Goal: Task Accomplishment & Management: Use online tool/utility

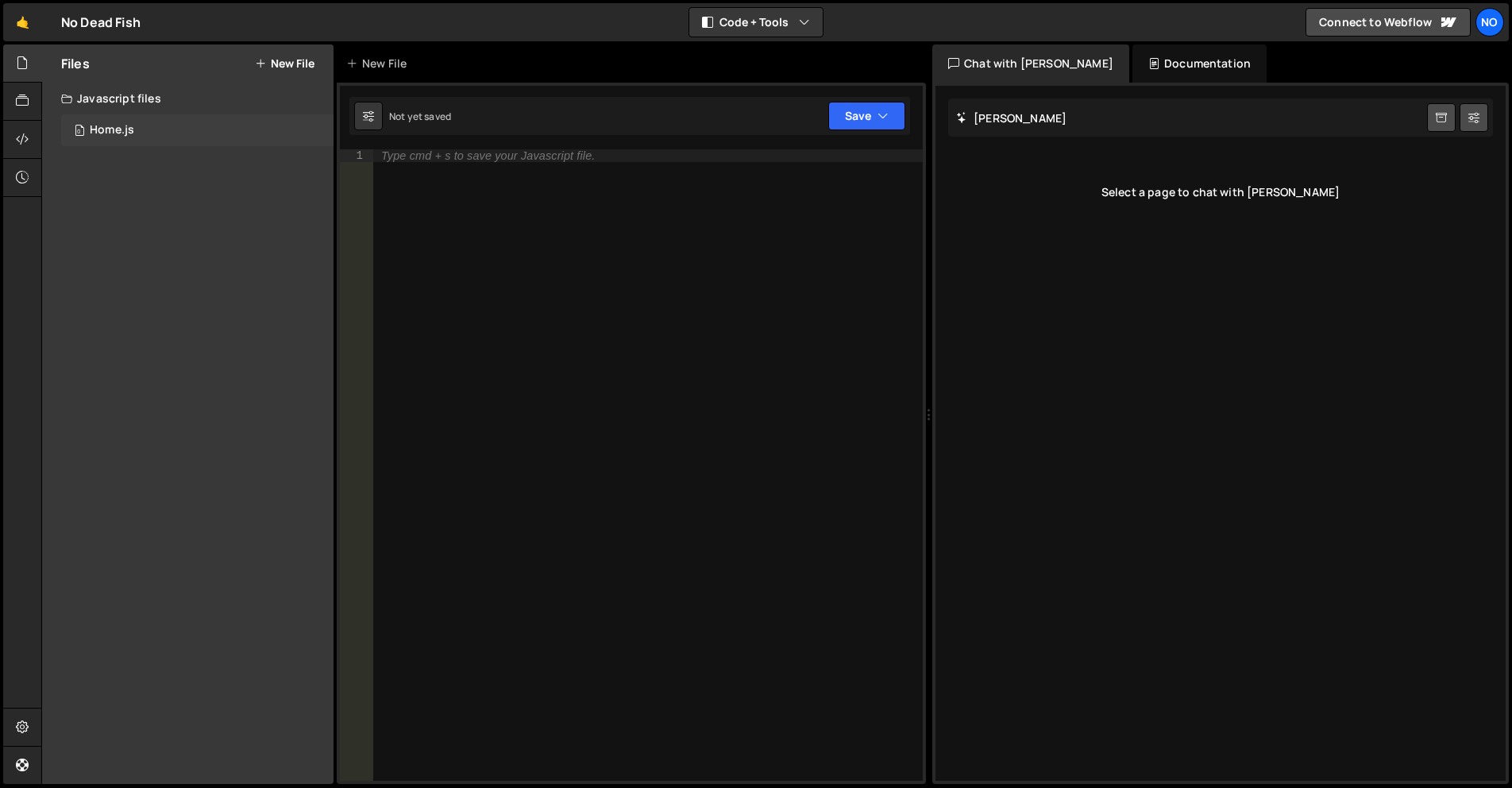
click at [175, 131] on div "0 Home.js 0" at bounding box center [197, 131] width 272 height 32
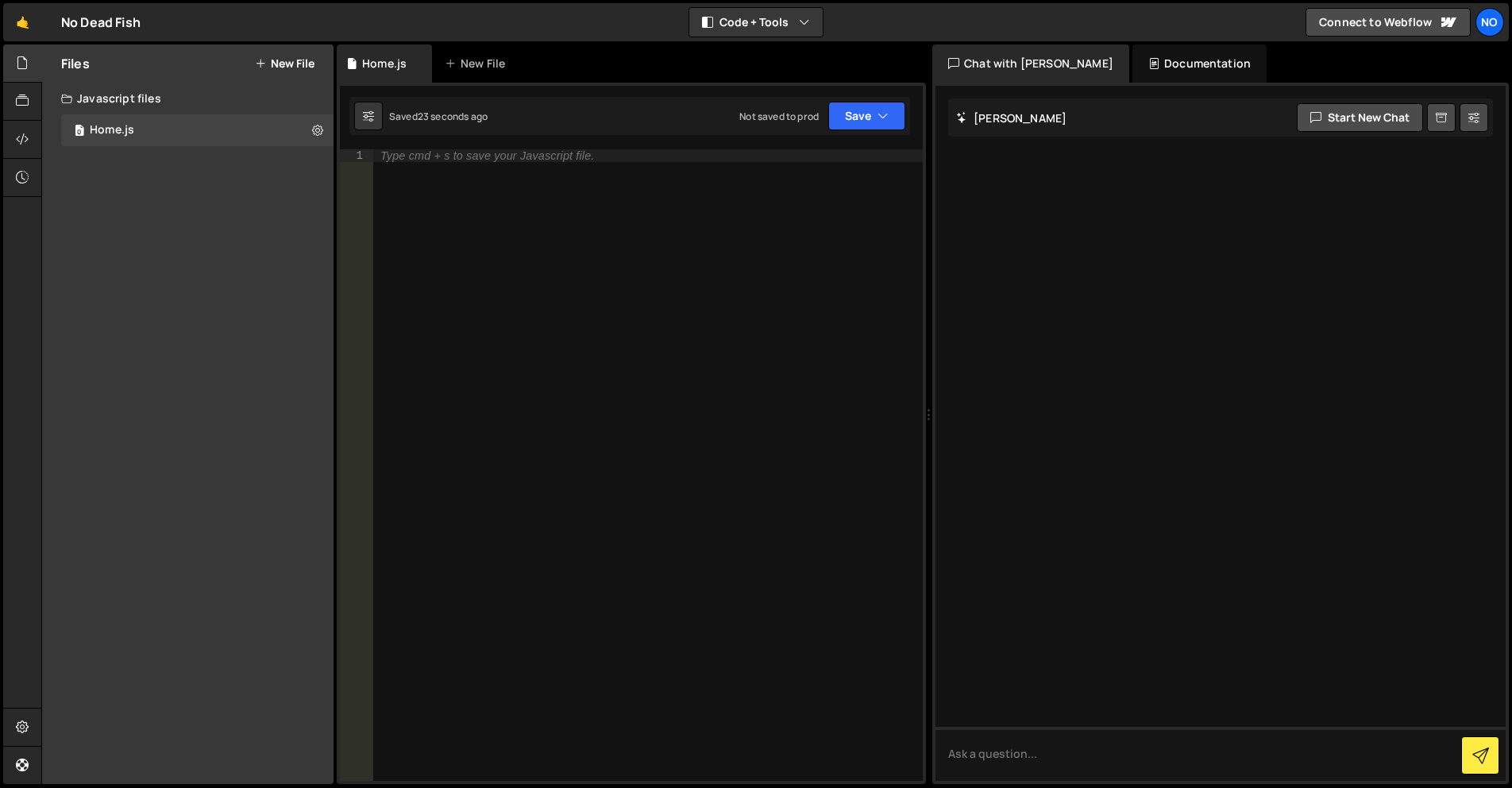
click at [611, 154] on div "Type cmd + s to save your Javascript file." at bounding box center [648, 477] width 550 height 657
paste textarea "</script>"
type textarea "</script>"
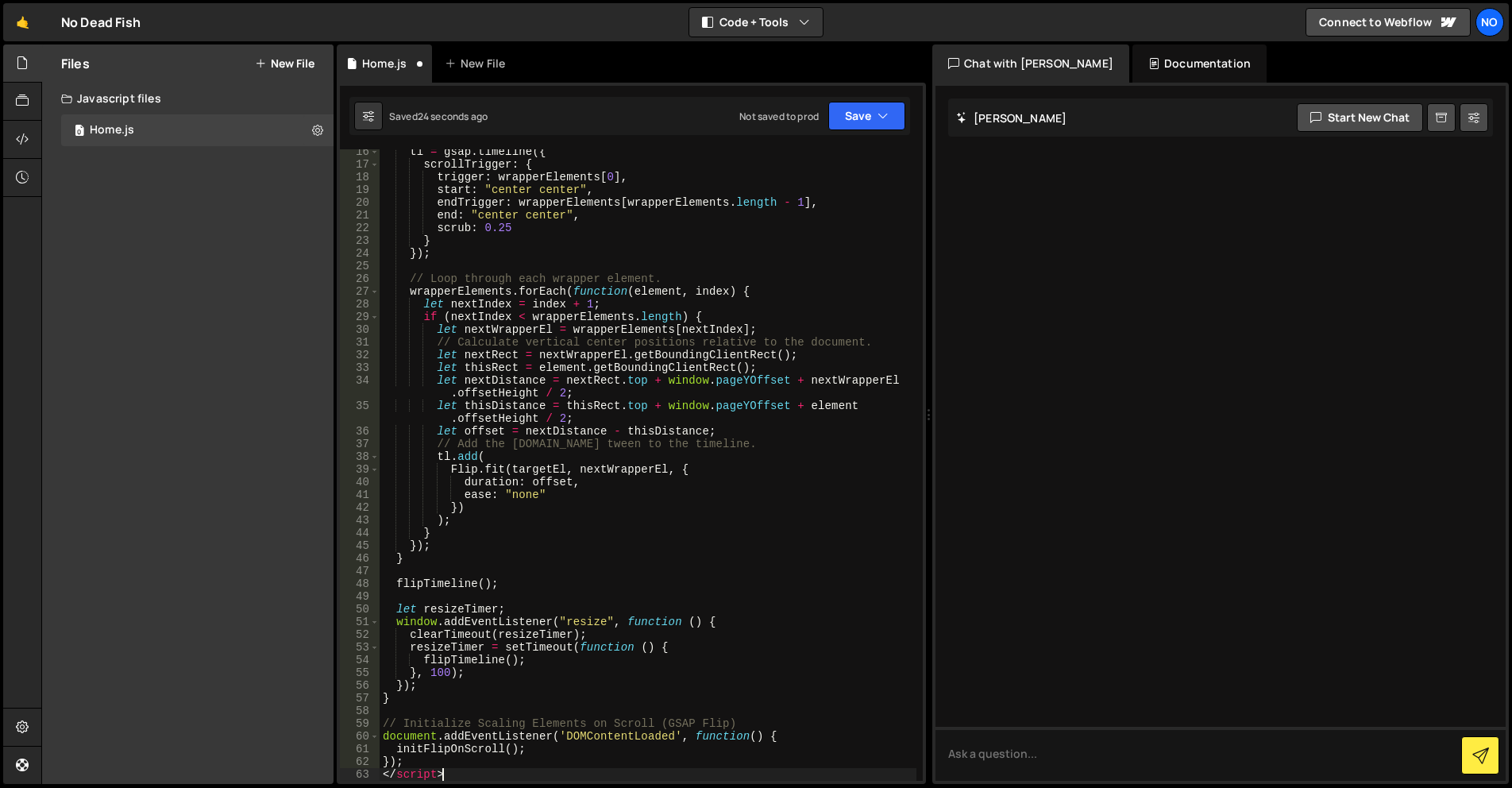
scroll to position [493, 0]
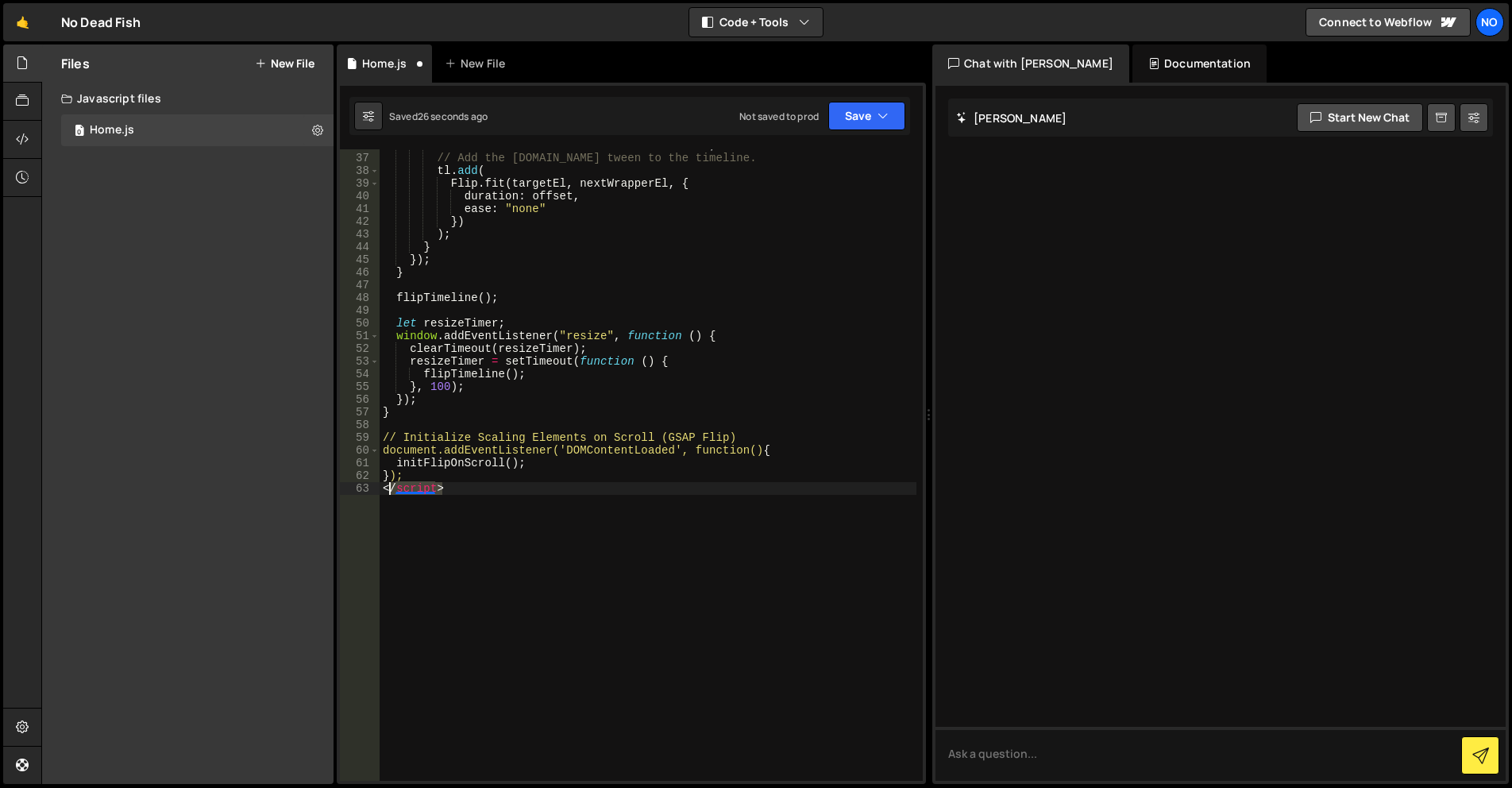
drag, startPoint x: 435, startPoint y: 491, endPoint x: 376, endPoint y: 491, distance: 59.0
click at [372, 491] on div "</script> 36 37 38 39 40 41 42 43 44 45 46 47 48 49 50 51 52 53 54 55 56 57 58 …" at bounding box center [631, 465] width 583 height 631
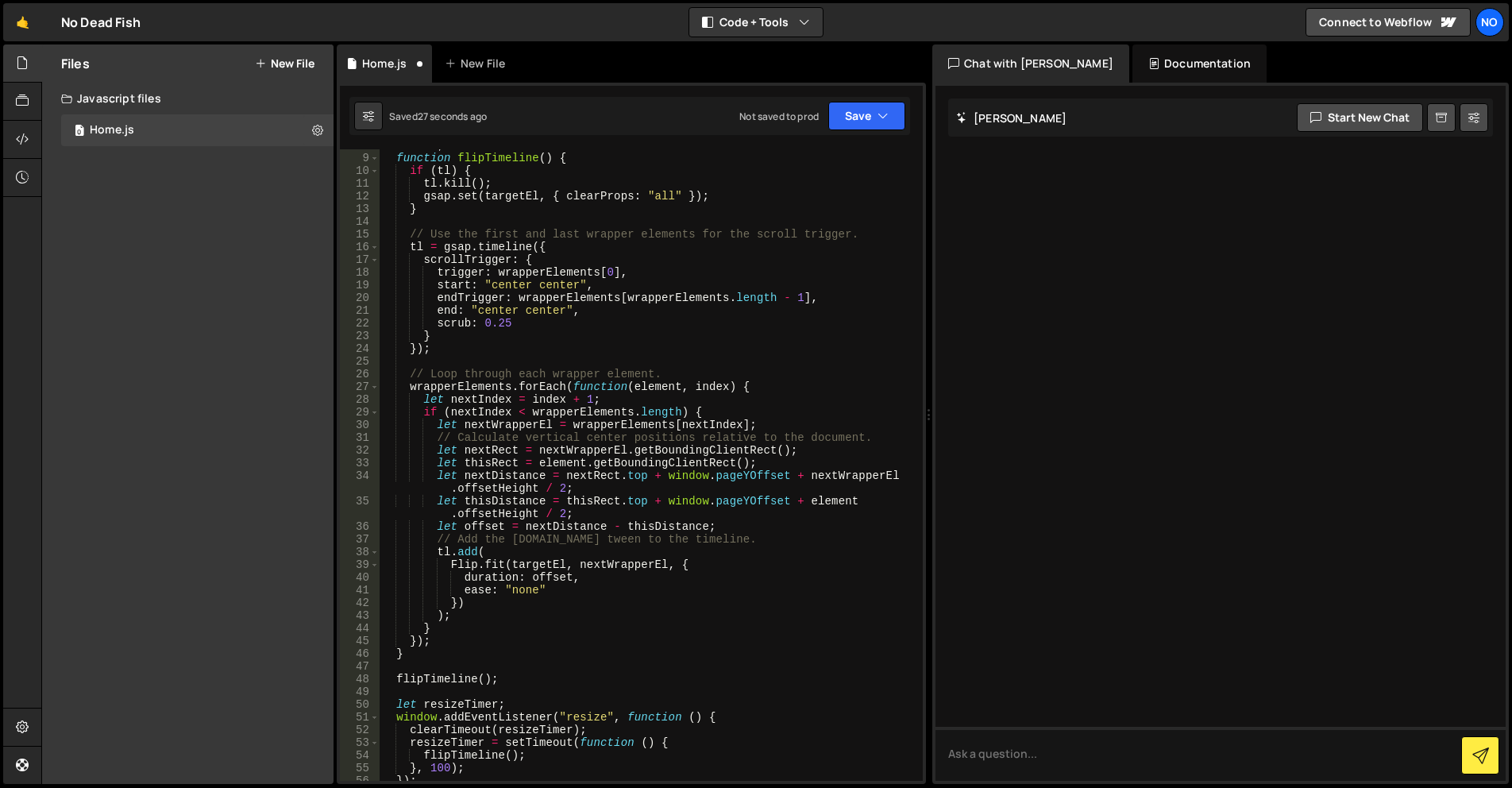
scroll to position [0, 0]
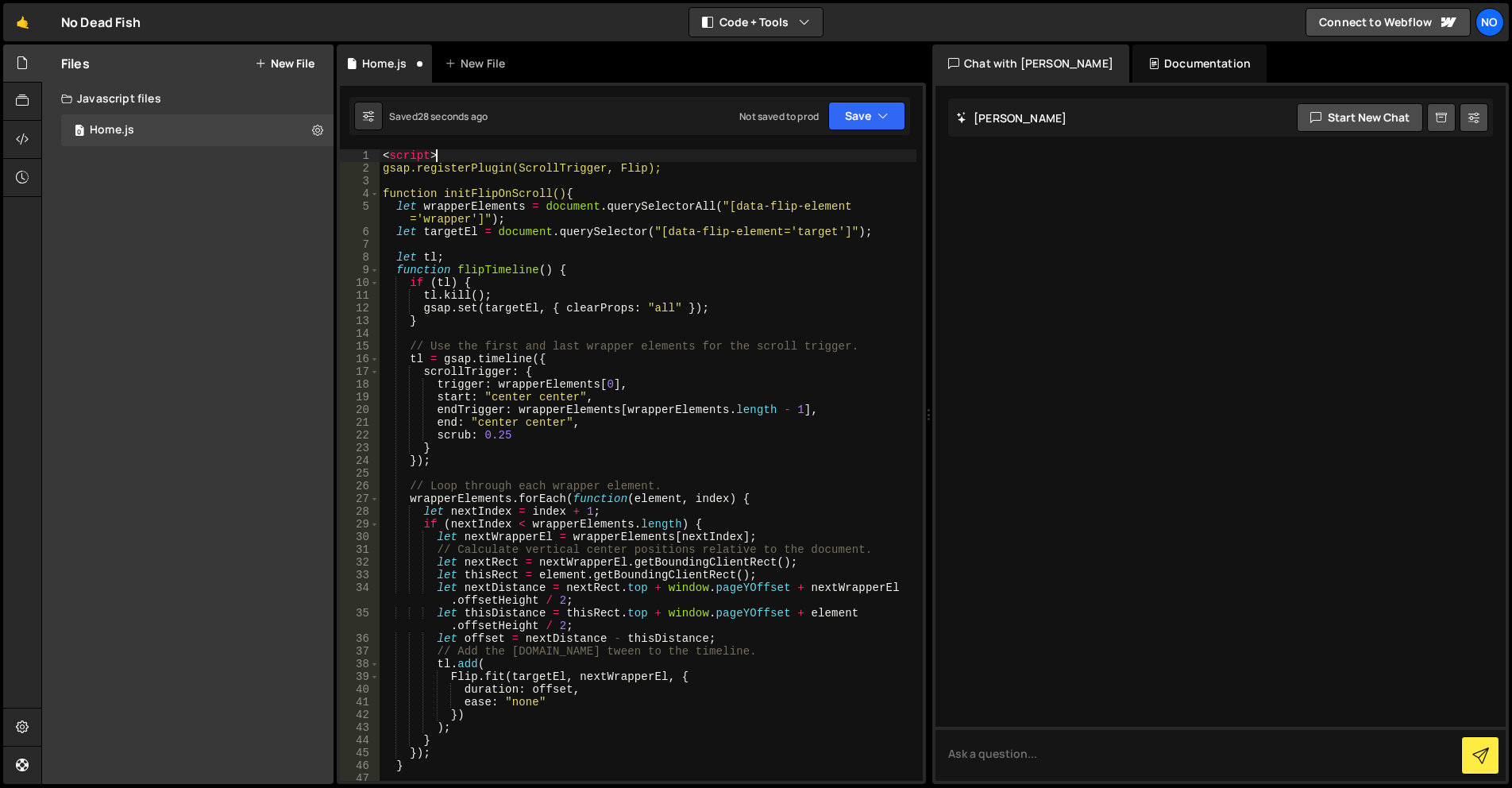
drag, startPoint x: 471, startPoint y: 150, endPoint x: 353, endPoint y: 156, distance: 118.2
click at [353, 156] on div "}); 1 2 3 4 5 6 7 8 9 10 11 12 13 14 15 16 17 18 19 20 21 22 23 24 25 26 27 28 …" at bounding box center [631, 465] width 583 height 631
type textarea "<script>"
type textarea "gsap.registerPlugin(ScrollTrigger, Flip);"
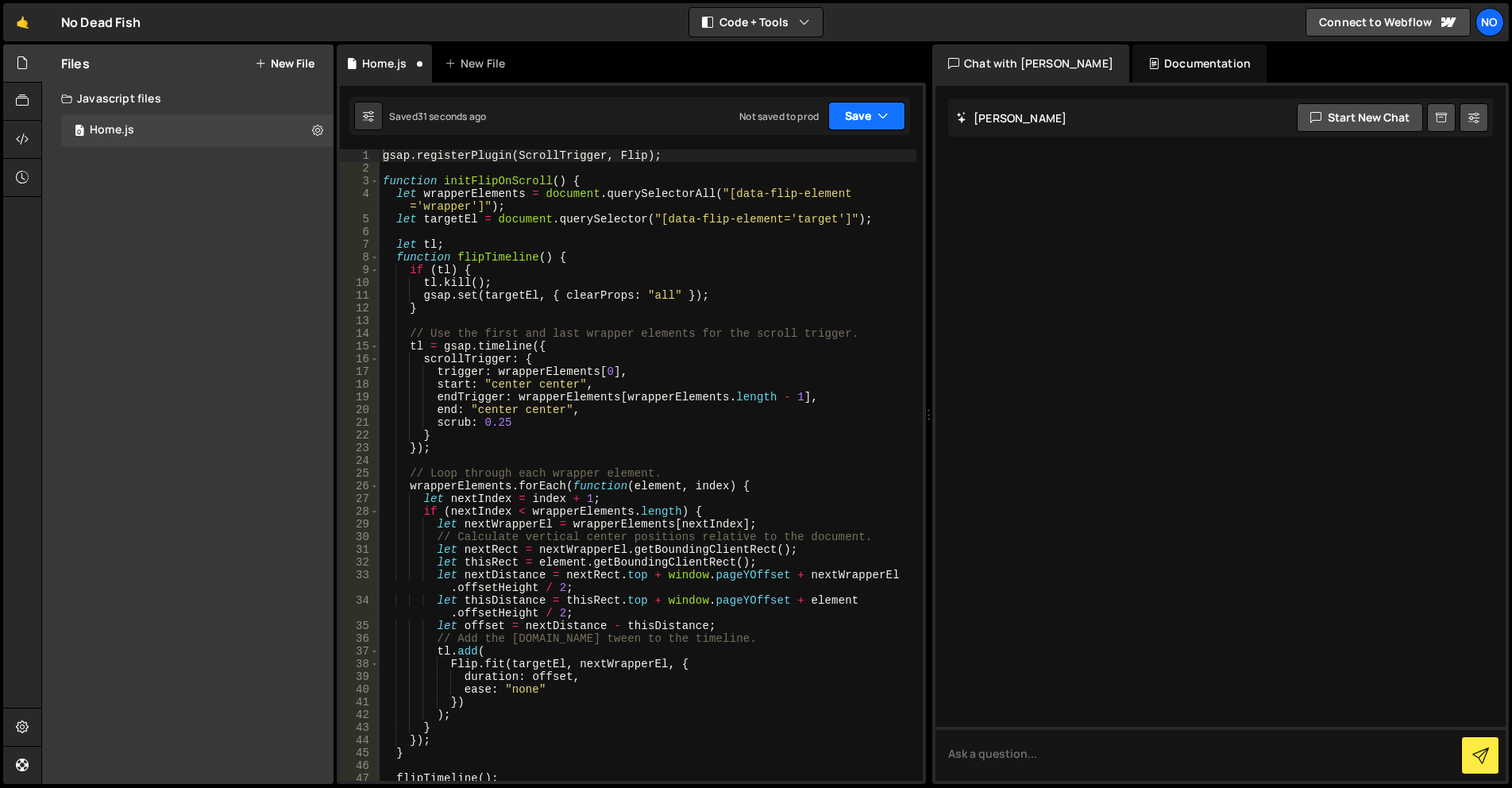
click at [869, 127] on button "Save" at bounding box center [867, 116] width 77 height 28
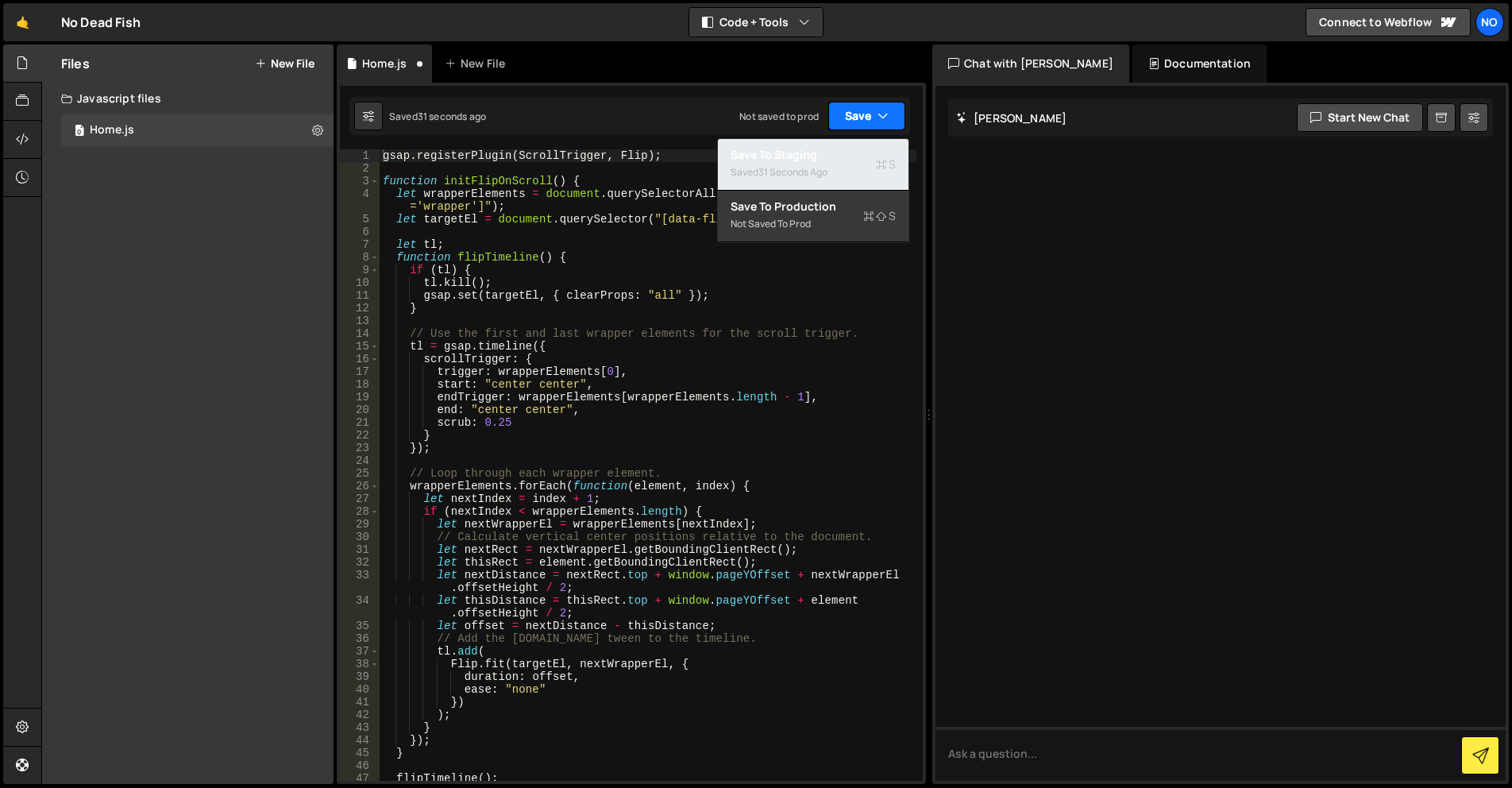
drag, startPoint x: 836, startPoint y: 162, endPoint x: 869, endPoint y: 119, distance: 54.2
click at [836, 162] on div "Saved 31 seconds ago" at bounding box center [813, 172] width 165 height 19
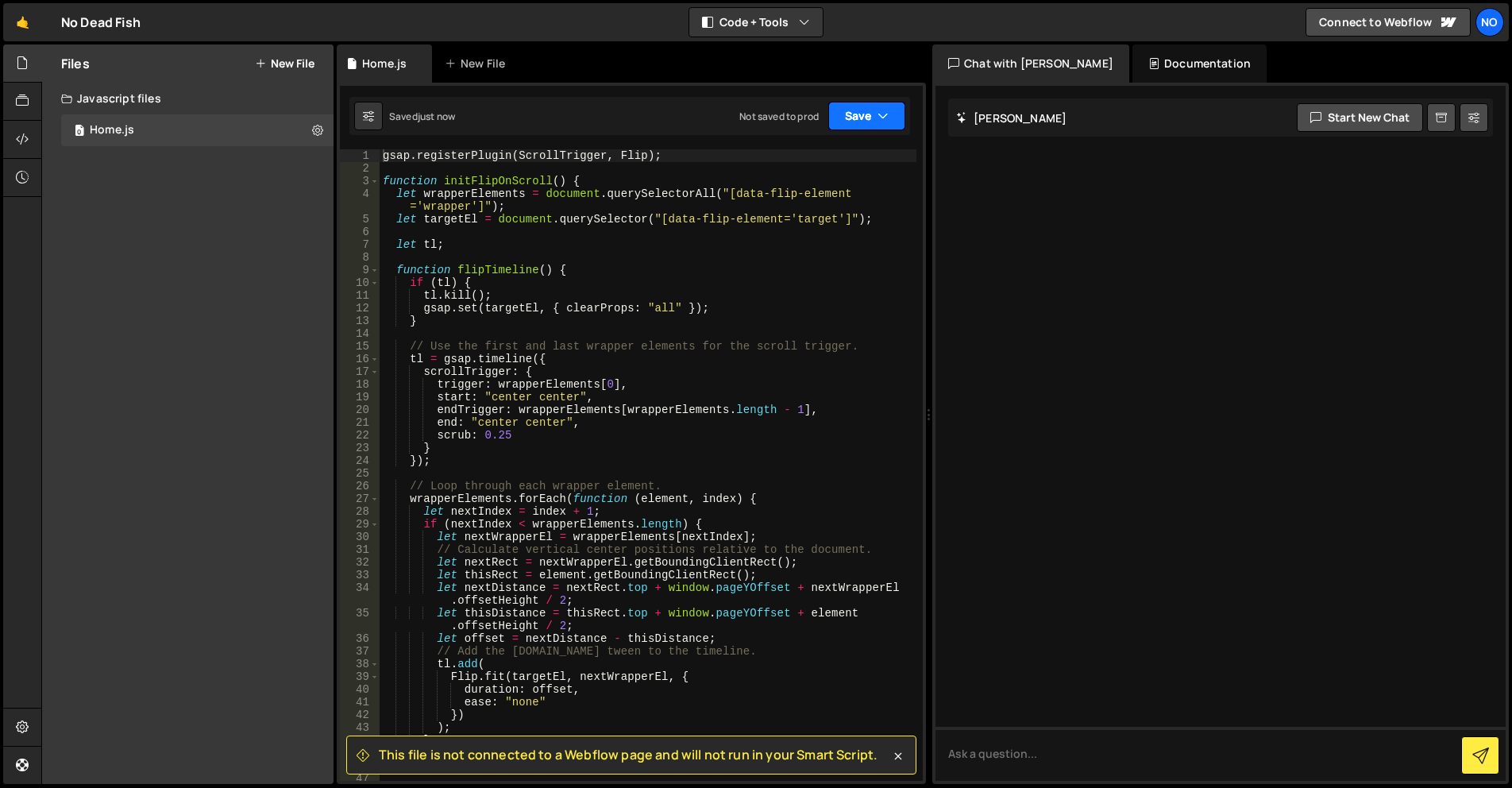
click at [869, 116] on button "Save" at bounding box center [867, 116] width 77 height 28
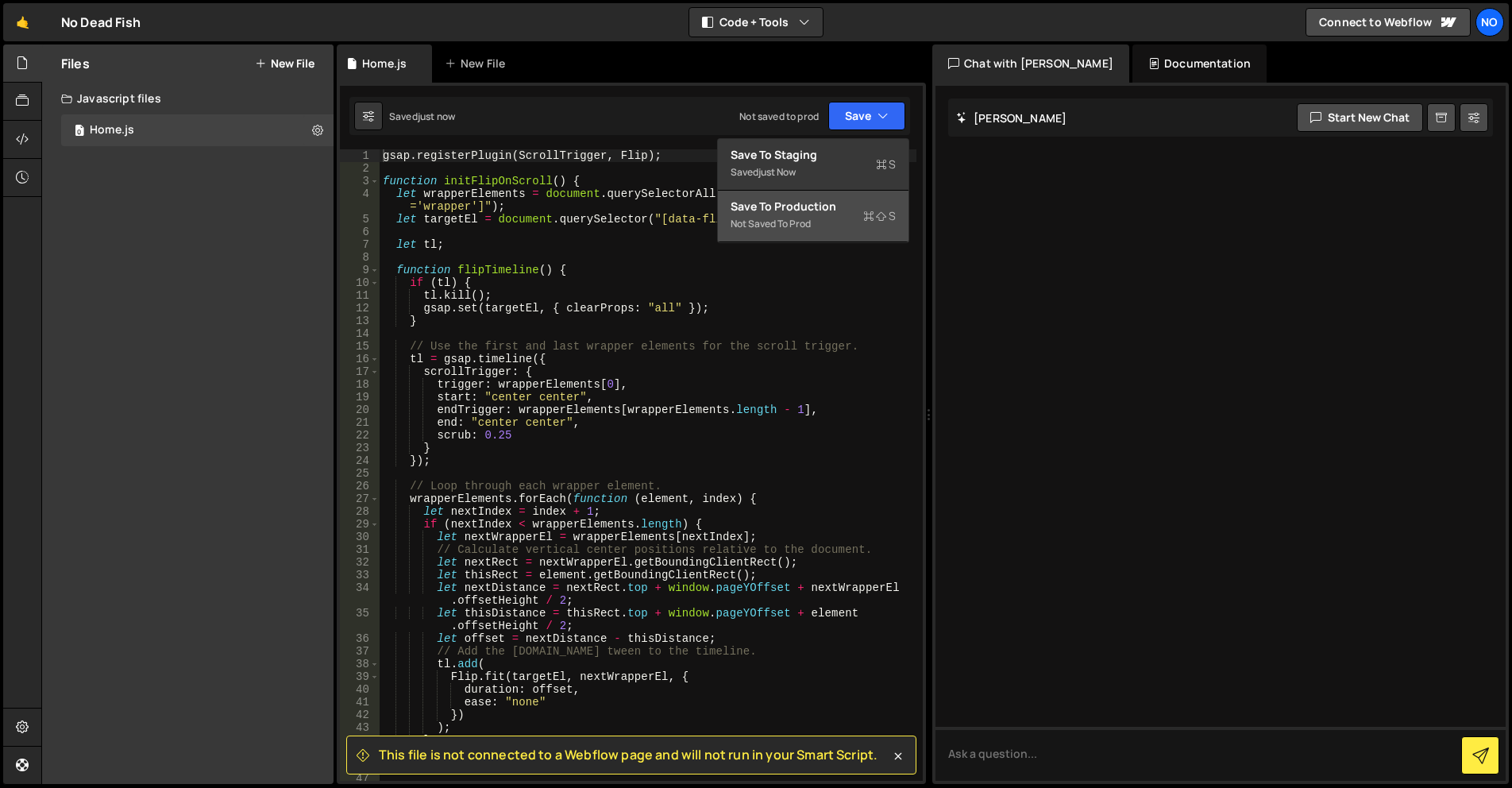
click at [836, 205] on div "Save to Production S" at bounding box center [813, 206] width 165 height 16
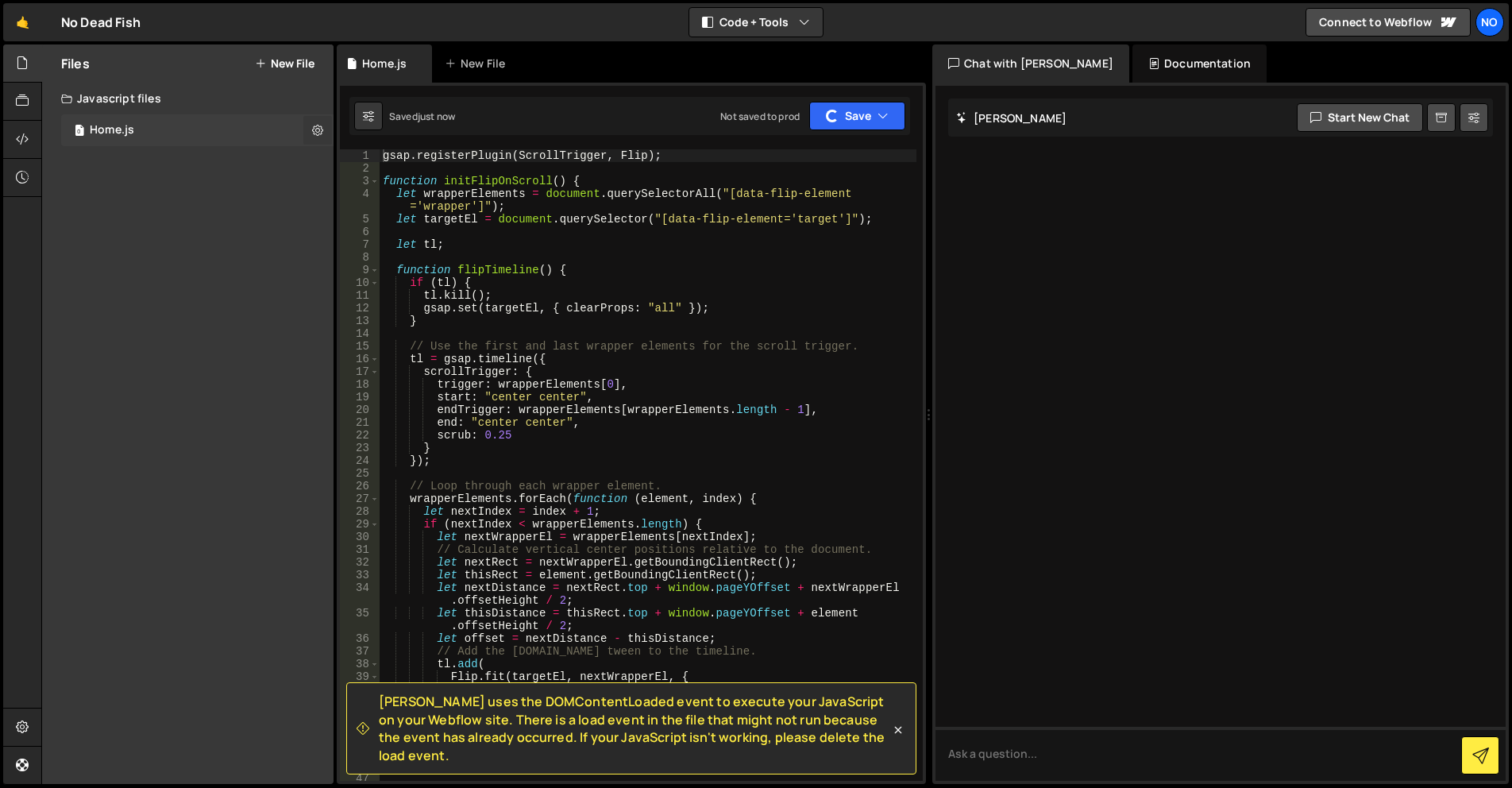
click at [321, 129] on icon at bounding box center [317, 130] width 11 height 15
type input "Home"
radio input "true"
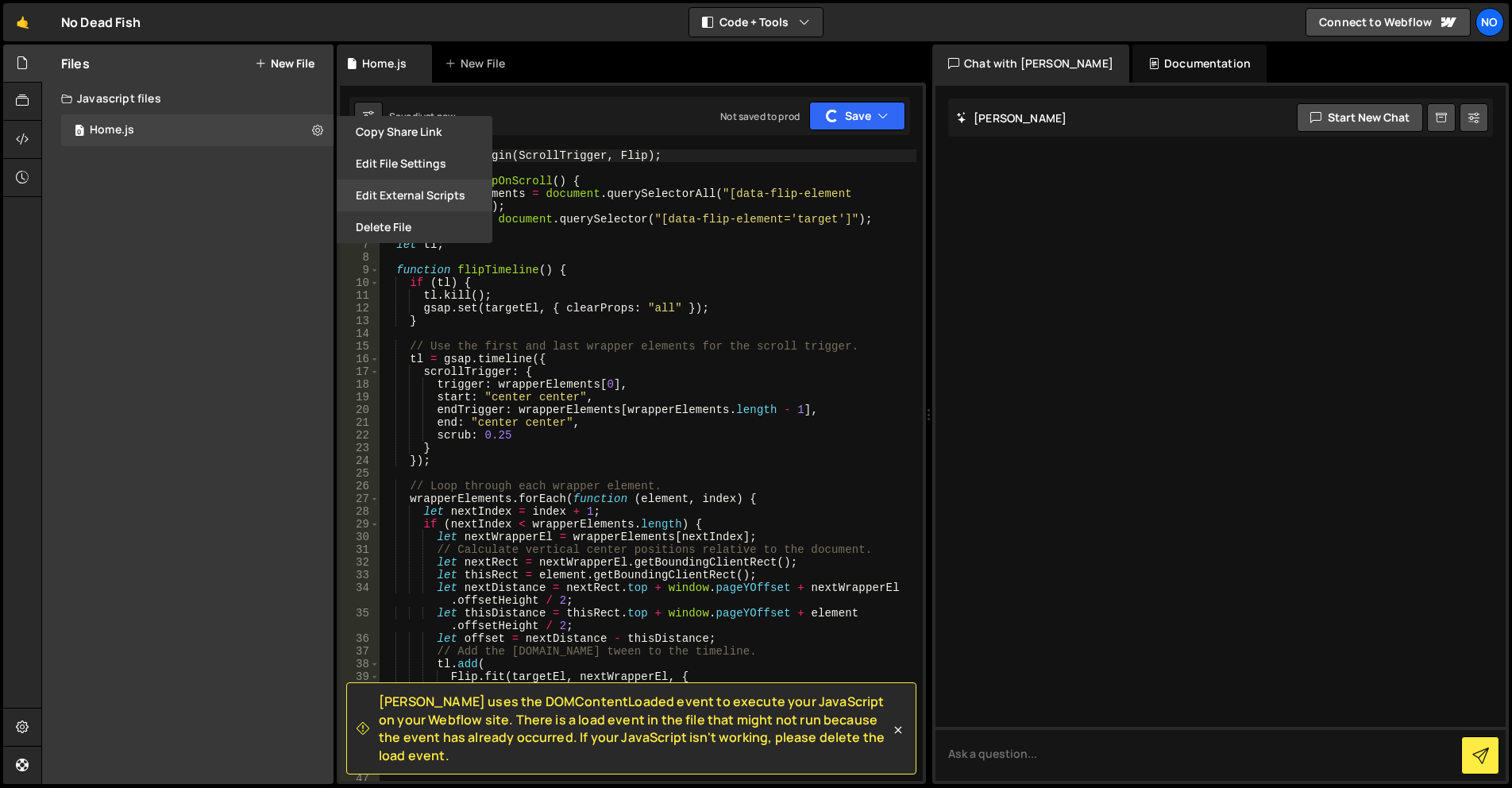
click at [370, 191] on button "Edit External Scripts" at bounding box center [415, 195] width 156 height 32
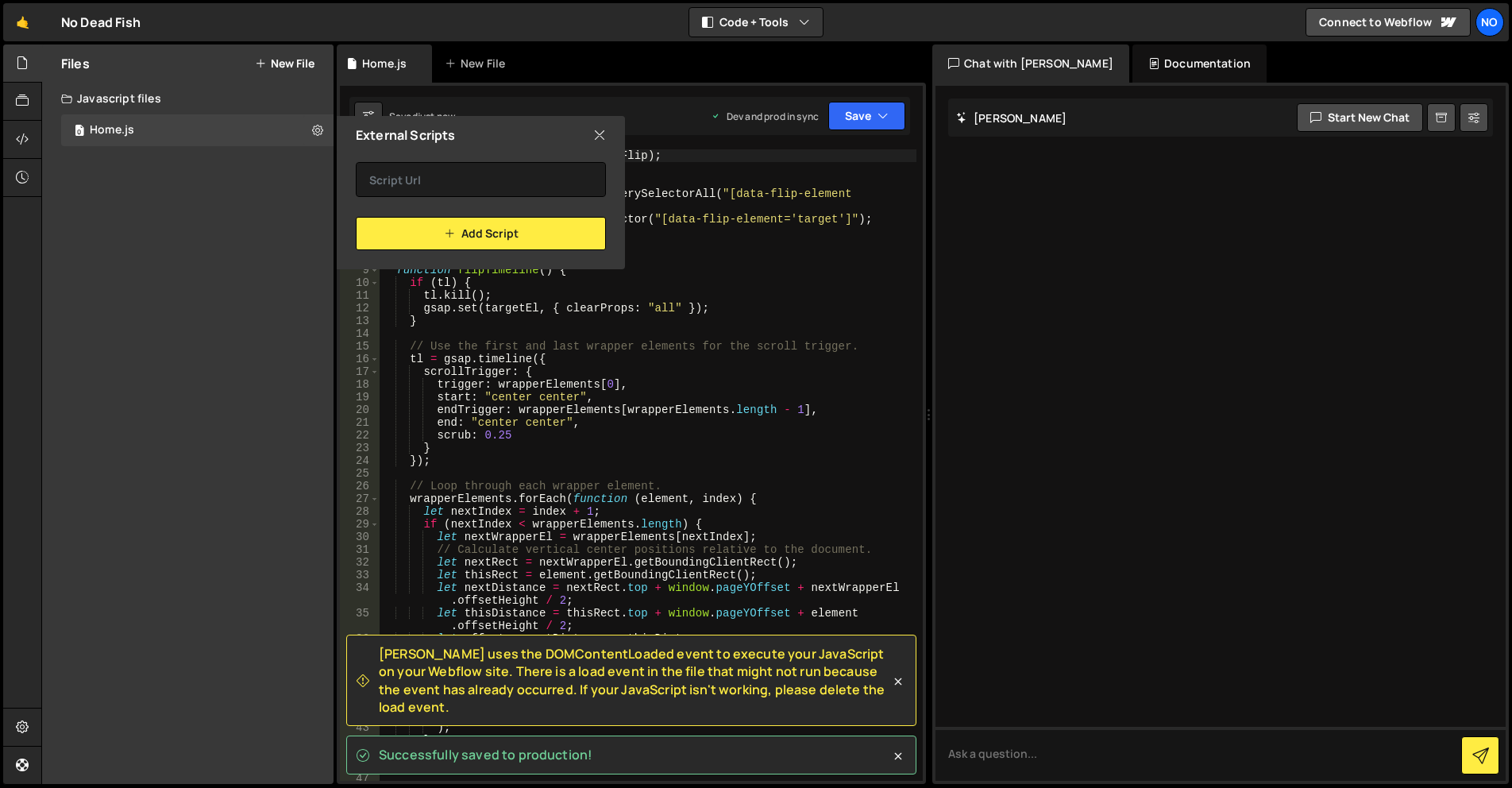
click at [594, 139] on icon at bounding box center [600, 134] width 13 height 18
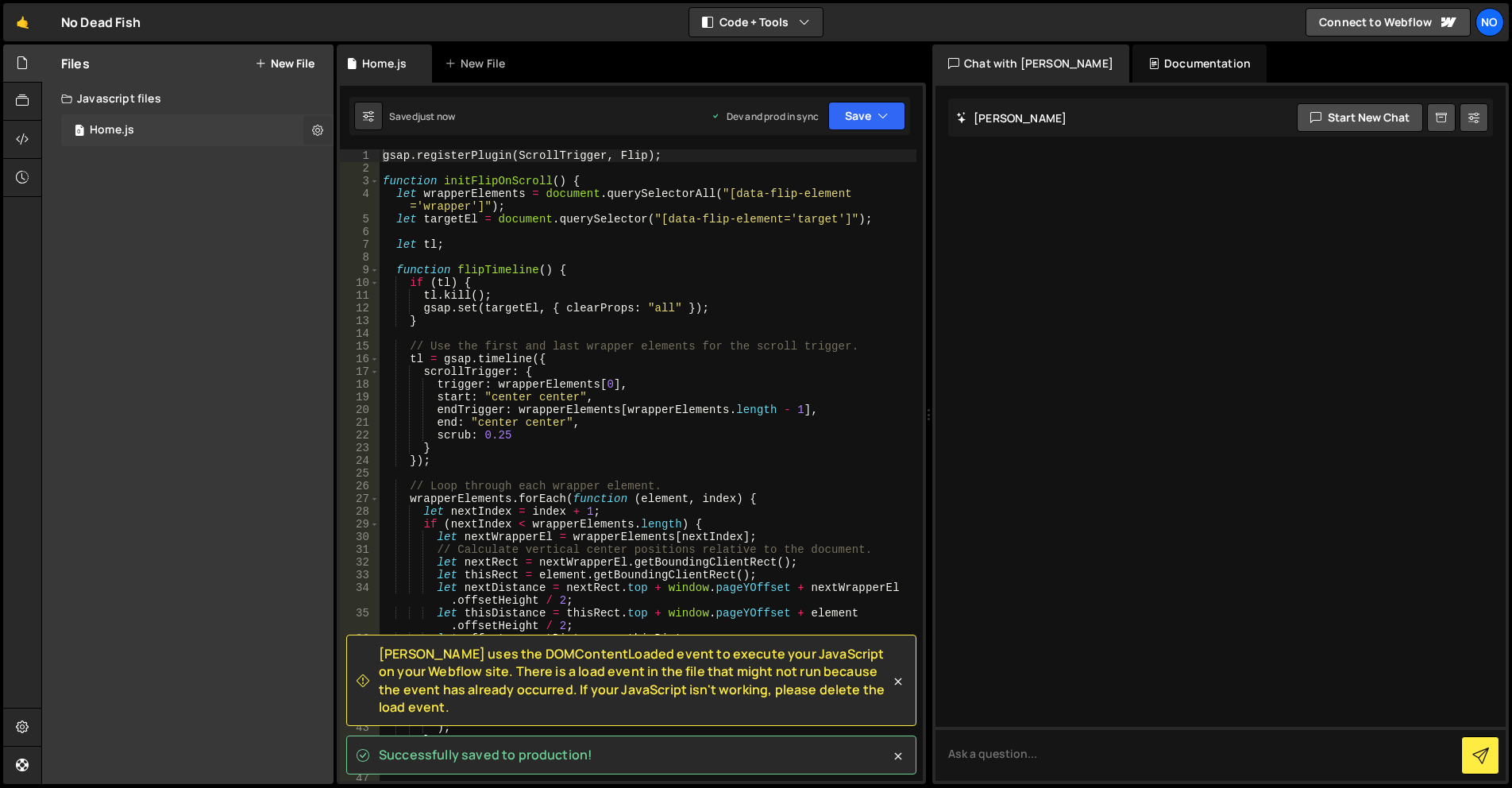
click at [317, 133] on icon at bounding box center [317, 130] width 11 height 15
type input "Home"
radio input "true"
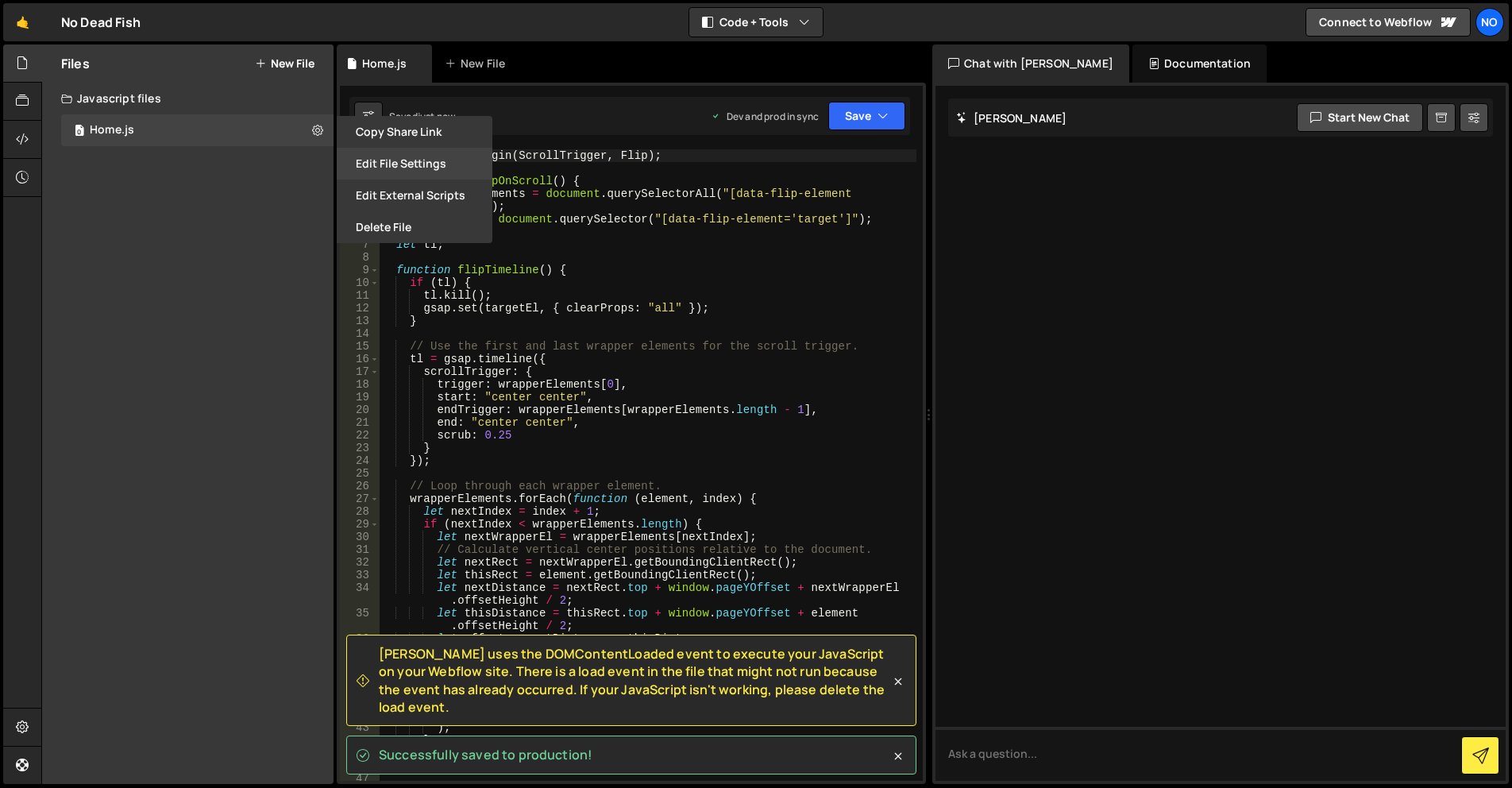
click at [373, 157] on button "Edit File Settings" at bounding box center [415, 163] width 156 height 32
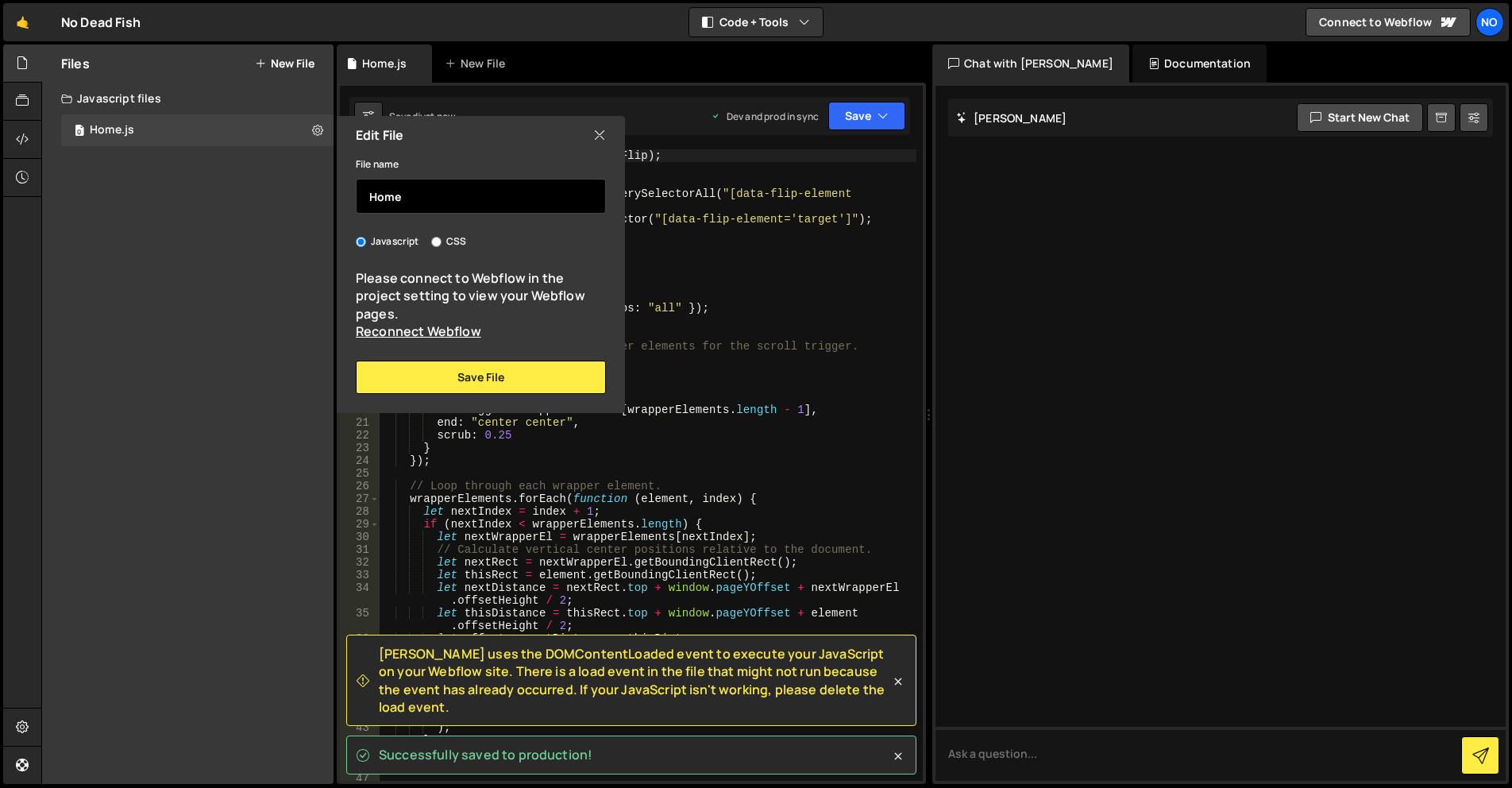
drag, startPoint x: 445, startPoint y: 193, endPoint x: 435, endPoint y: 193, distance: 10.0
click at [437, 193] on input "Home" at bounding box center [481, 195] width 250 height 35
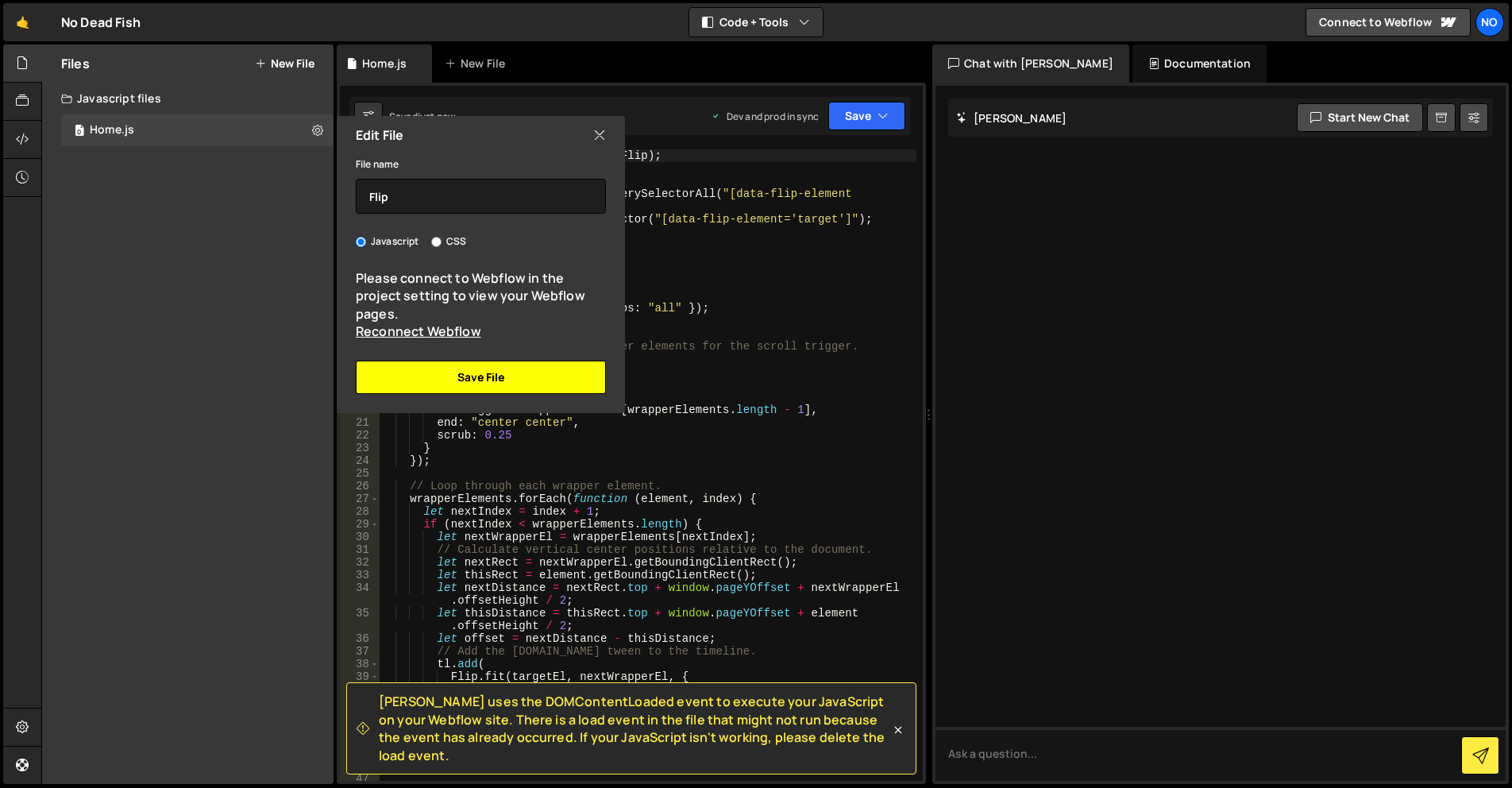
click at [510, 385] on button "Save File" at bounding box center [481, 378] width 250 height 34
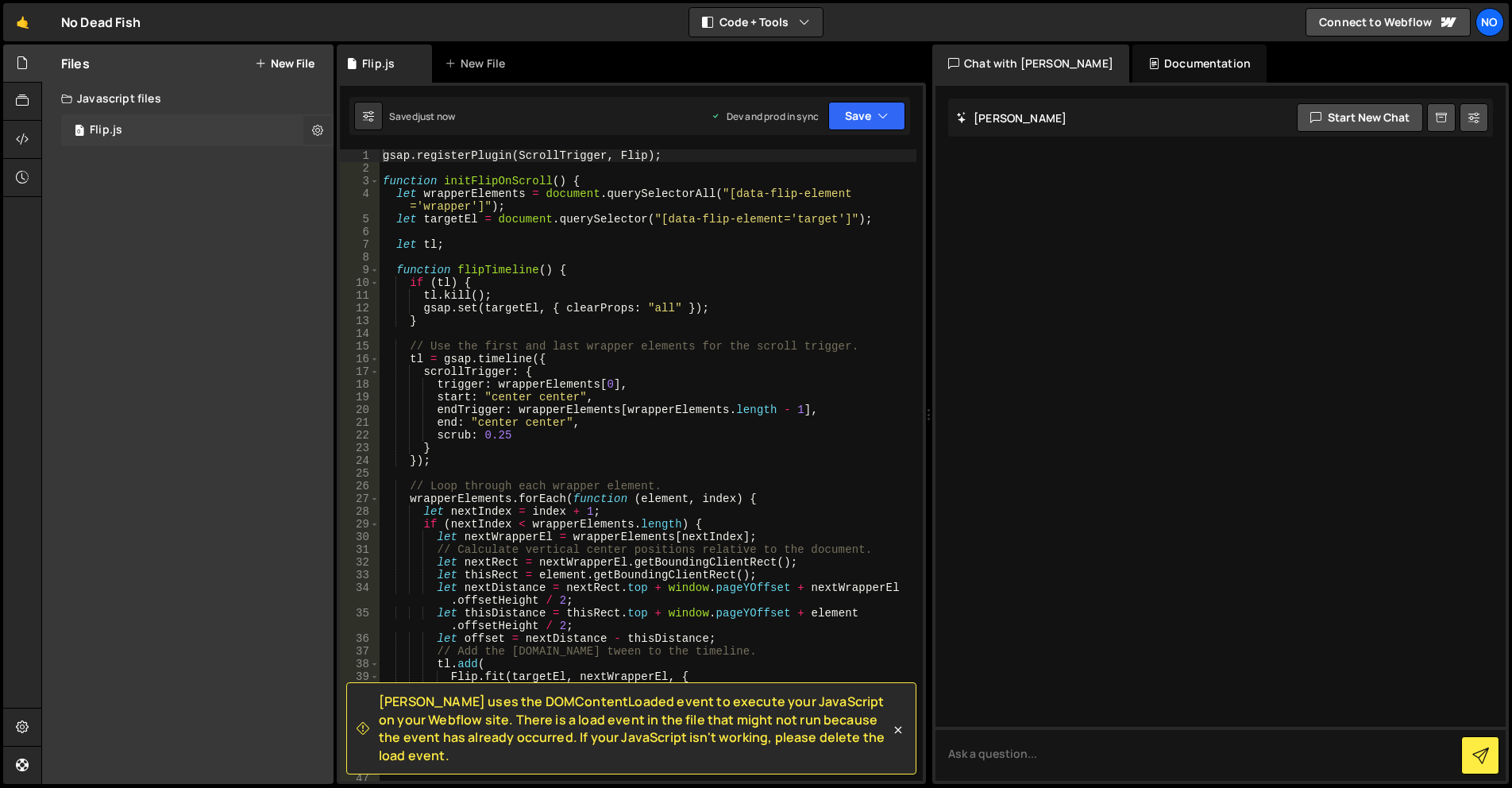
click at [309, 134] on button at bounding box center [317, 130] width 28 height 28
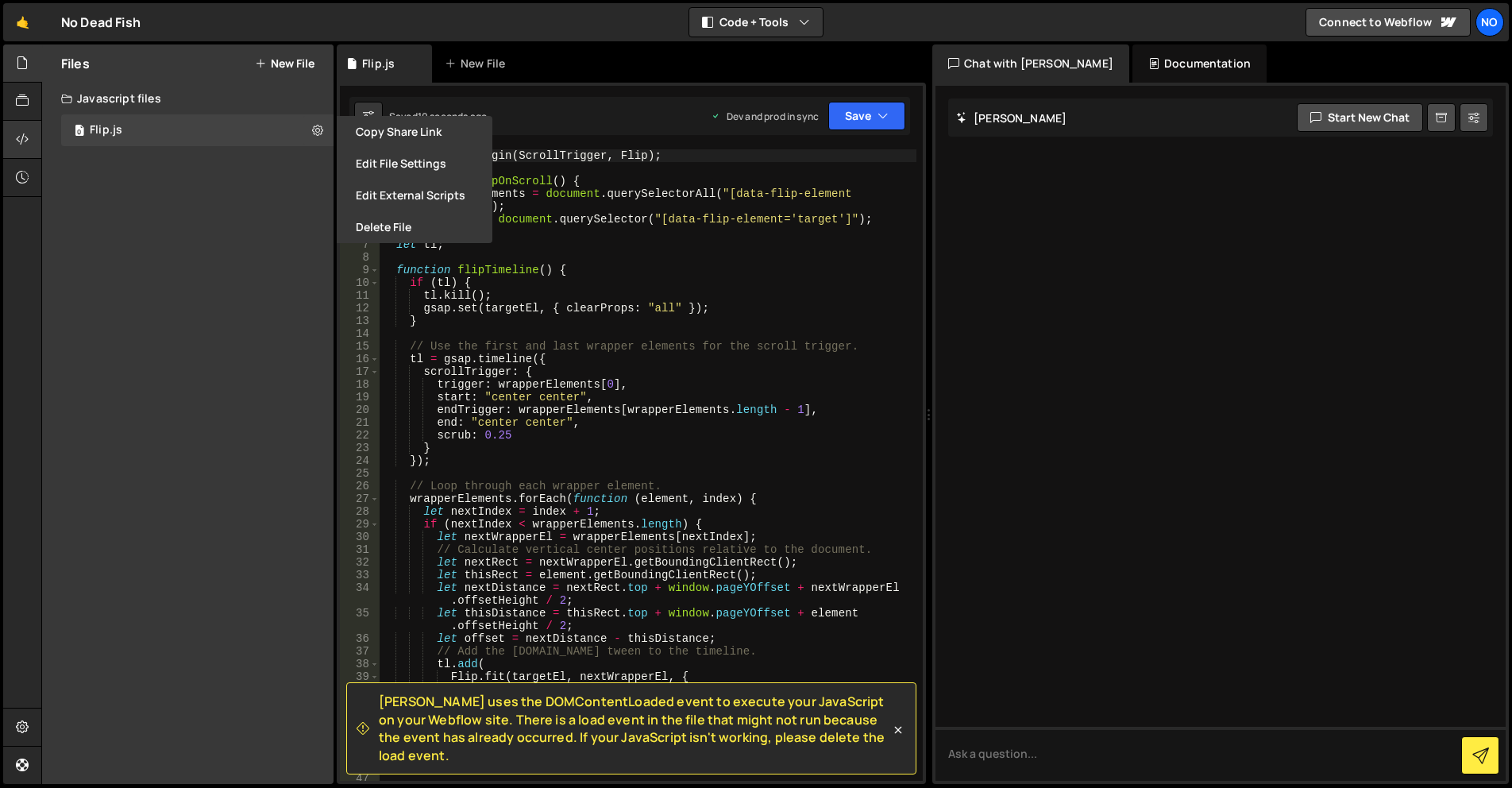
drag, startPoint x: 111, startPoint y: 221, endPoint x: 11, endPoint y: 130, distance: 135.2
click at [111, 221] on div "Files New File Javascript files 0 Flip.js 0 CSS files Copy share link Edit File…" at bounding box center [188, 413] width 291 height 739
click at [20, 133] on icon at bounding box center [23, 139] width 13 height 18
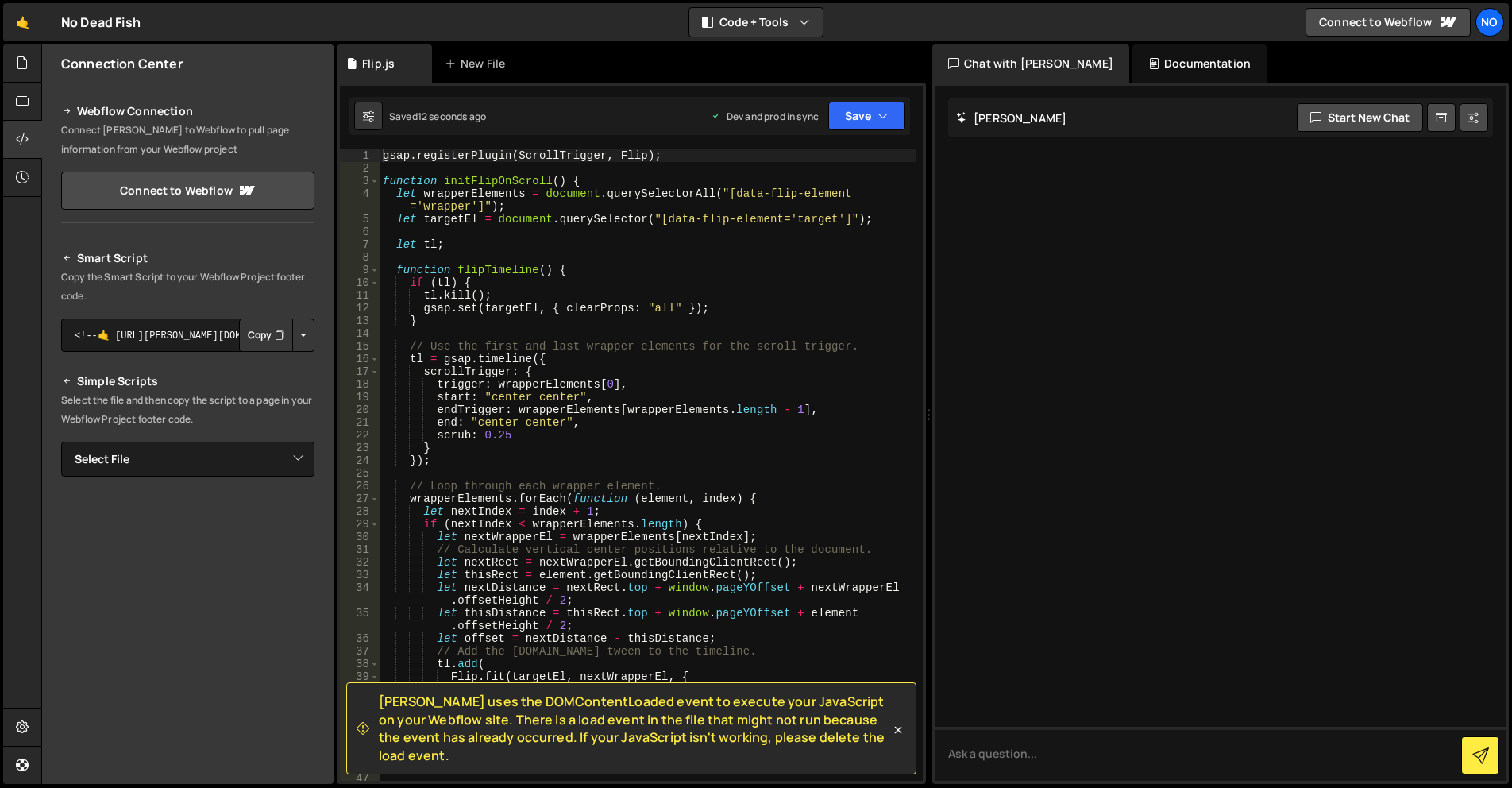
drag, startPoint x: 256, startPoint y: 332, endPoint x: 152, endPoint y: 293, distance: 111.1
click at [256, 332] on button "Copy" at bounding box center [266, 335] width 54 height 34
click at [30, 70] on div at bounding box center [22, 63] width 39 height 39
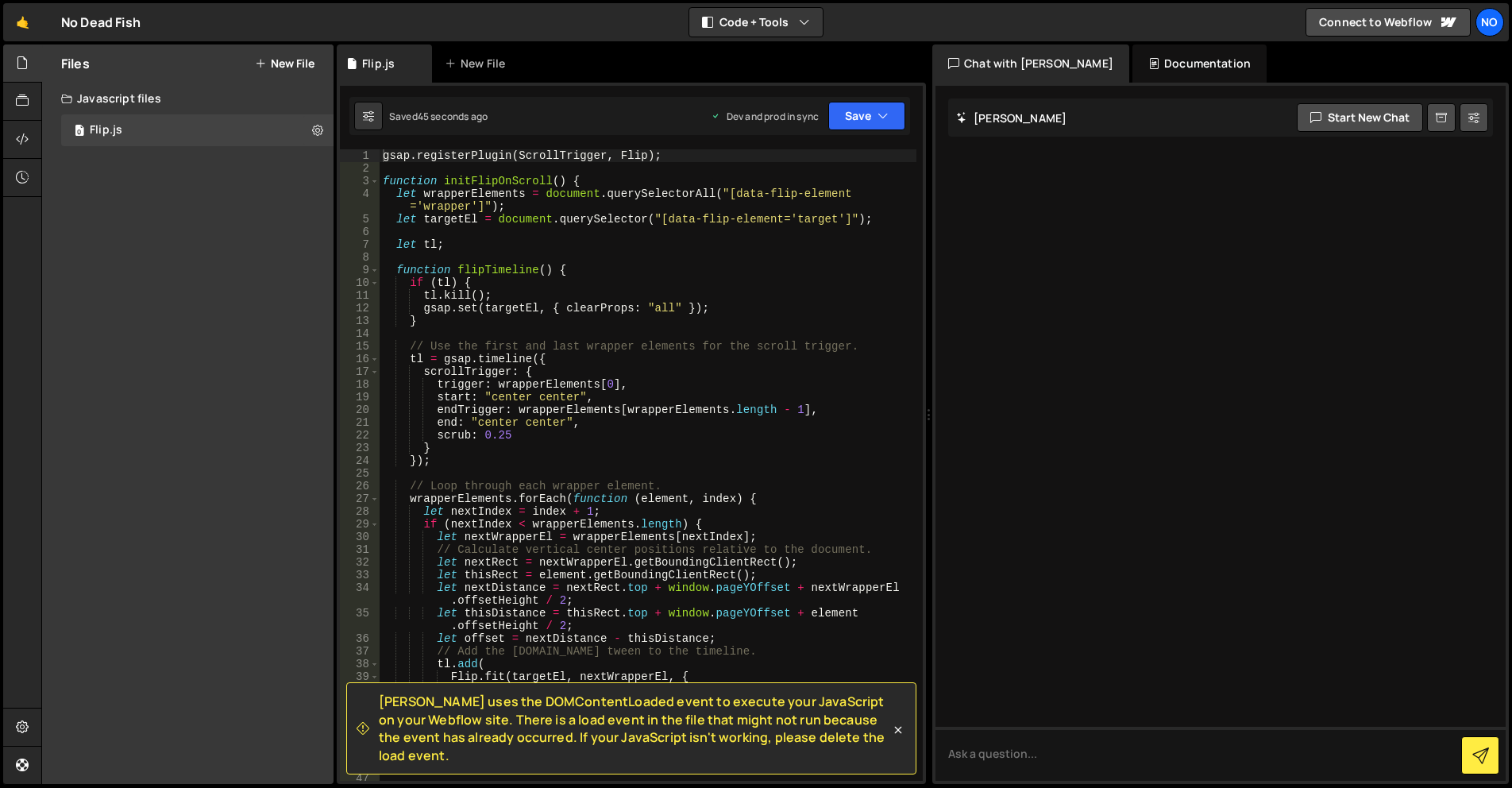
click at [290, 69] on button "New File" at bounding box center [284, 64] width 59 height 13
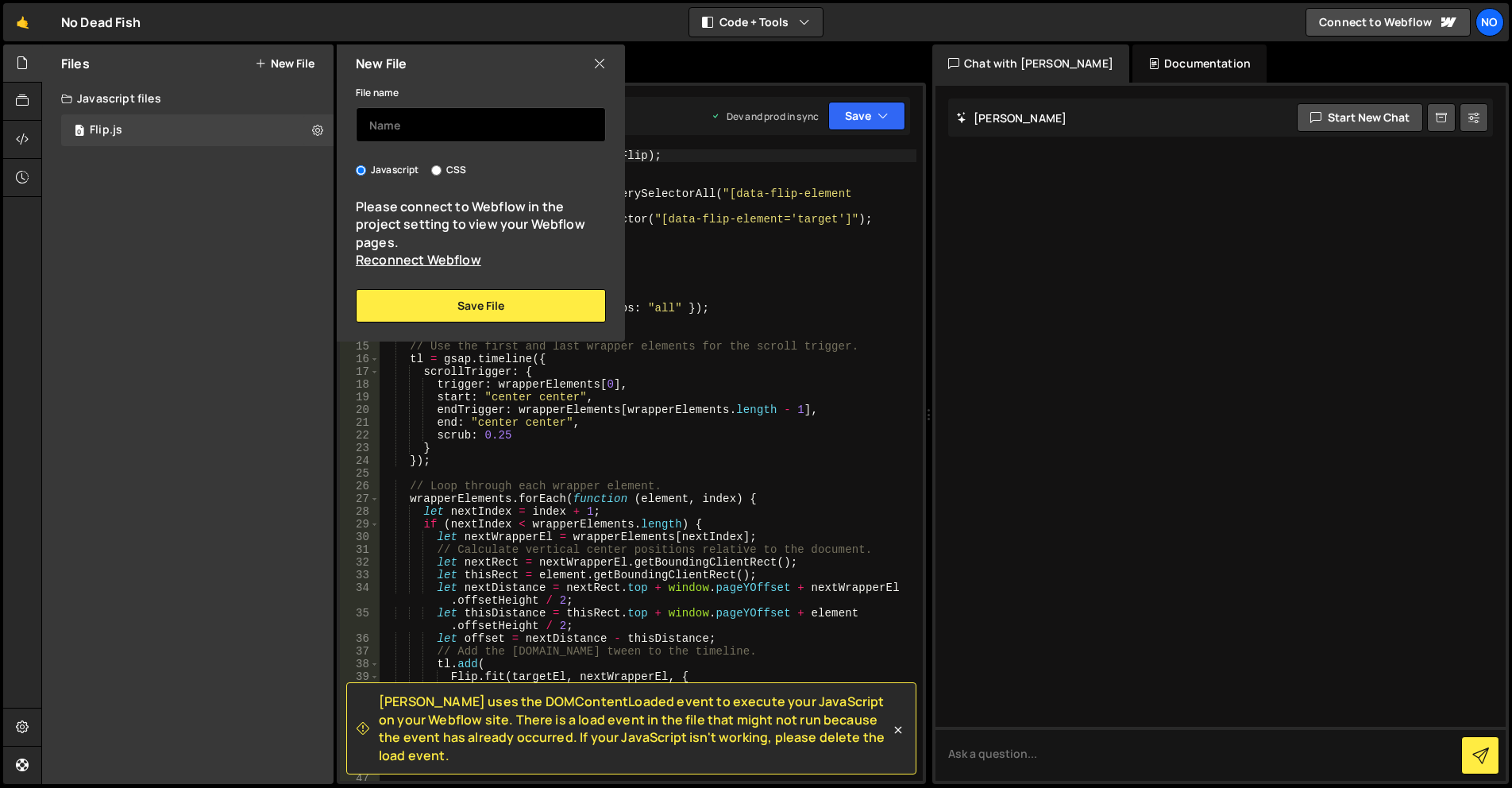
click at [515, 128] on input "text" at bounding box center [481, 124] width 250 height 35
type input "C"
type input "Color"
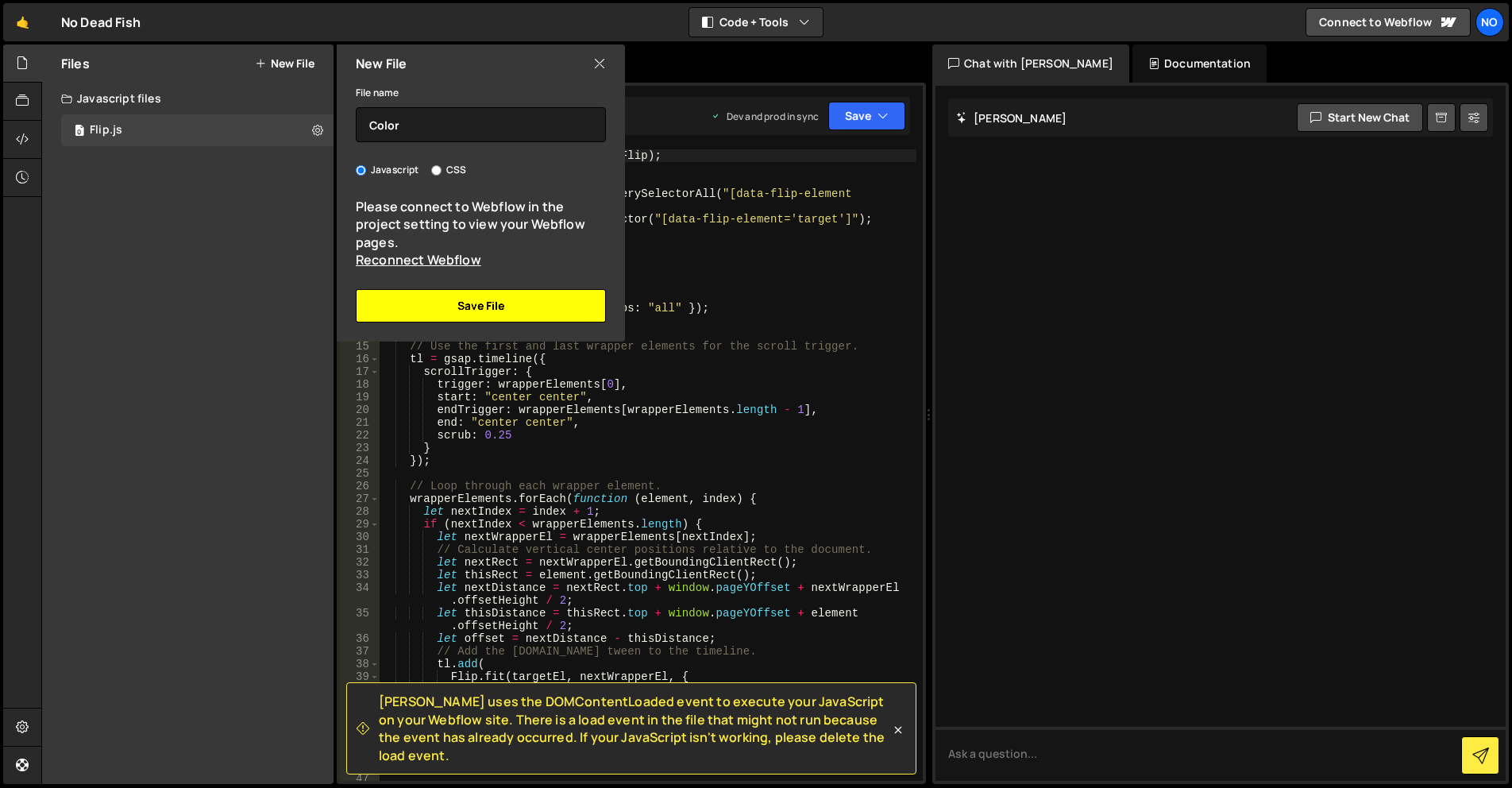
click at [486, 301] on button "Save File" at bounding box center [481, 306] width 250 height 34
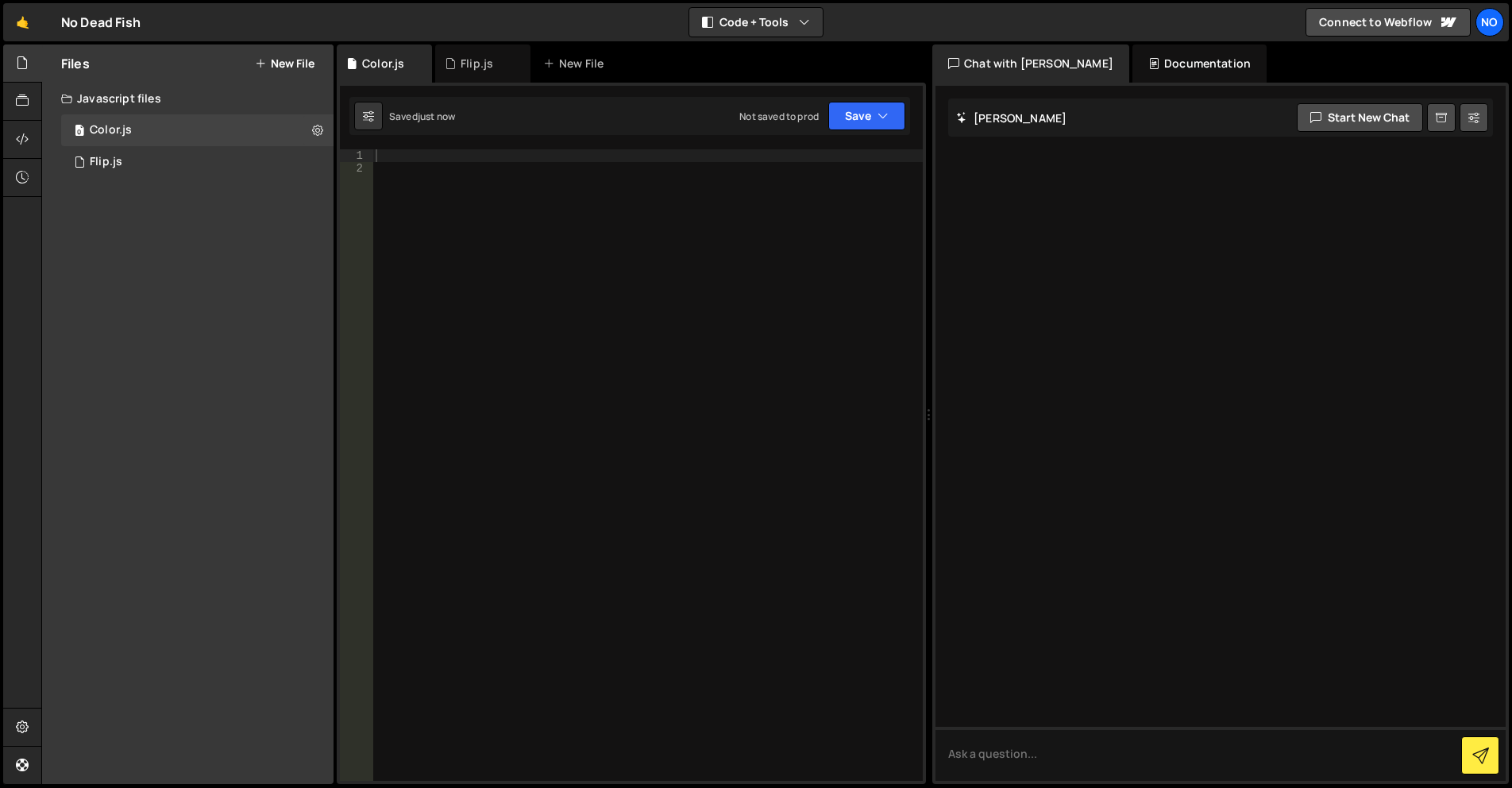
click at [457, 155] on div at bounding box center [648, 477] width 550 height 657
paste textarea "</script>"
type textarea "</script>"
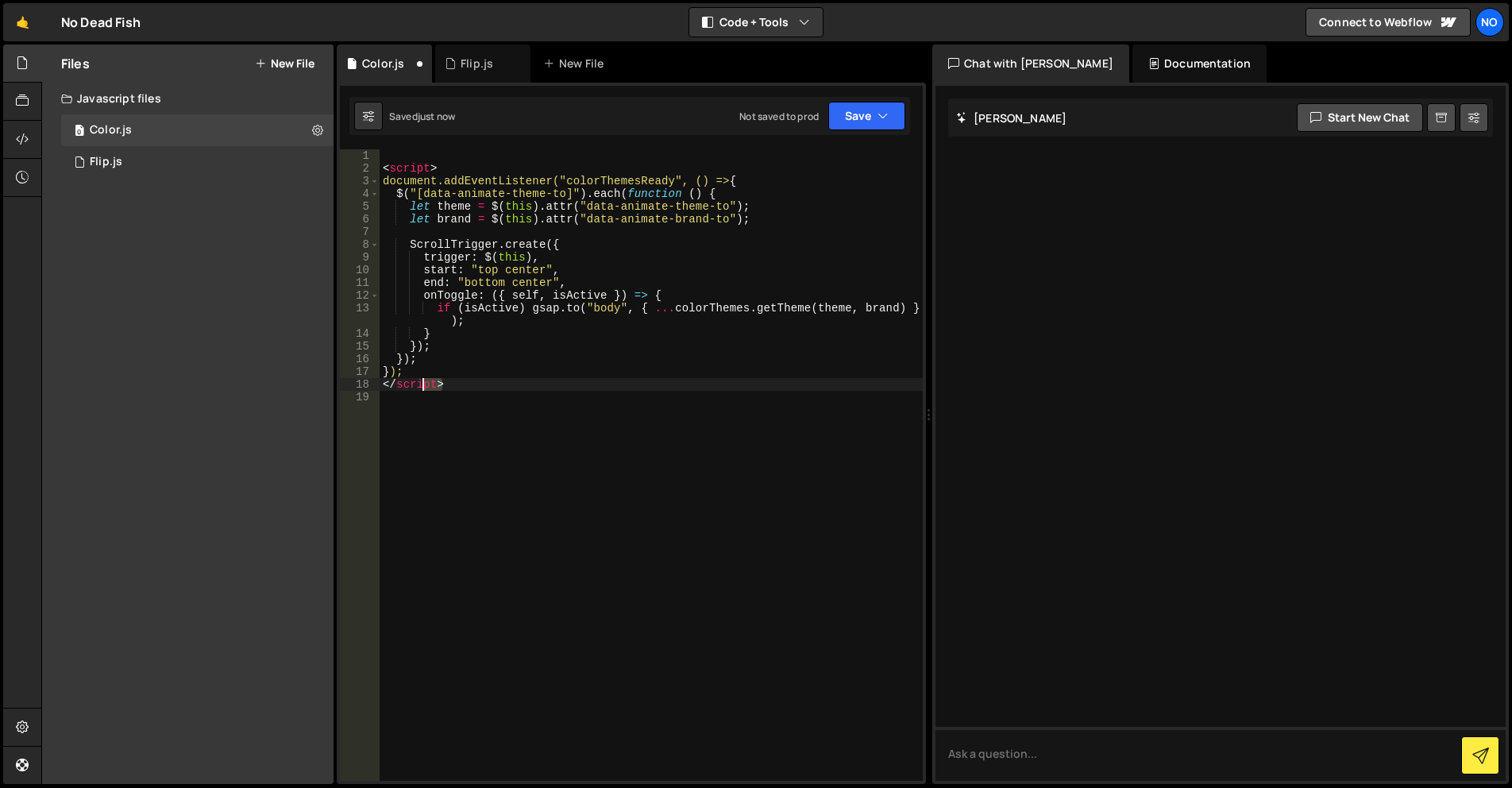
drag, startPoint x: 440, startPoint y: 385, endPoint x: 332, endPoint y: 390, distance: 108.1
click at [332, 390] on div "Files New File Javascript files 0 Color.js 0 0 Flip.js 0 CSS files Copy share l…" at bounding box center [777, 414] width 1471 height 740
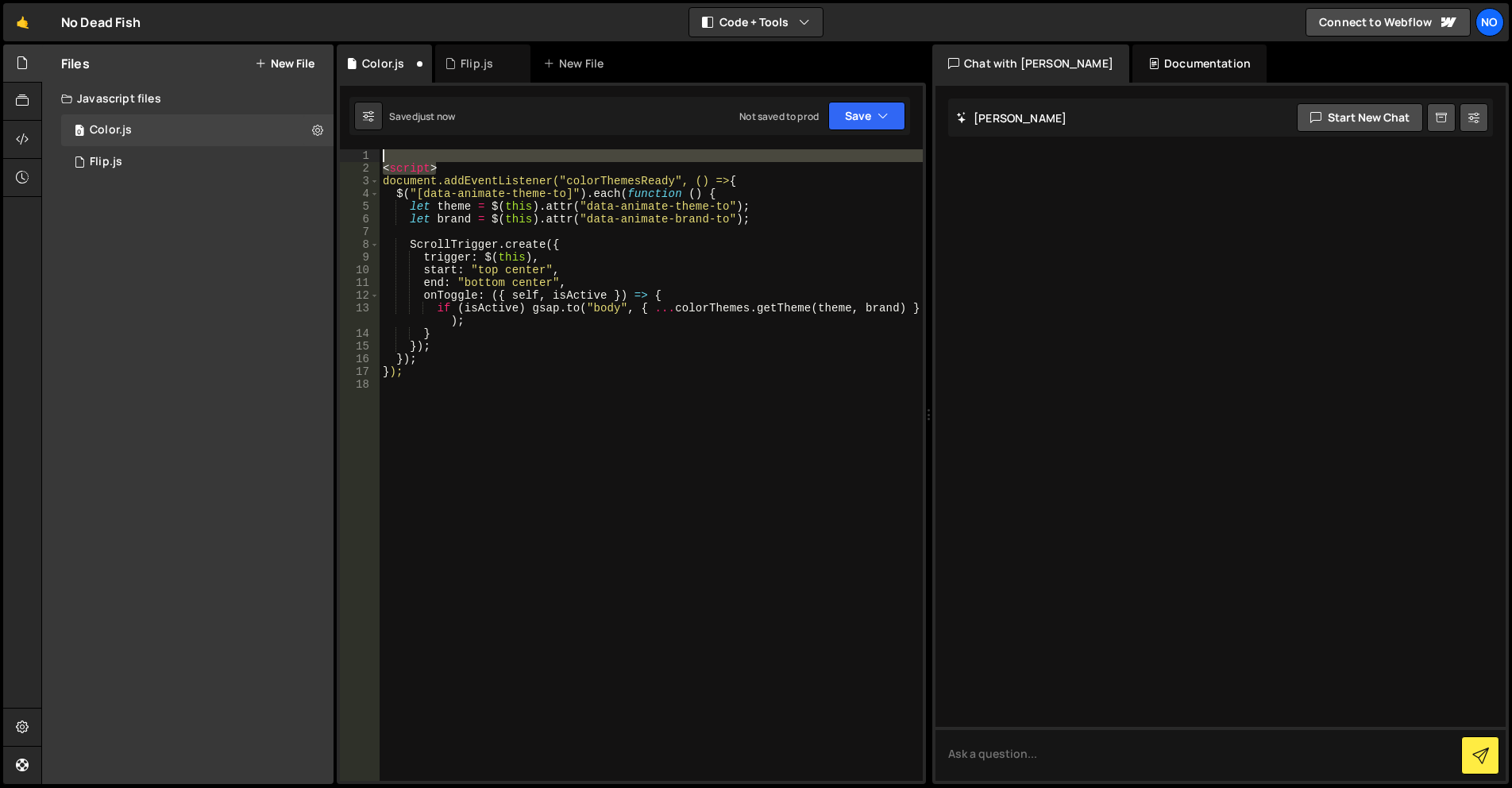
drag, startPoint x: 454, startPoint y: 172, endPoint x: 360, endPoint y: 147, distance: 97.3
click at [363, 147] on div "1 Type cmd + s to save your Javascript file. הההההההההההההההההההההההההההההההההה…" at bounding box center [631, 433] width 589 height 702
type textarea "<script>"
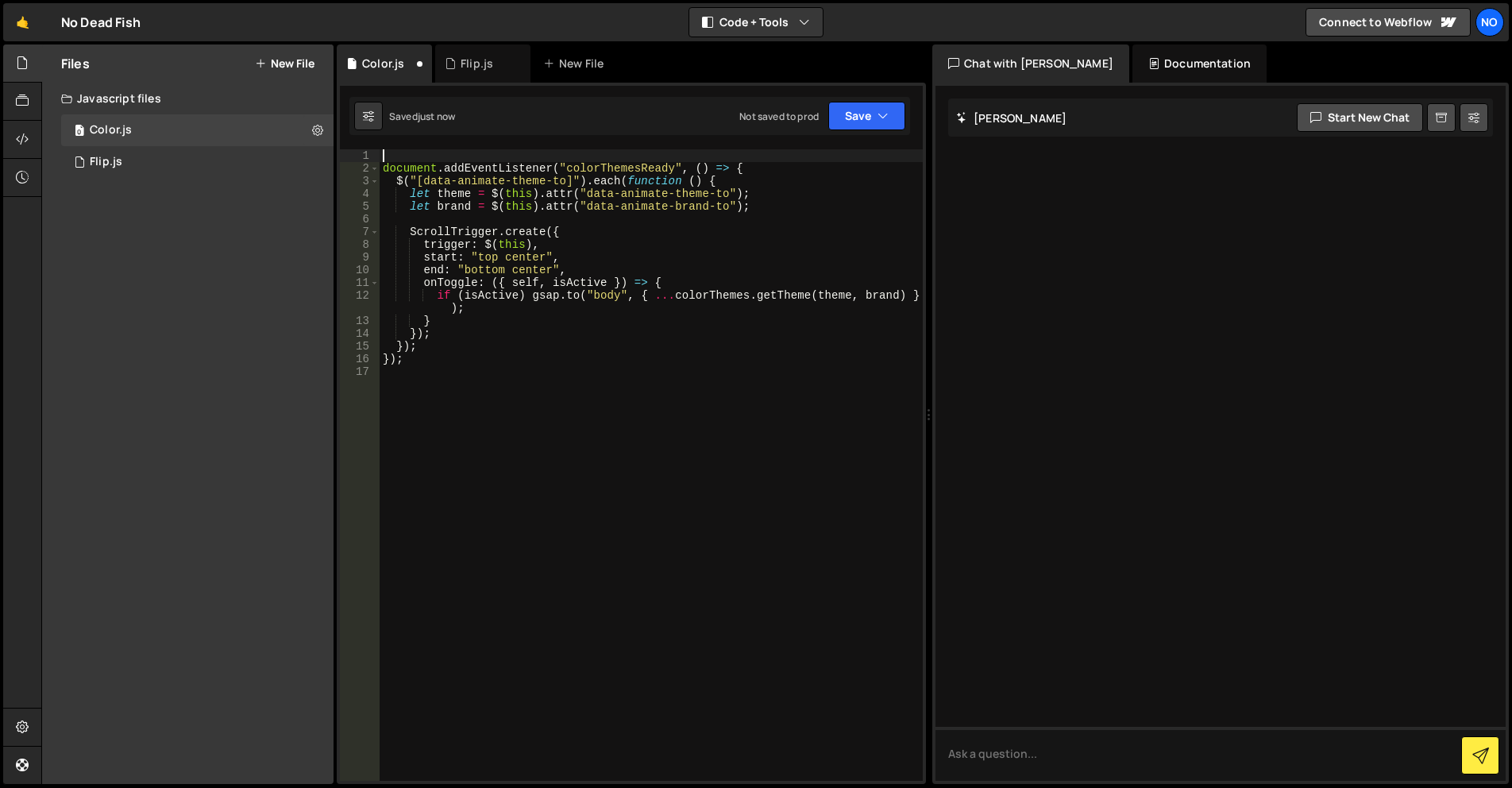
type textarea "document.addEventListener("colorThemesReady", () => {"
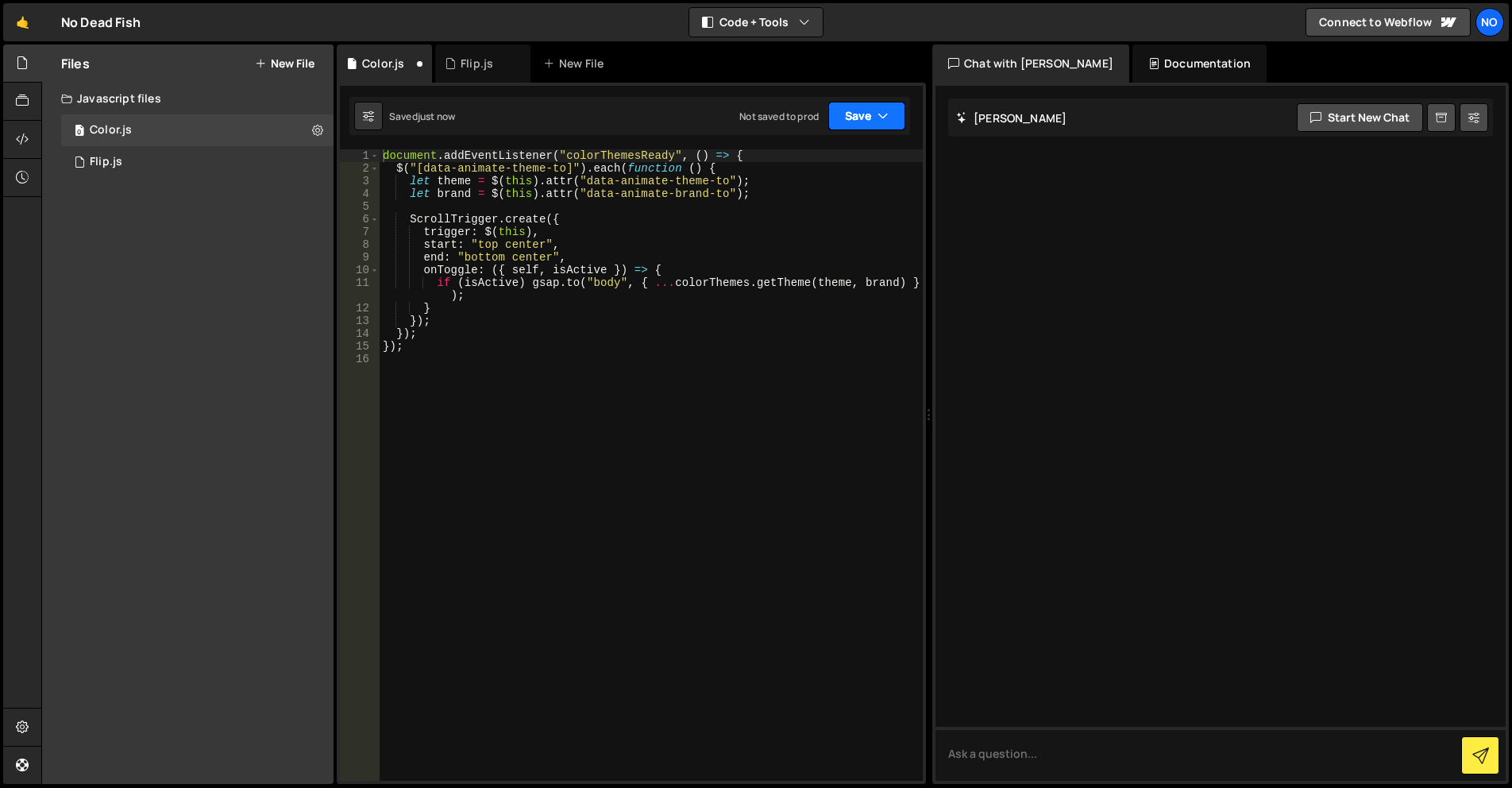
drag, startPoint x: 865, startPoint y: 109, endPoint x: 851, endPoint y: 153, distance: 46.2
click at [865, 109] on button "Save" at bounding box center [867, 116] width 77 height 28
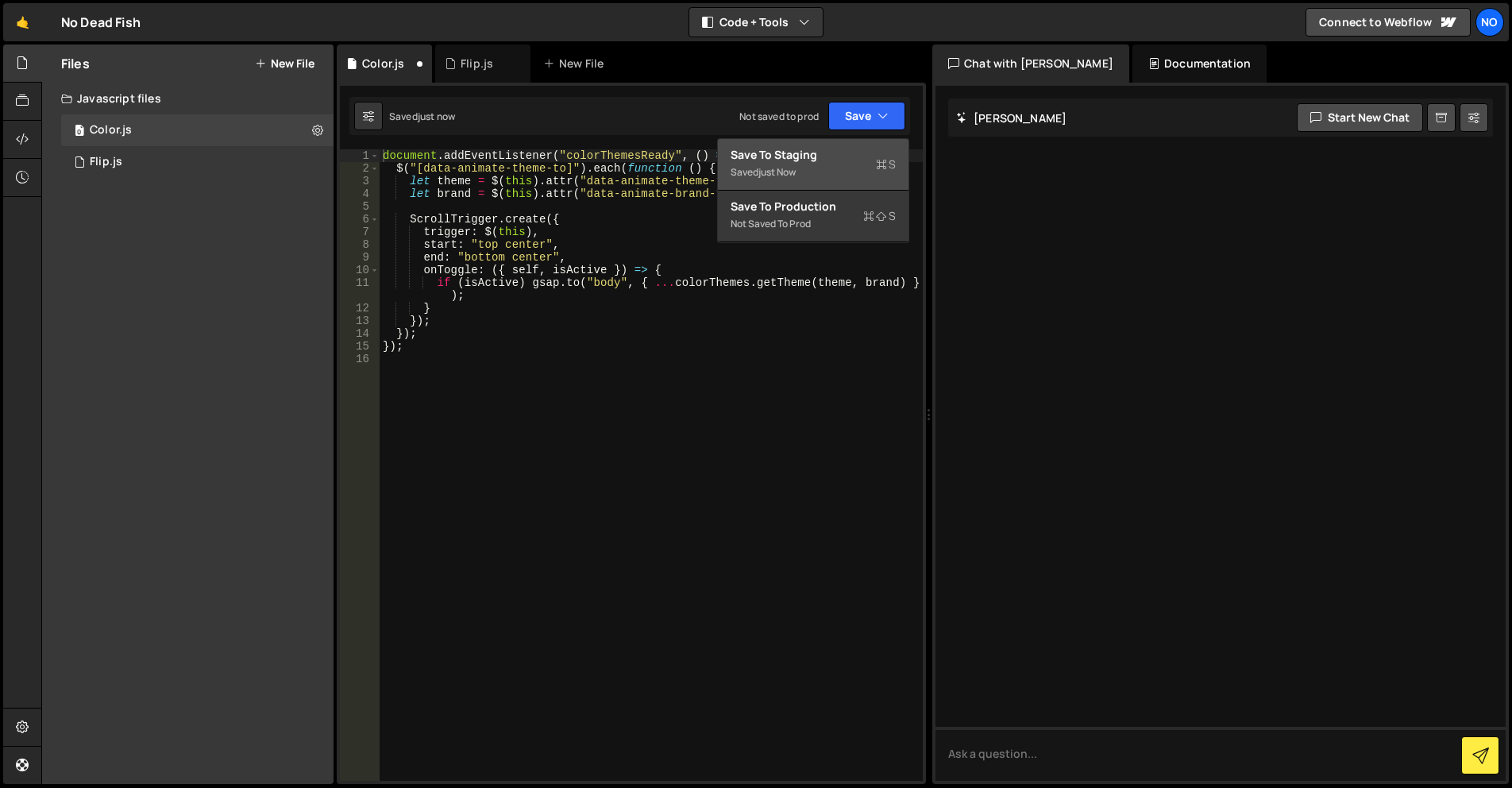
click at [829, 170] on div "Saved just now" at bounding box center [813, 172] width 165 height 19
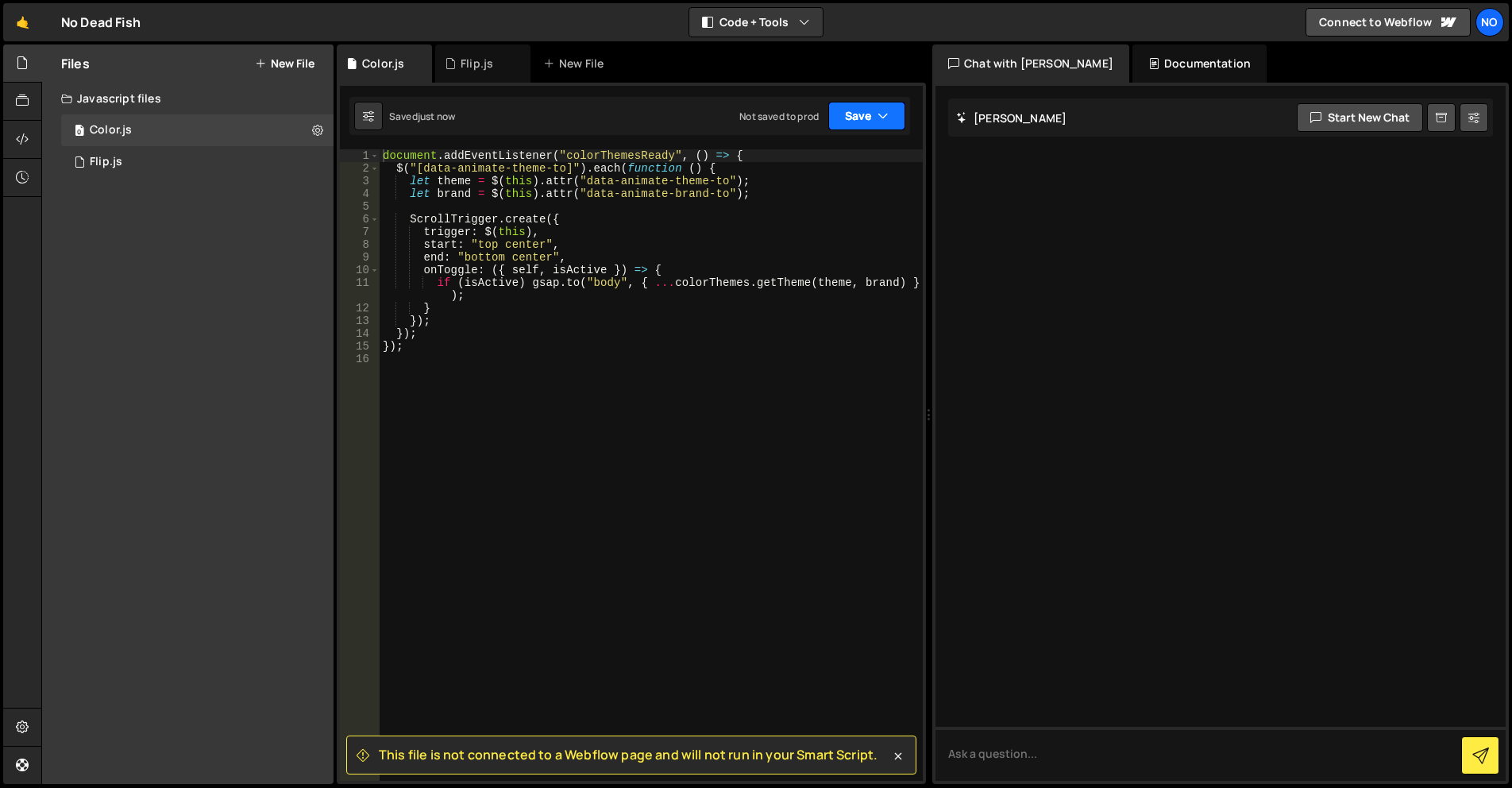
click at [865, 115] on button "Save" at bounding box center [867, 116] width 77 height 28
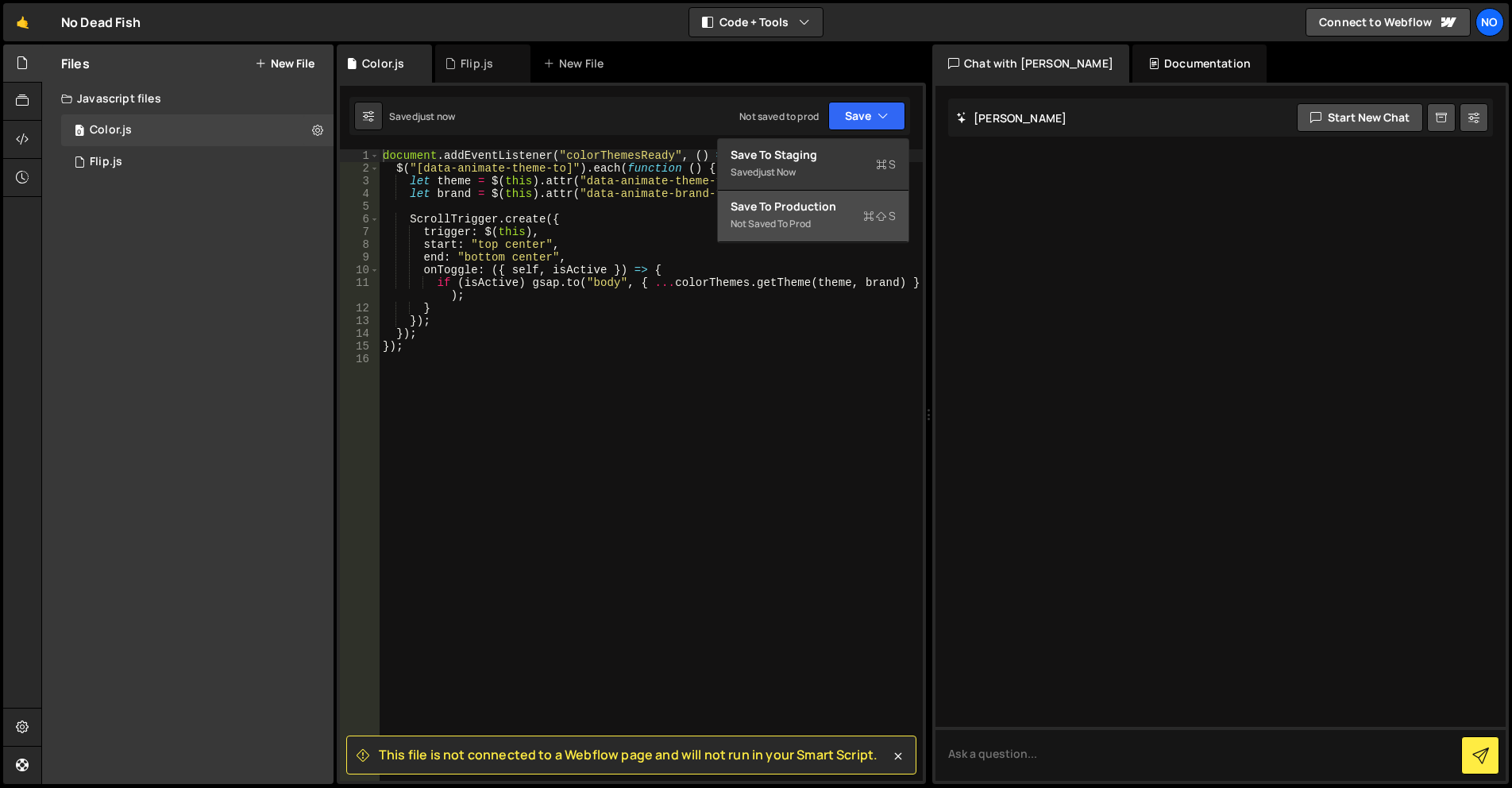
click at [825, 209] on div "Save to Production S" at bounding box center [813, 206] width 165 height 16
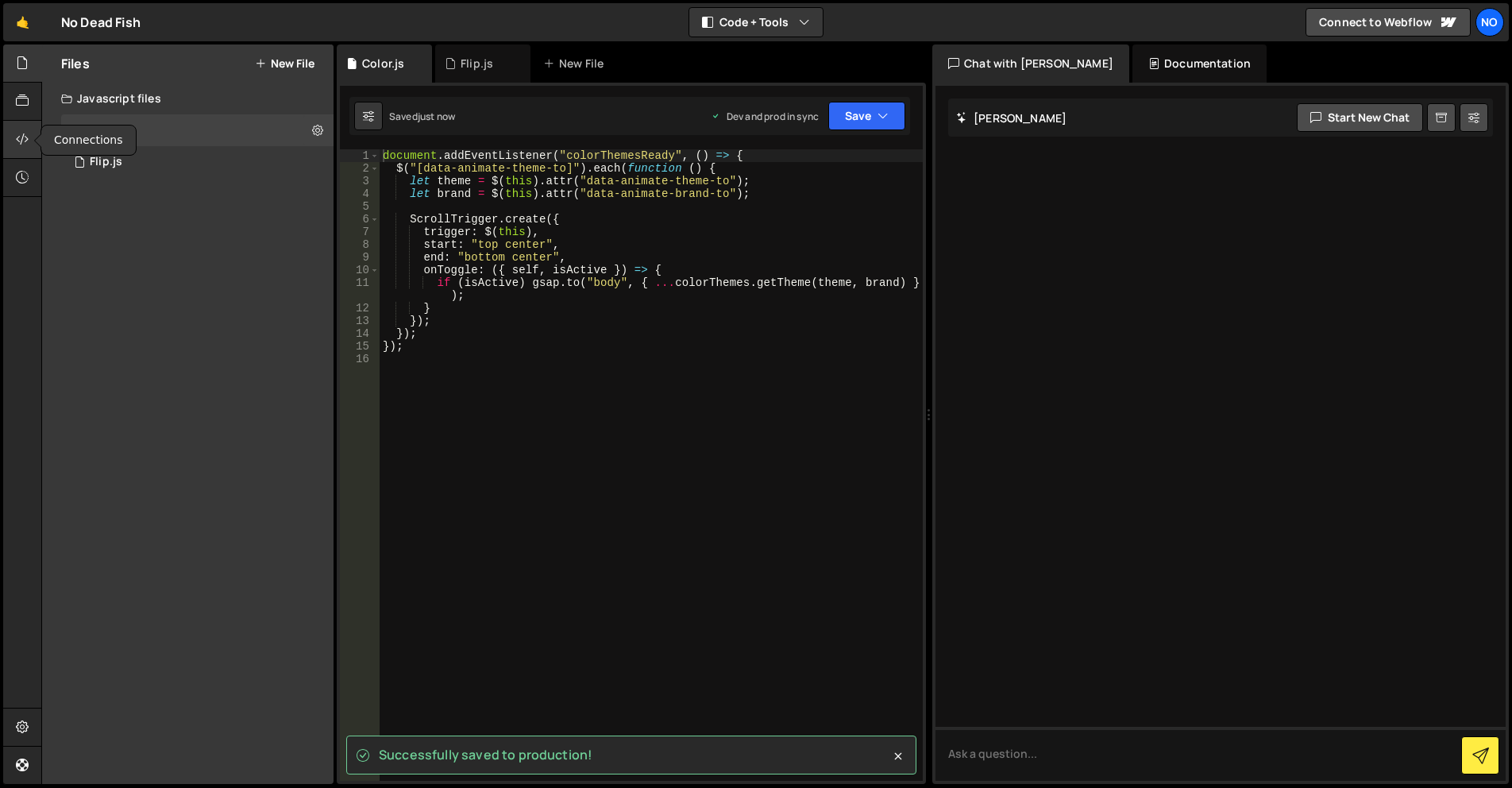
click at [14, 136] on div at bounding box center [22, 140] width 39 height 39
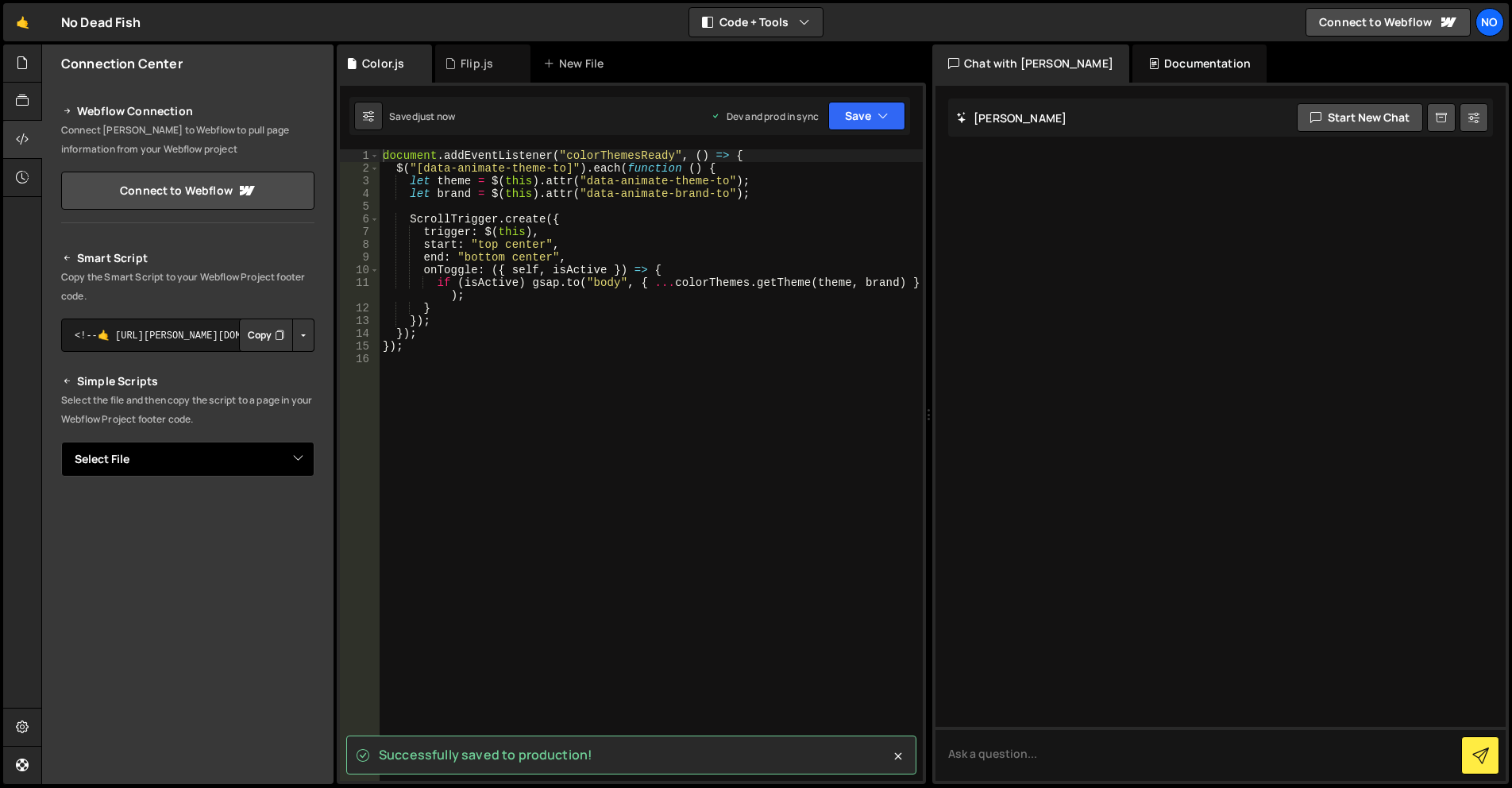
click at [290, 453] on select "Select File Home.js Color.js" at bounding box center [188, 458] width 254 height 35
select select "44733"
click at [61, 441] on select "Select File Home.js Color.js" at bounding box center [188, 458] width 254 height 35
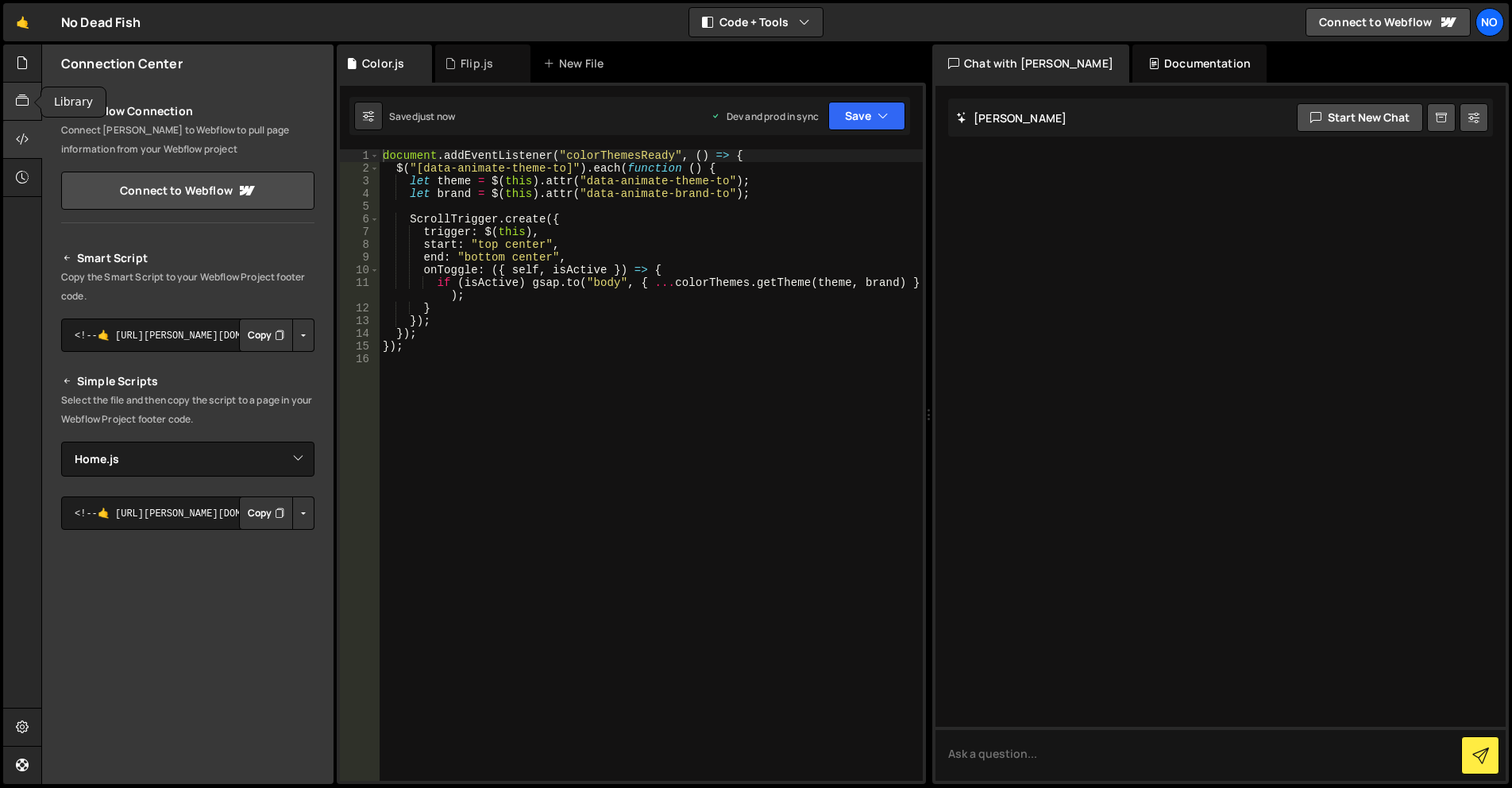
click at [23, 92] on icon at bounding box center [23, 100] width 13 height 18
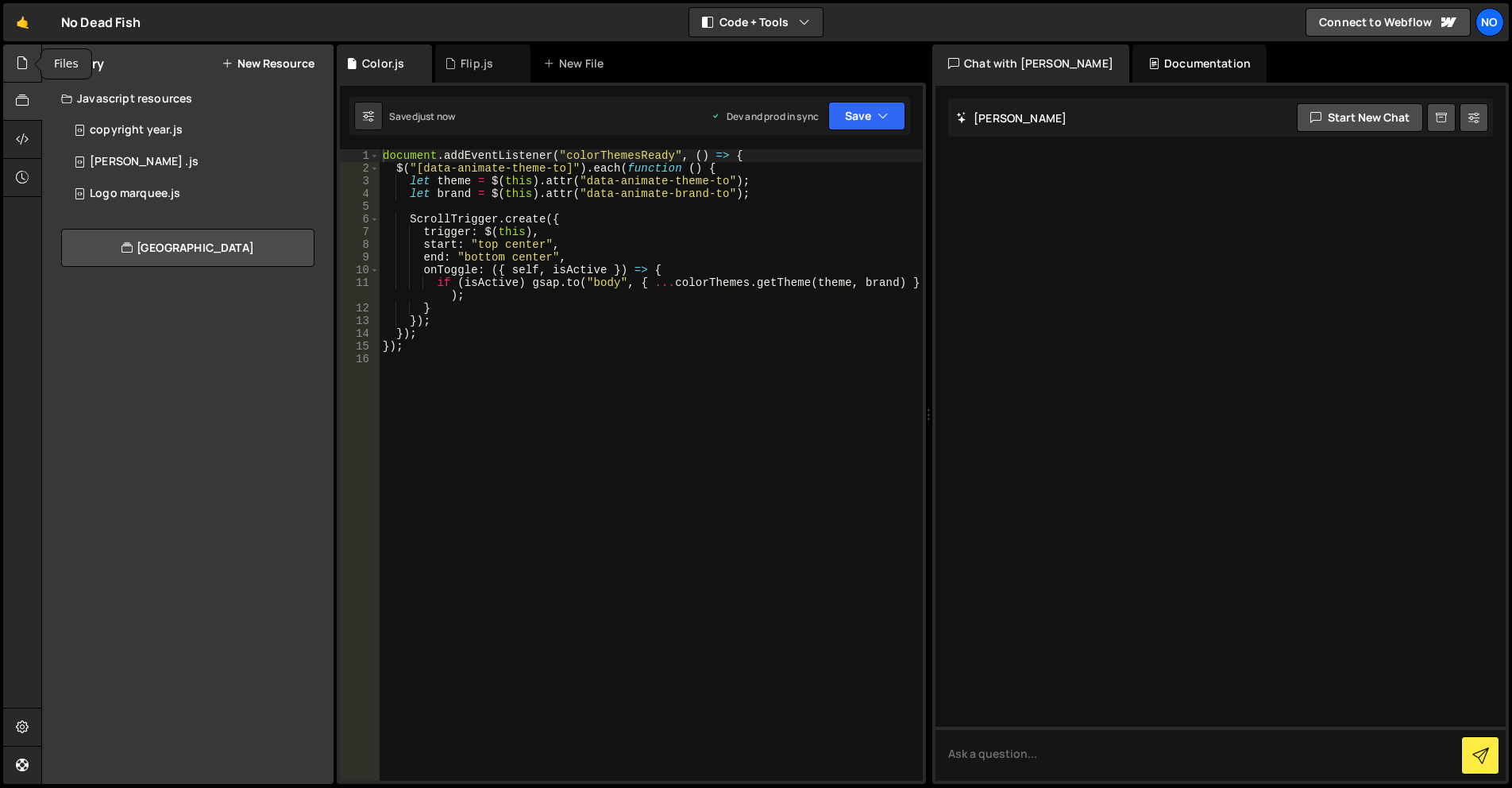
click at [18, 64] on icon at bounding box center [23, 62] width 13 height 18
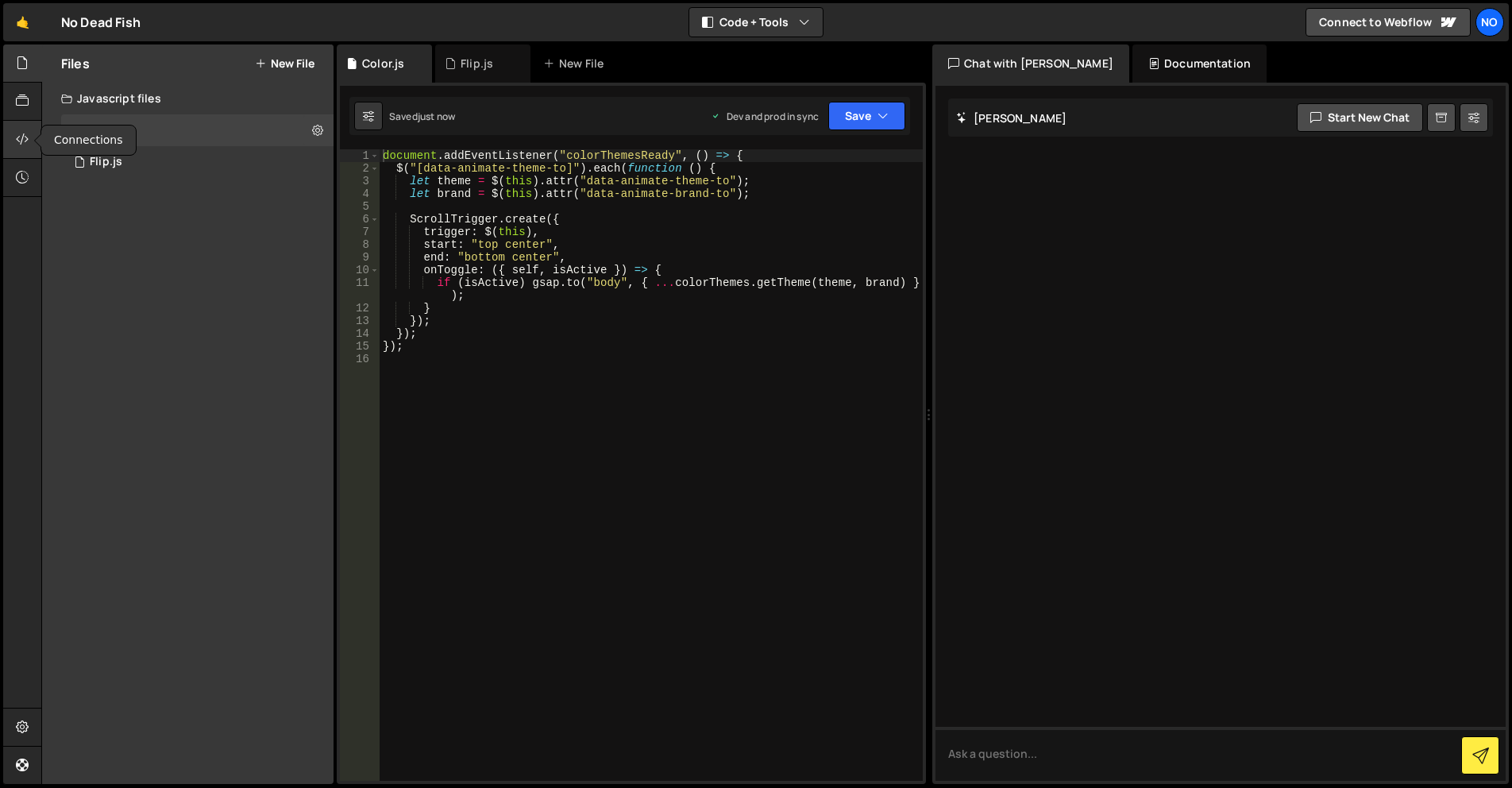
click at [25, 145] on icon at bounding box center [23, 139] width 13 height 18
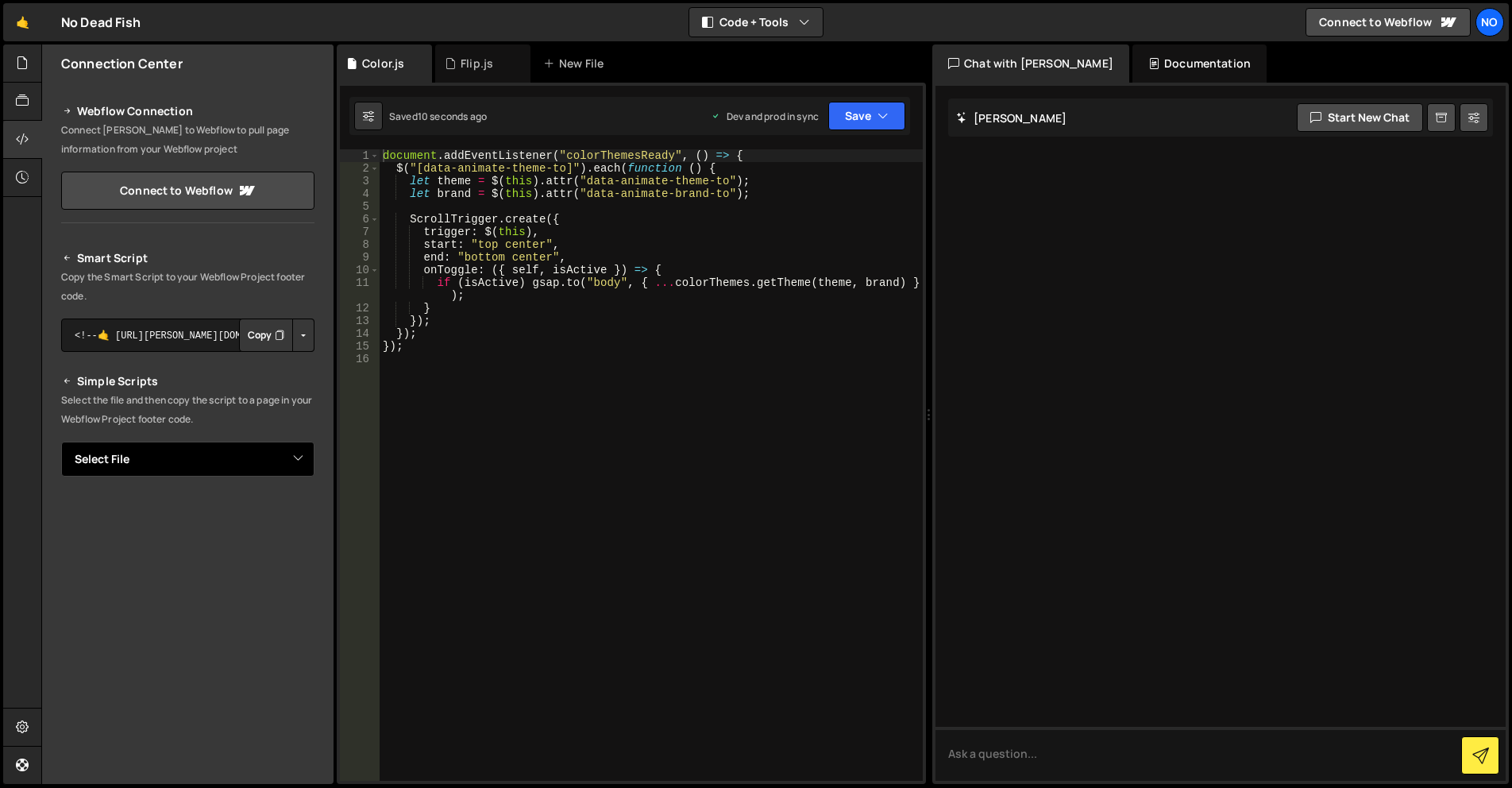
click at [266, 457] on select "Select File Color.js Flip.js" at bounding box center [188, 458] width 254 height 35
select select "44733"
click at [61, 441] on select "Select File Color.js Flip.js" at bounding box center [188, 458] width 254 height 35
drag, startPoint x: 297, startPoint y: 511, endPoint x: 285, endPoint y: 518, distance: 13.9
click at [297, 511] on button "Button group with nested dropdown" at bounding box center [303, 513] width 23 height 34
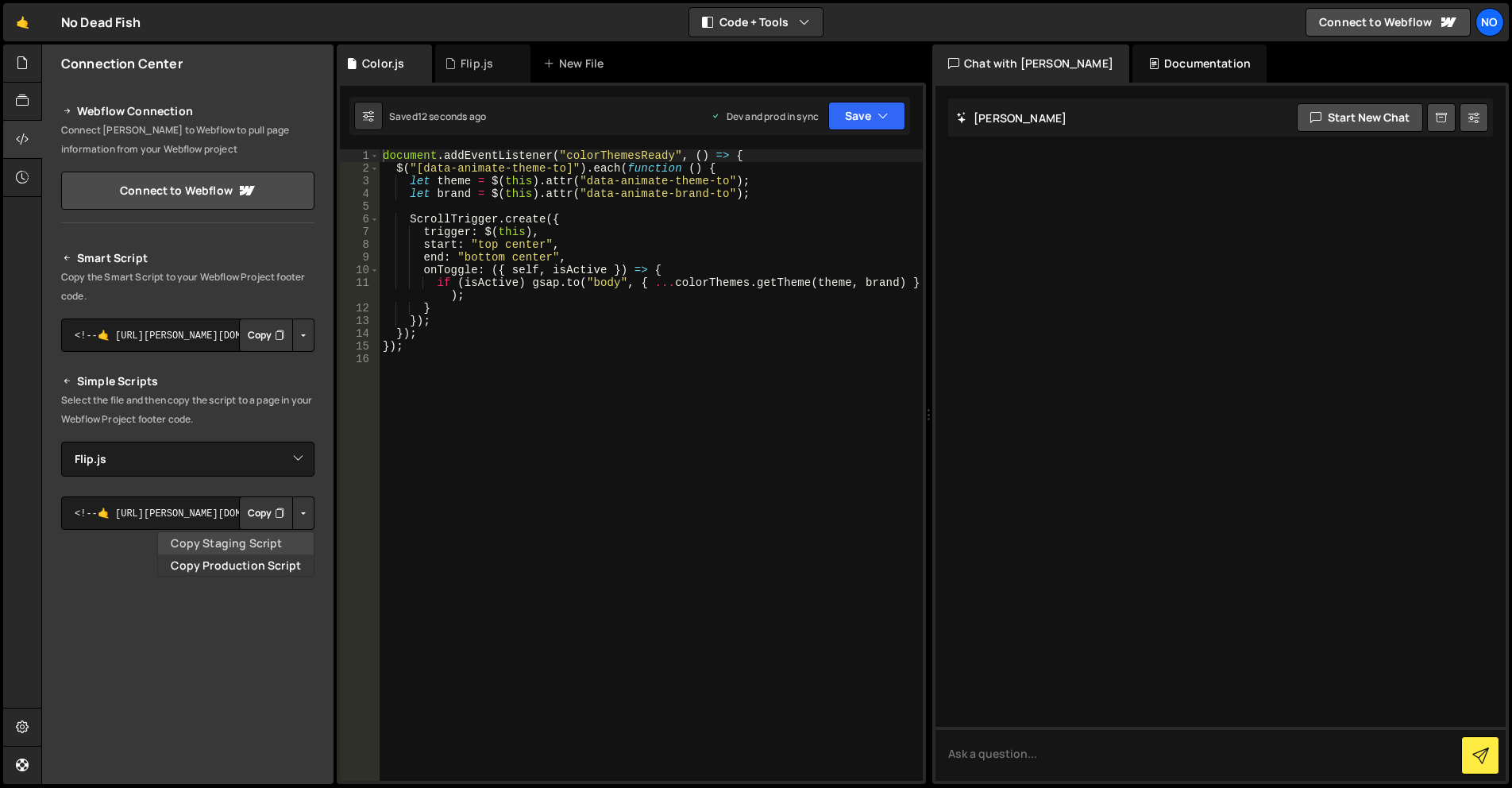
click at [244, 537] on link "Copy Staging Script" at bounding box center [236, 544] width 156 height 23
click at [299, 512] on button "Button group with nested dropdown" at bounding box center [303, 513] width 23 height 34
click at [266, 568] on link "Copy Production Script" at bounding box center [236, 565] width 156 height 23
click at [517, 326] on div "document . addEventListener ( "colorThemesReady" , ( ) => { $ ( "[data-animate-…" at bounding box center [651, 477] width 543 height 657
click at [447, 339] on div "document . addEventListener ( "colorThemesReady" , ( ) => { $ ( "[data-animate-…" at bounding box center [651, 477] width 543 height 657
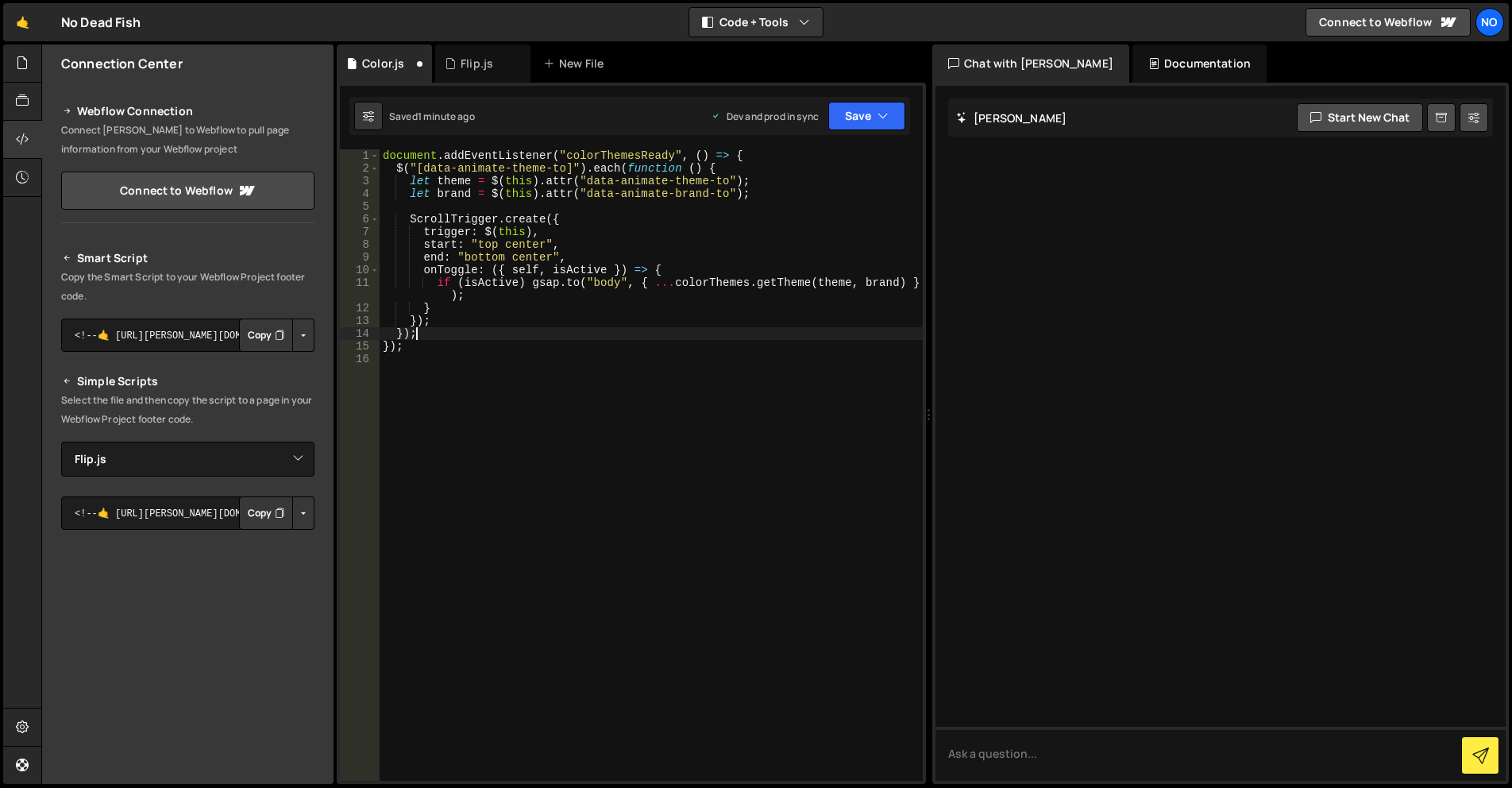
scroll to position [0, 1]
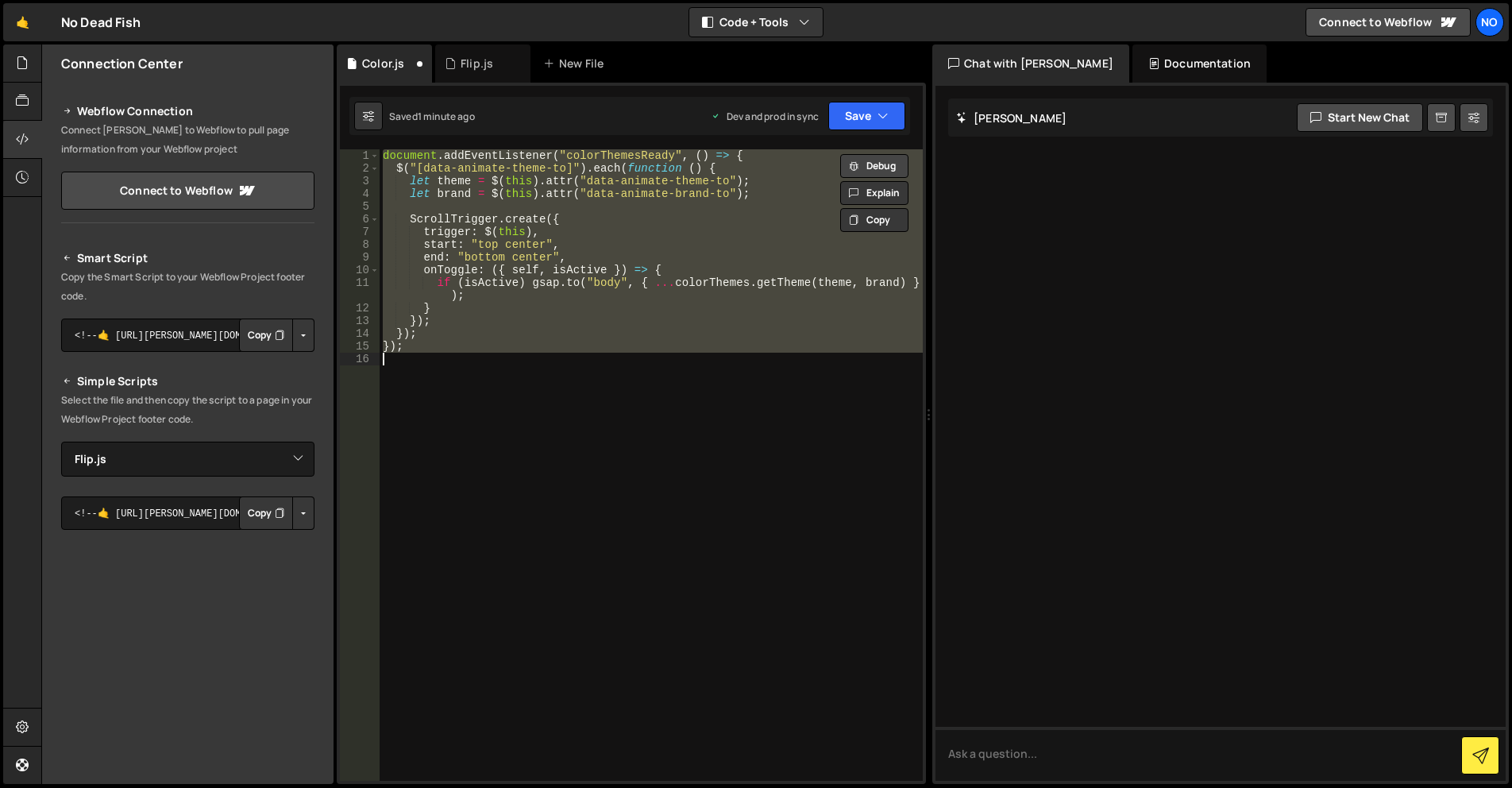
type textarea "});"
click at [867, 168] on button "Debug" at bounding box center [874, 165] width 69 height 23
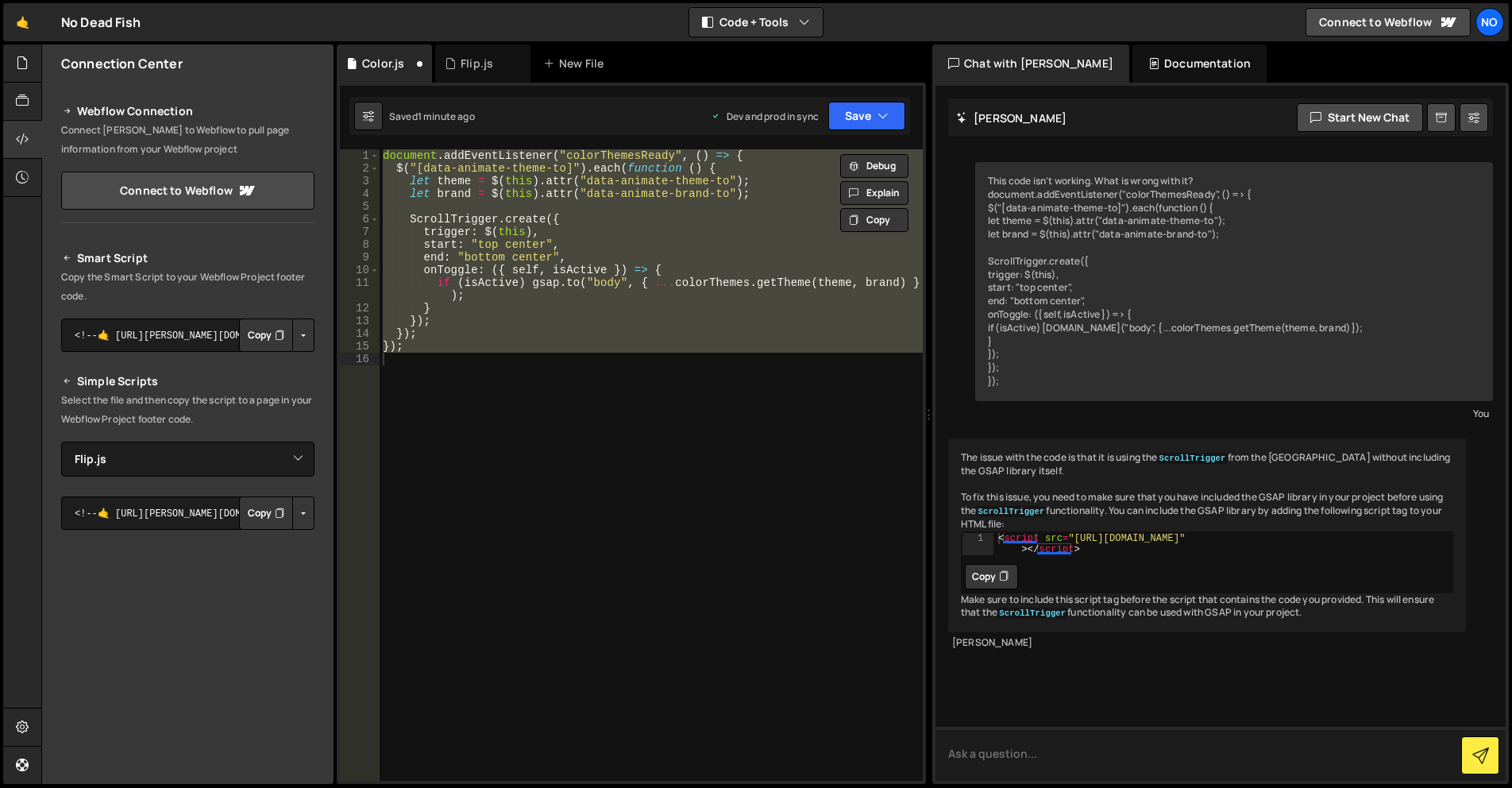
click at [1013, 763] on textarea at bounding box center [1220, 753] width 570 height 54
type textarea "Gsap is included"
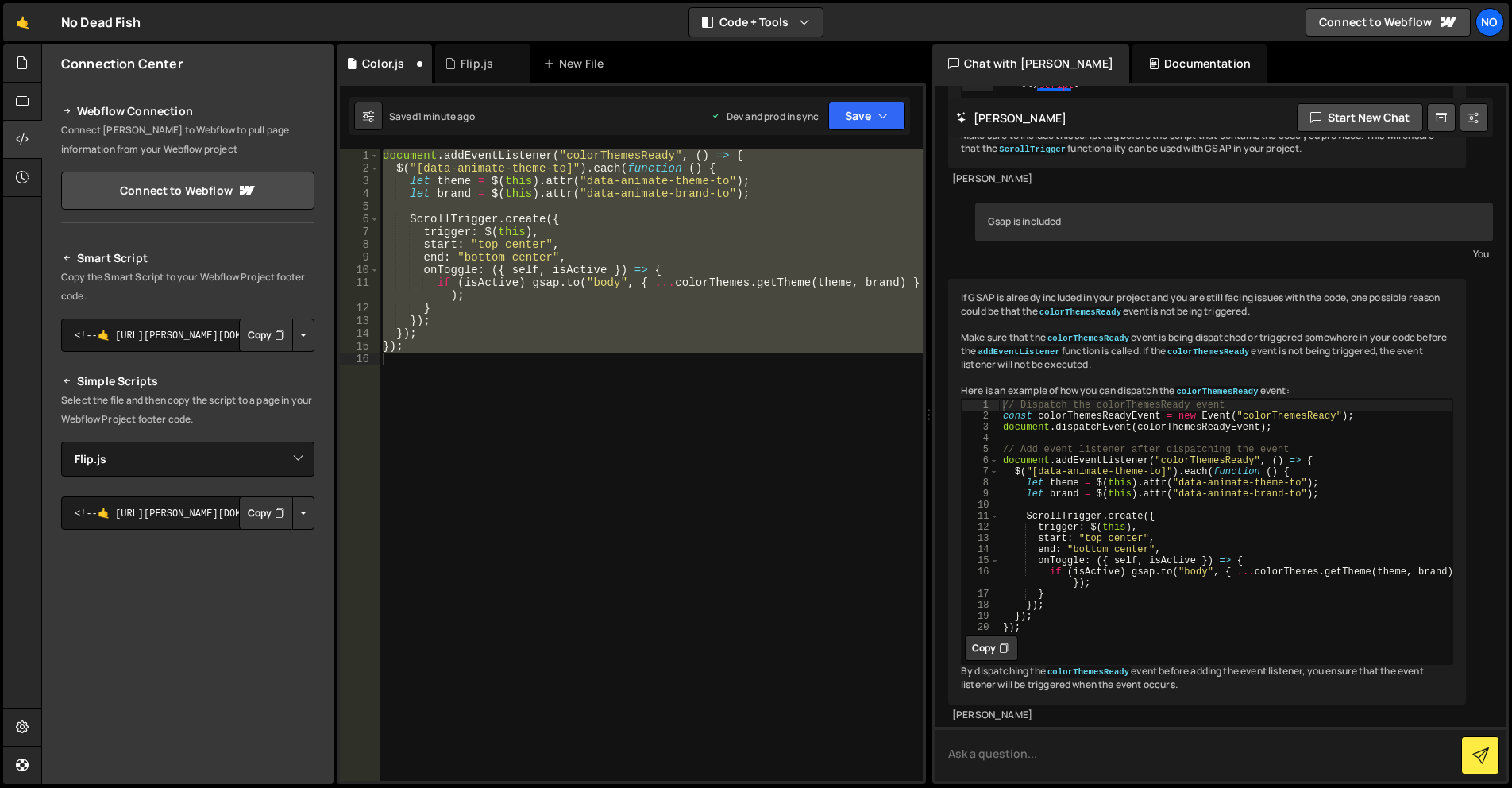
scroll to position [544, 0]
drag, startPoint x: 1000, startPoint y: 619, endPoint x: 981, endPoint y: 617, distance: 19.1
click at [1000, 641] on icon at bounding box center [1004, 648] width 9 height 16
click at [453, 347] on div "document . addEventListener ( "colorThemesReady" , ( ) => { $ ( "[data-animate-…" at bounding box center [651, 477] width 543 height 657
paste textarea
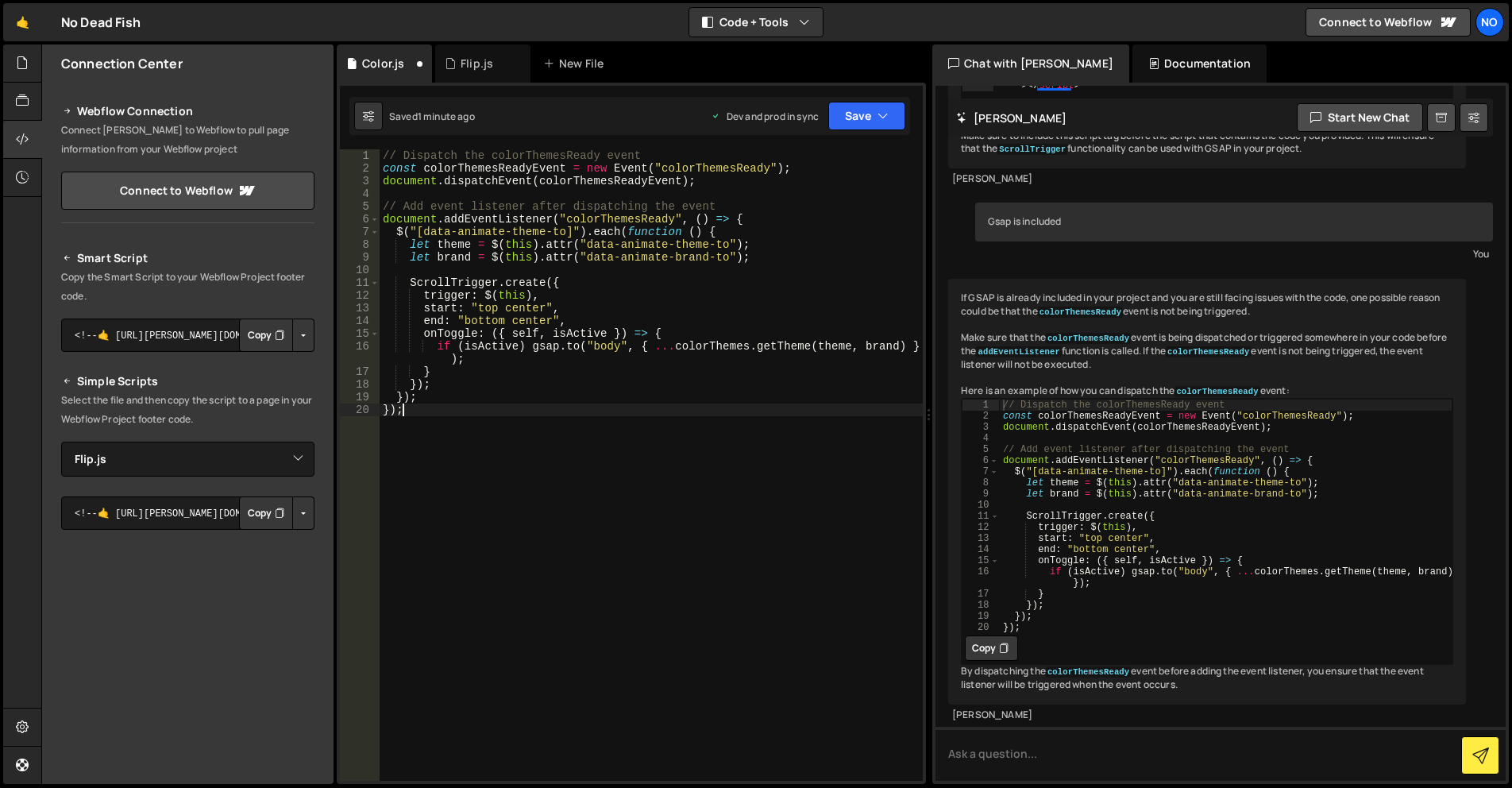
click at [386, 155] on div "// Dispatch the colorThemesReady event const colorThemesReadyEvent = new Event …" at bounding box center [651, 477] width 543 height 657
type textarea "// Dispatch the colorThemesReady event"
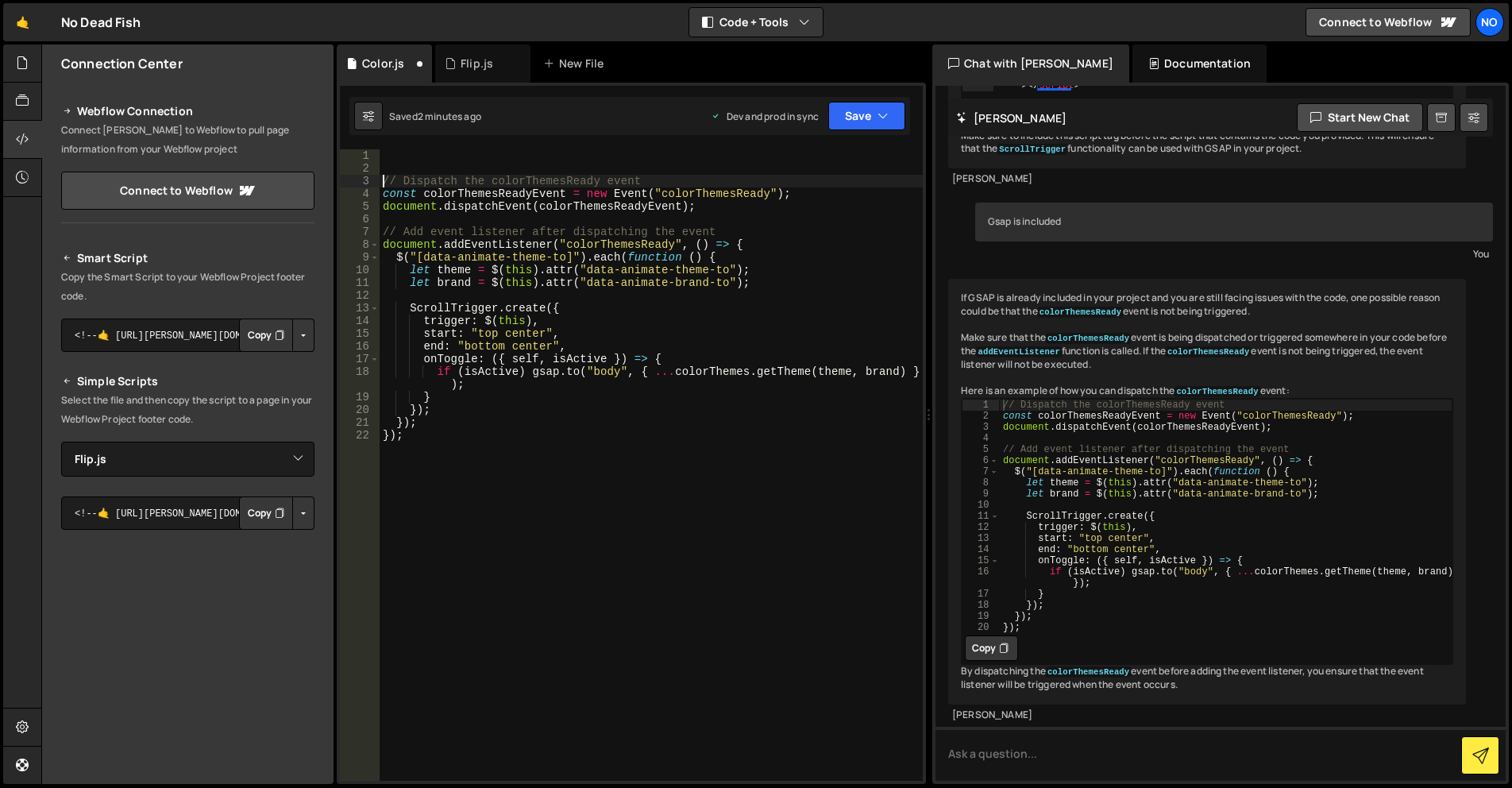
scroll to position [0, 0]
click at [22, 69] on icon at bounding box center [23, 62] width 13 height 18
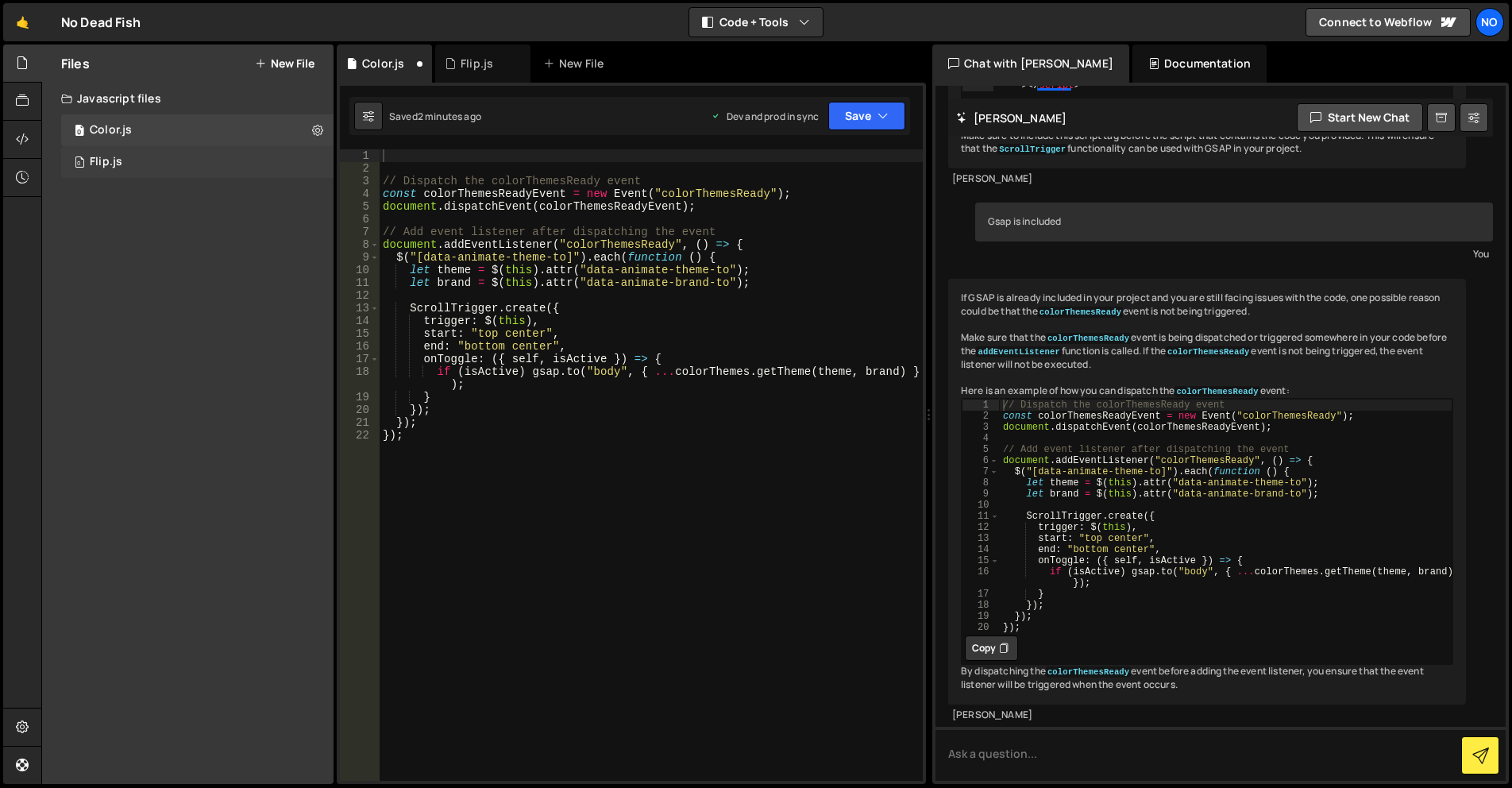
click at [112, 155] on div "Flip.js" at bounding box center [106, 162] width 33 height 14
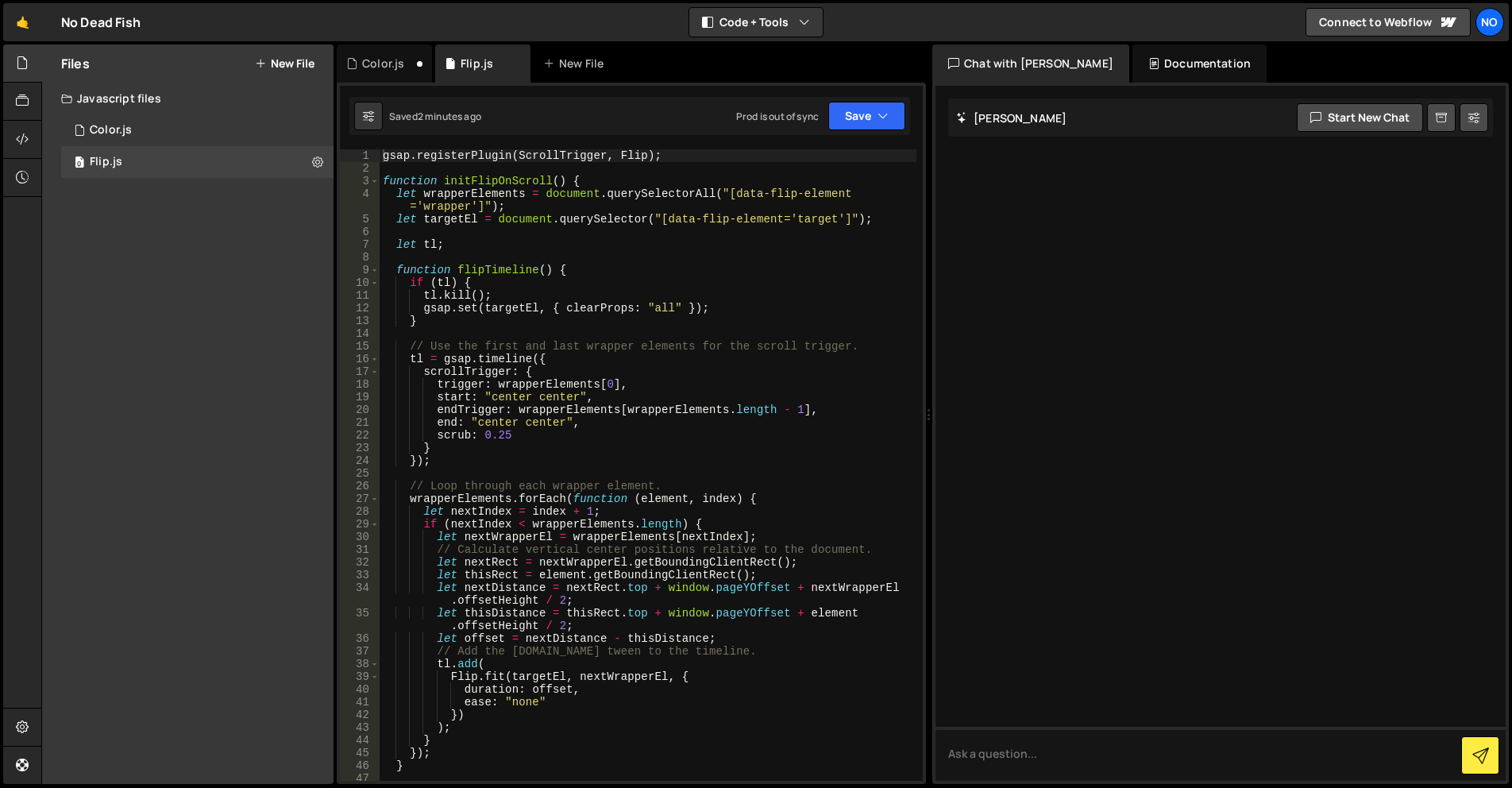
type textarea "gsap.registerPlugin(ScrollTrigger, Flip);"
click at [657, 153] on div "gsap . registerPlugin ( ScrollTrigger , Flip ) ; function initFlipOnScroll ( ) …" at bounding box center [648, 477] width 537 height 657
drag, startPoint x: 651, startPoint y: 157, endPoint x: 382, endPoint y: 156, distance: 269.0
click at [382, 156] on div "gsap . registerPlugin ( ScrollTrigger , Flip ) ; function initFlipOnScroll ( ) …" at bounding box center [648, 477] width 537 height 657
click at [183, 131] on div "0 Color.js 0" at bounding box center [197, 131] width 272 height 32
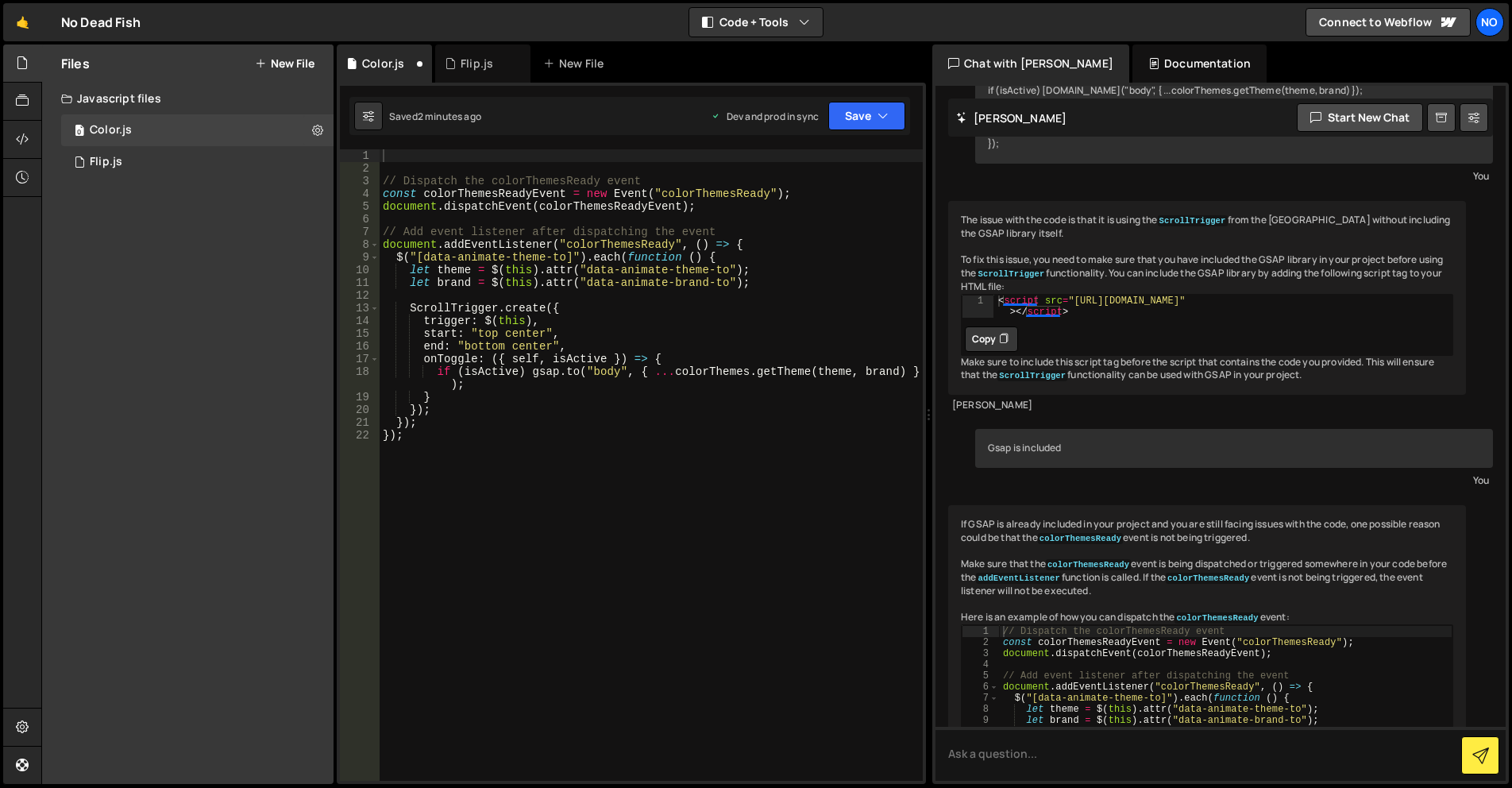
scroll to position [544, 0]
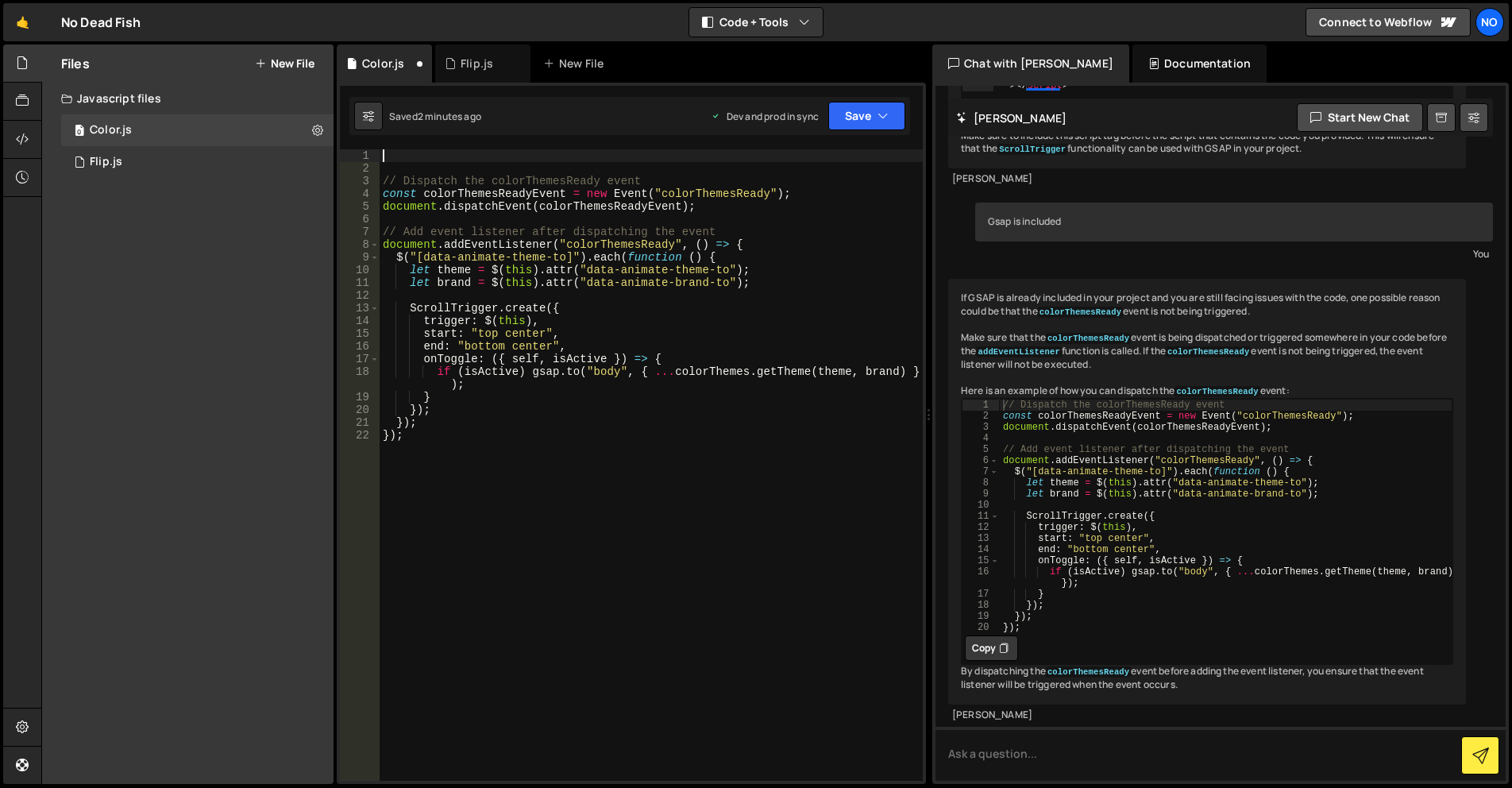
click at [430, 150] on div "// Dispatch the colorThemesReady event const colorThemesReadyEvent = new Event …" at bounding box center [651, 477] width 543 height 657
paste textarea "gsap.registerPlugin(ScrollTrigger, Flip);"
drag, startPoint x: 639, startPoint y: 154, endPoint x: 603, endPoint y: 157, distance: 36.1
click at [601, 157] on div "gsap . registerPlugin ( ScrollTrigger , Flip ) ; // Dispatch the colorThemesRea…" at bounding box center [651, 477] width 543 height 657
click at [851, 113] on button "Save" at bounding box center [867, 116] width 77 height 28
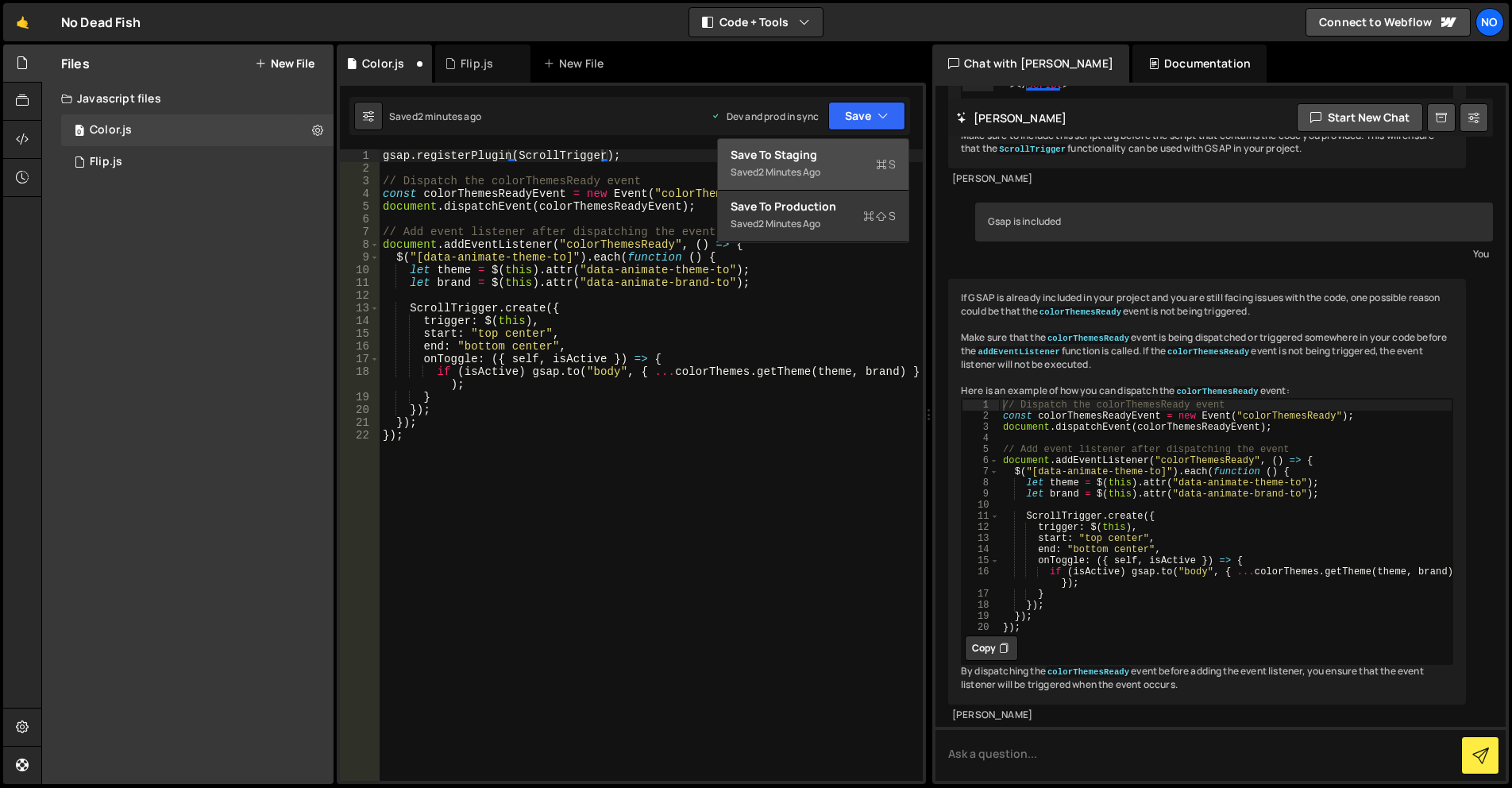
click at [840, 152] on div "Save to Staging S" at bounding box center [813, 154] width 165 height 16
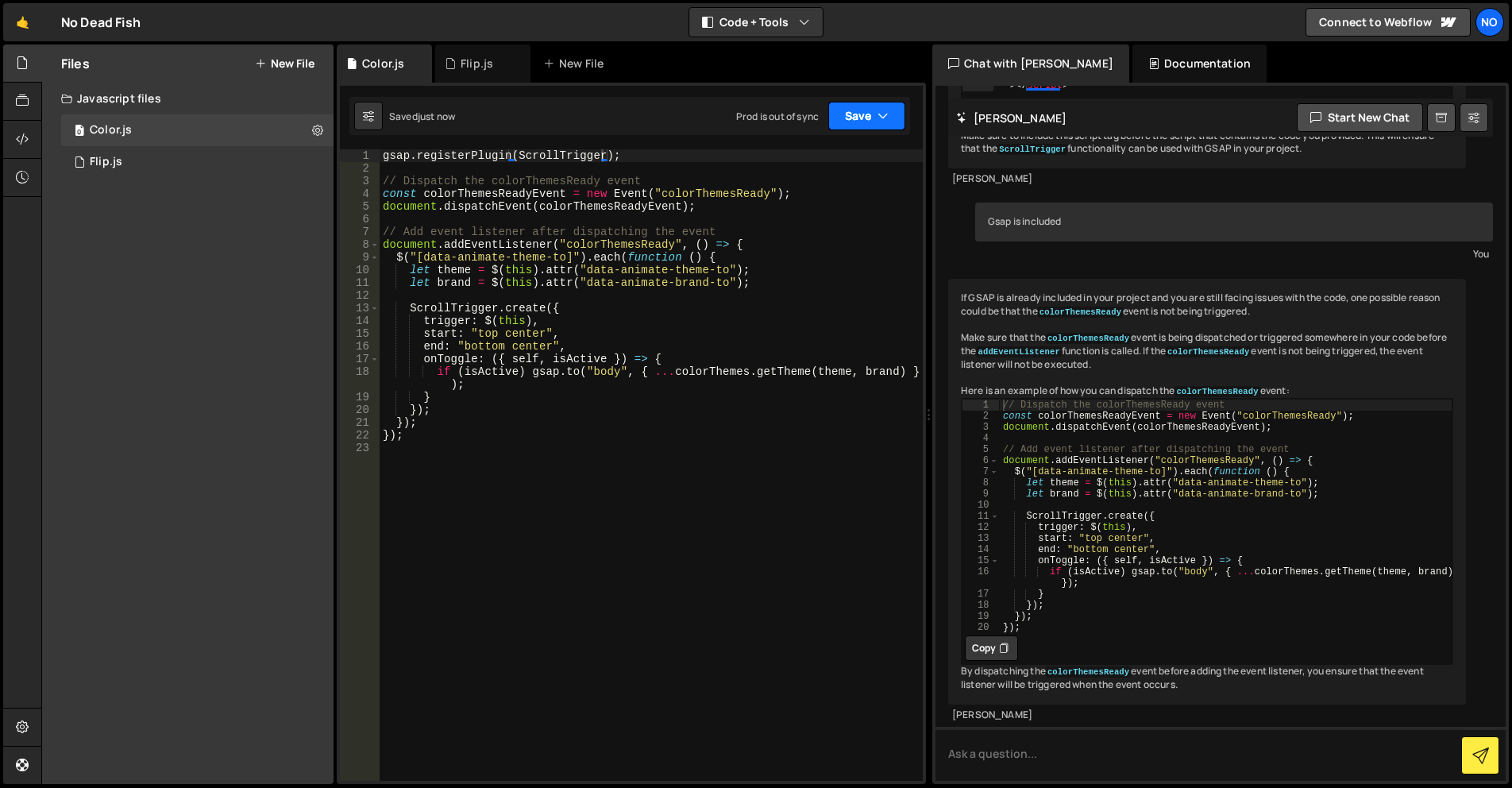
drag, startPoint x: 867, startPoint y: 116, endPoint x: 848, endPoint y: 186, distance: 72.5
click at [867, 116] on button "Save" at bounding box center [867, 116] width 77 height 28
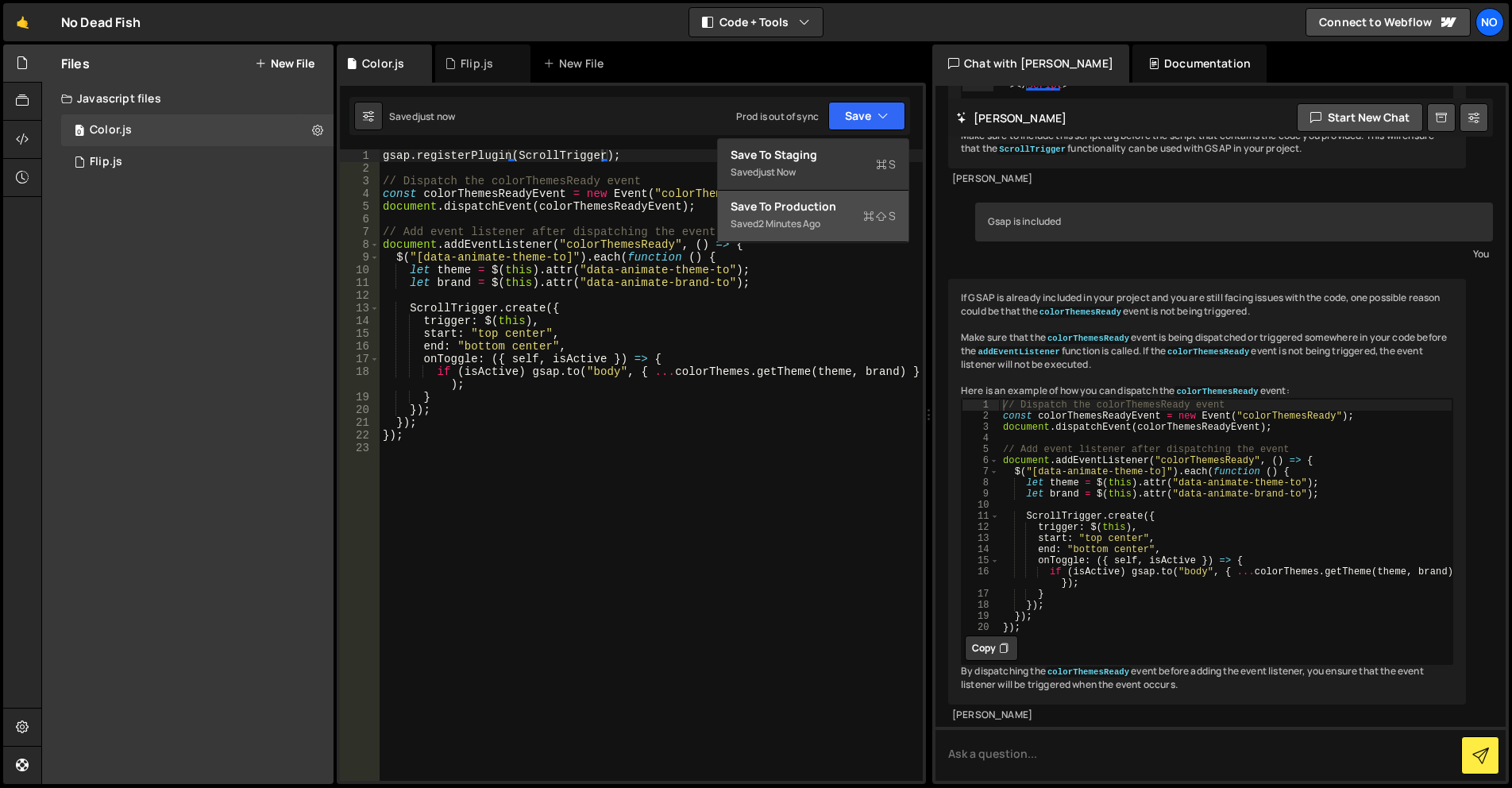
click at [841, 197] on button "Save to Production S Saved 2 minutes ago" at bounding box center [812, 216] width 191 height 52
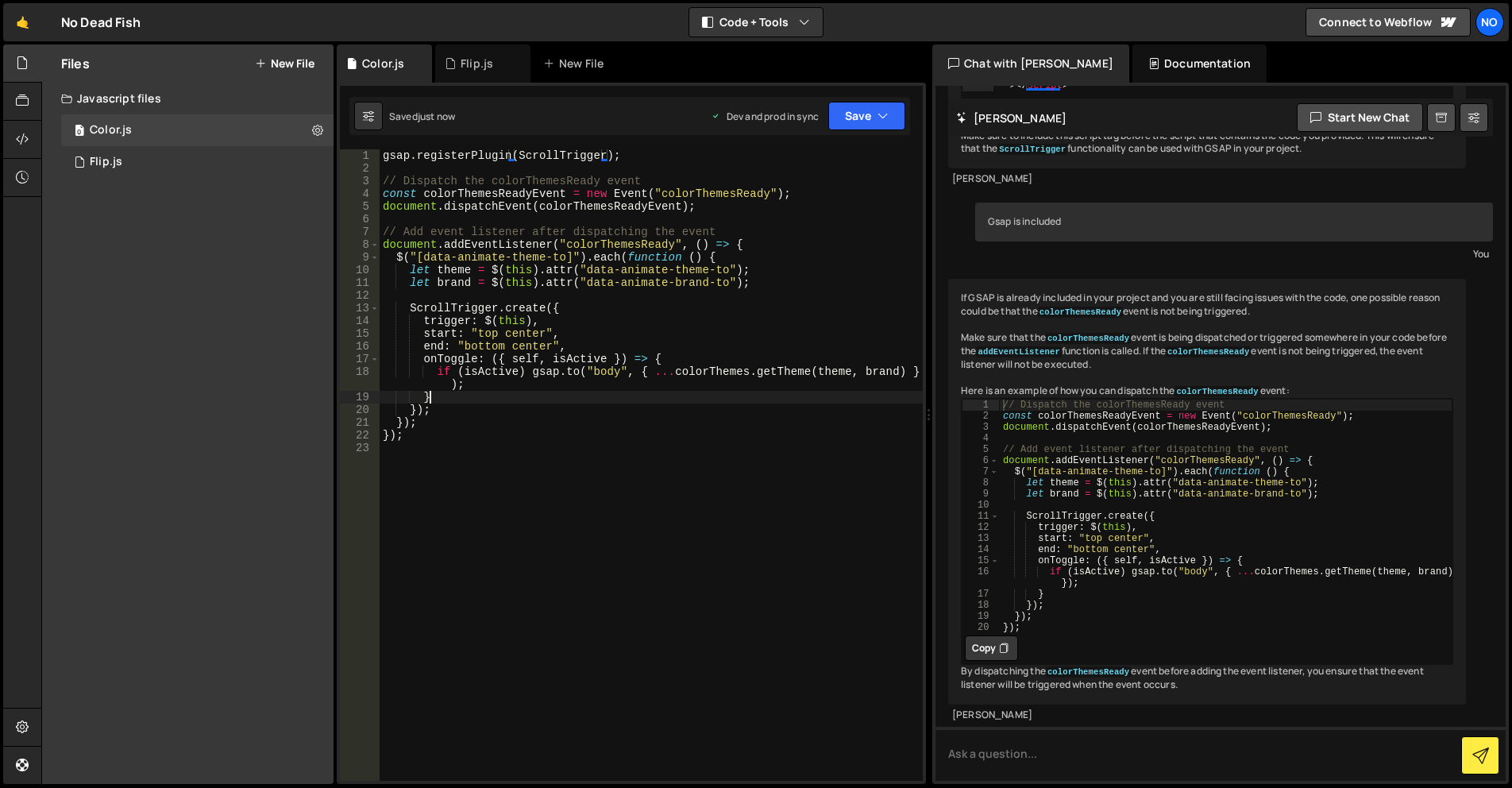
click at [688, 401] on div "gsap . registerPlugin ( ScrollTrigger ) ; // Dispatch the colorThemesReady even…" at bounding box center [651, 477] width 543 height 657
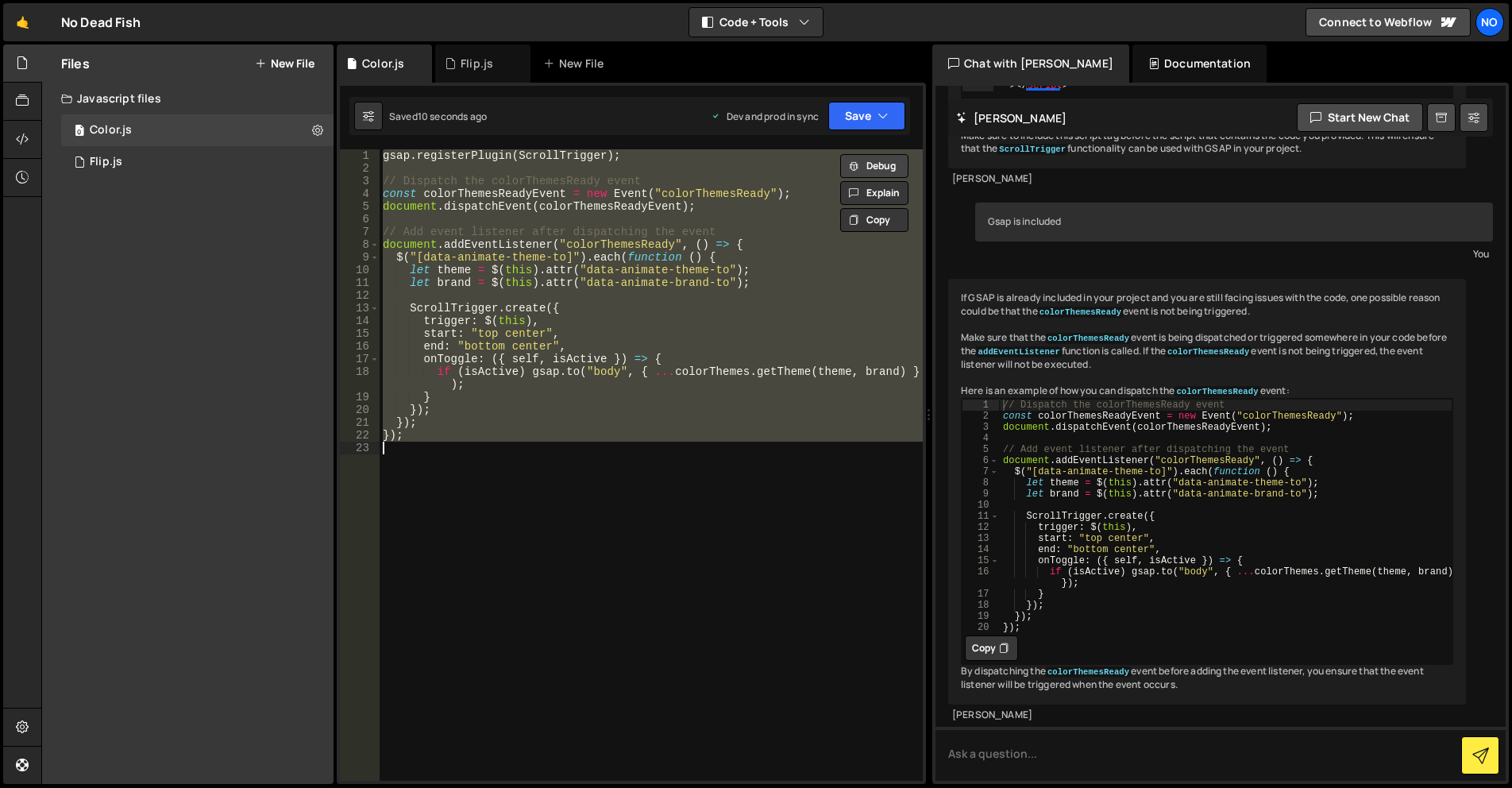
click at [876, 158] on button "Debug" at bounding box center [874, 165] width 69 height 23
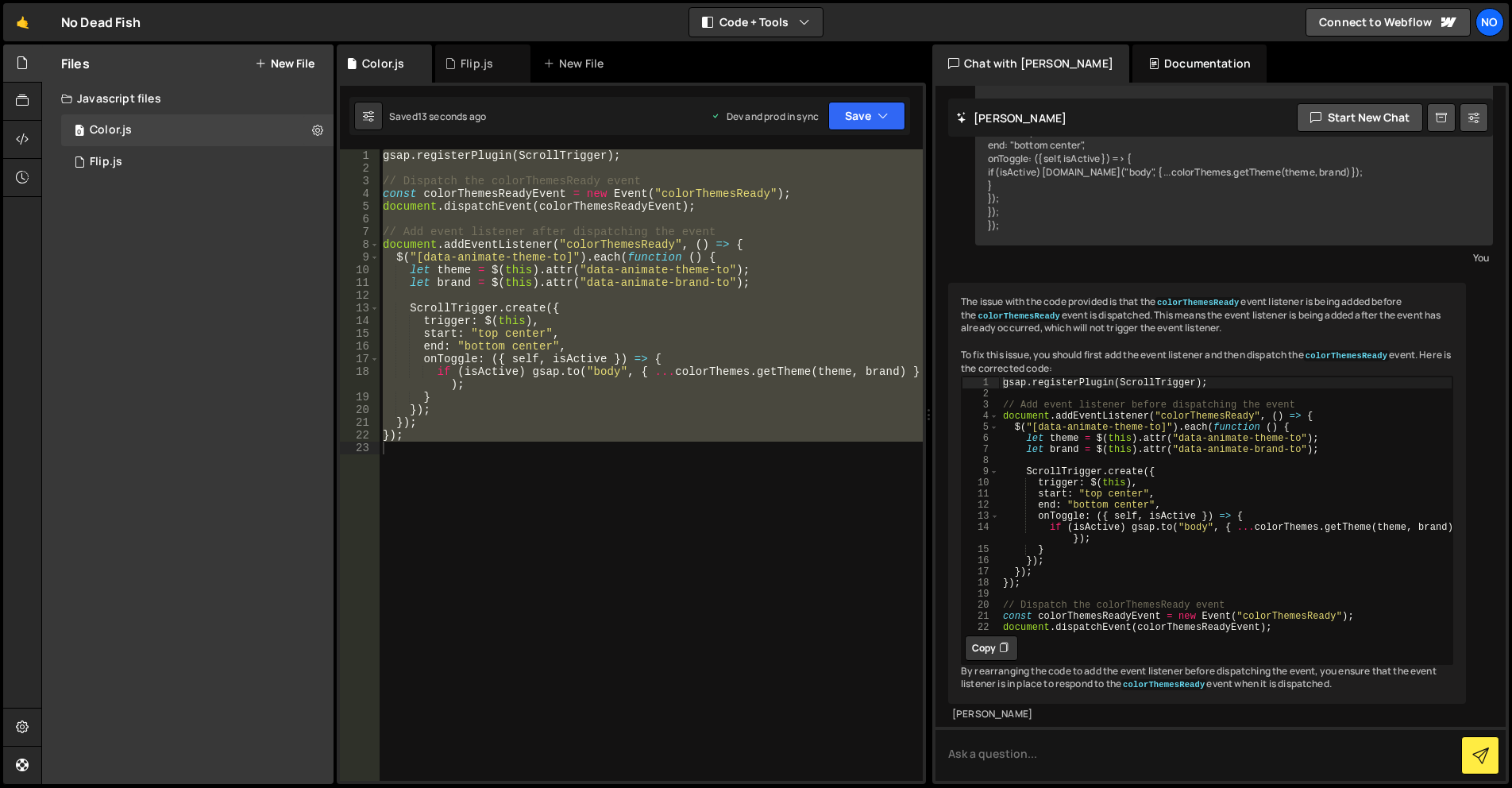
scroll to position [1381, 0]
click at [655, 420] on div "gsap . registerPlugin ( ScrollTrigger ) ; // Dispatch the colorThemesReady even…" at bounding box center [651, 477] width 543 height 657
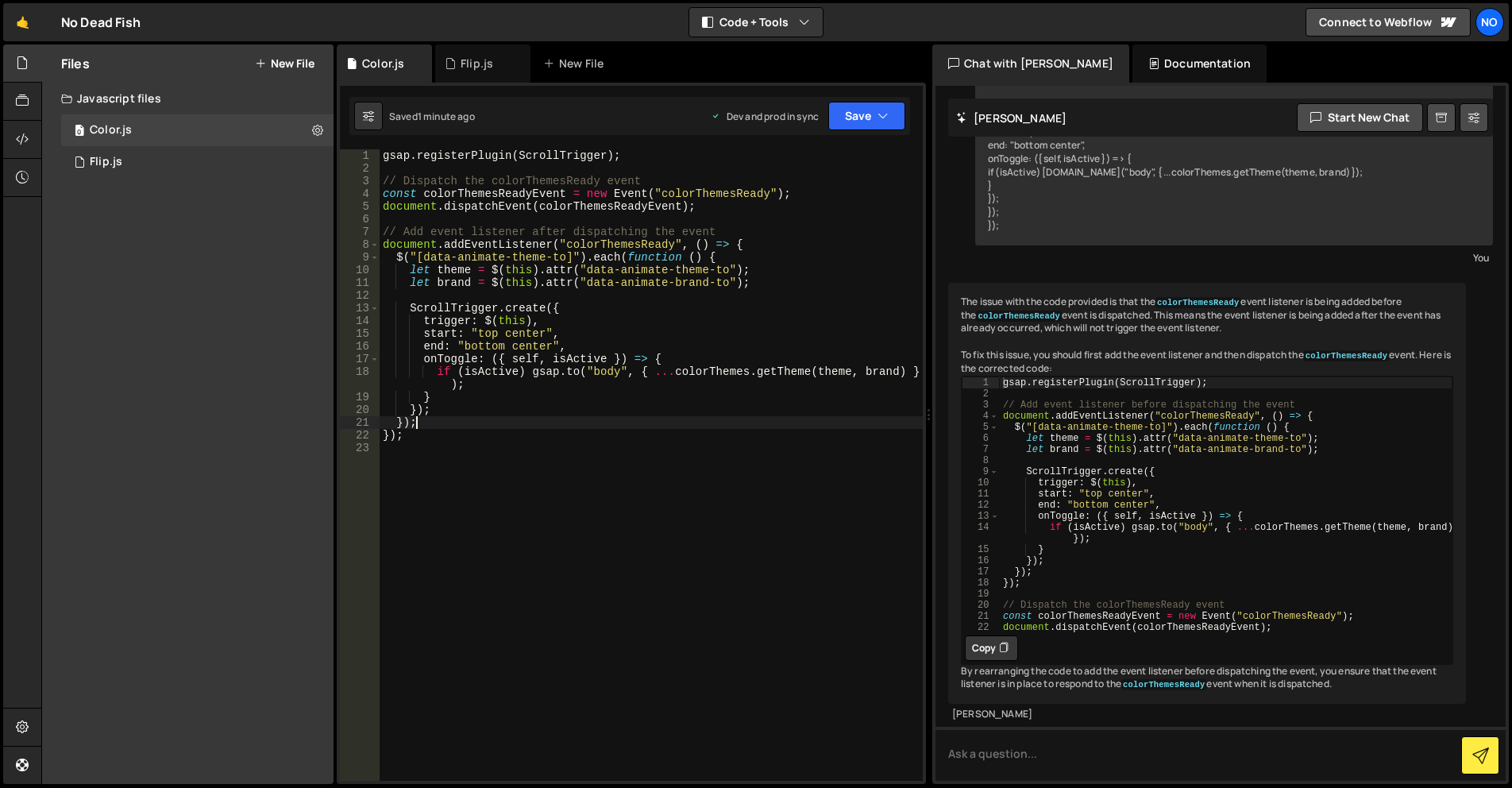
scroll to position [1409, 0]
drag, startPoint x: 993, startPoint y: 617, endPoint x: 984, endPoint y: 614, distance: 9.5
click at [993, 635] on button "Copy" at bounding box center [991, 647] width 54 height 25
click at [543, 420] on div "gsap . registerPlugin ( ScrollTrigger ) ; // Dispatch the colorThemesReady even…" at bounding box center [651, 477] width 543 height 657
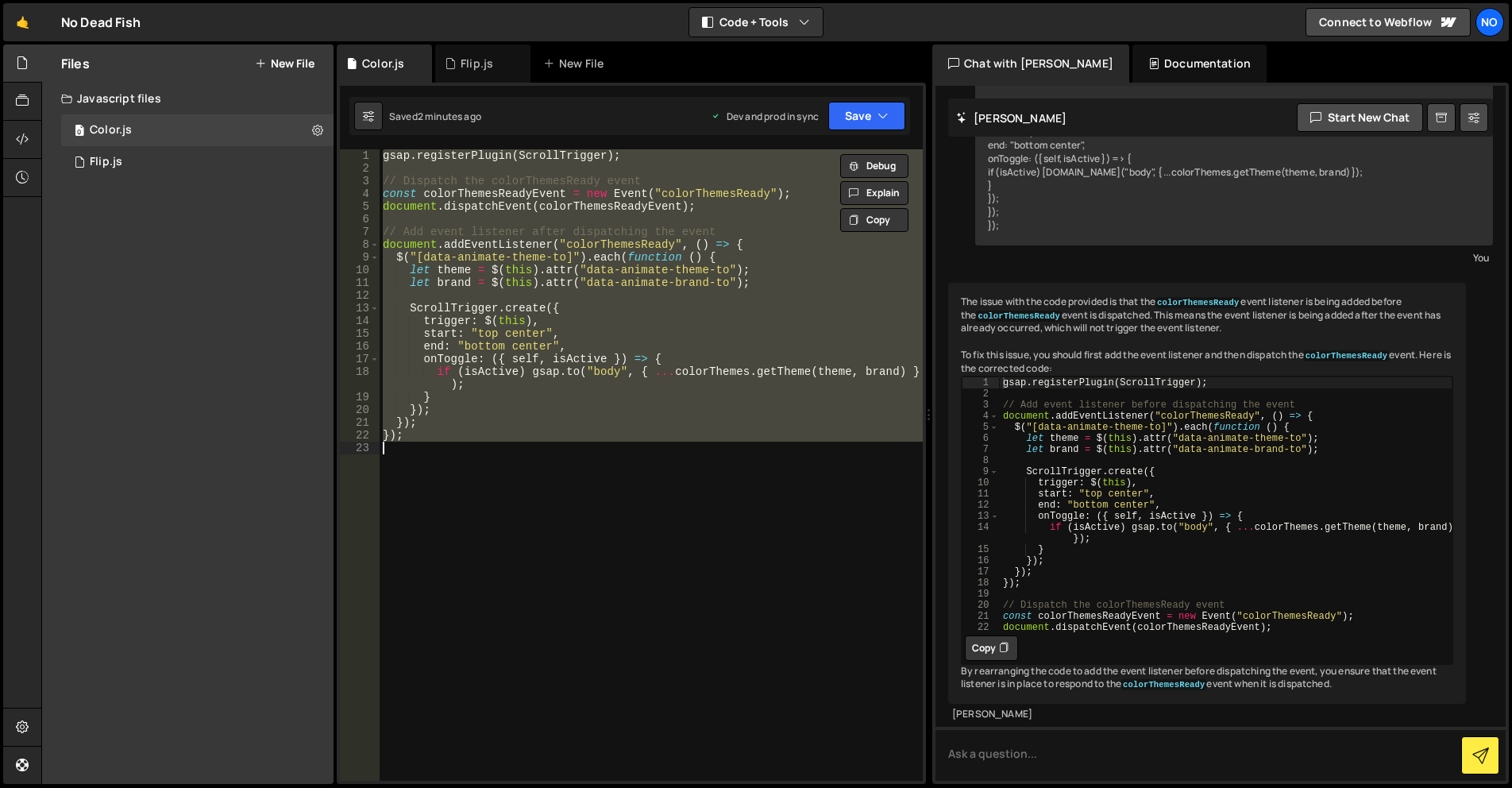
paste textarea "document.dispatchEvent(colorThemesReadyEvent);"
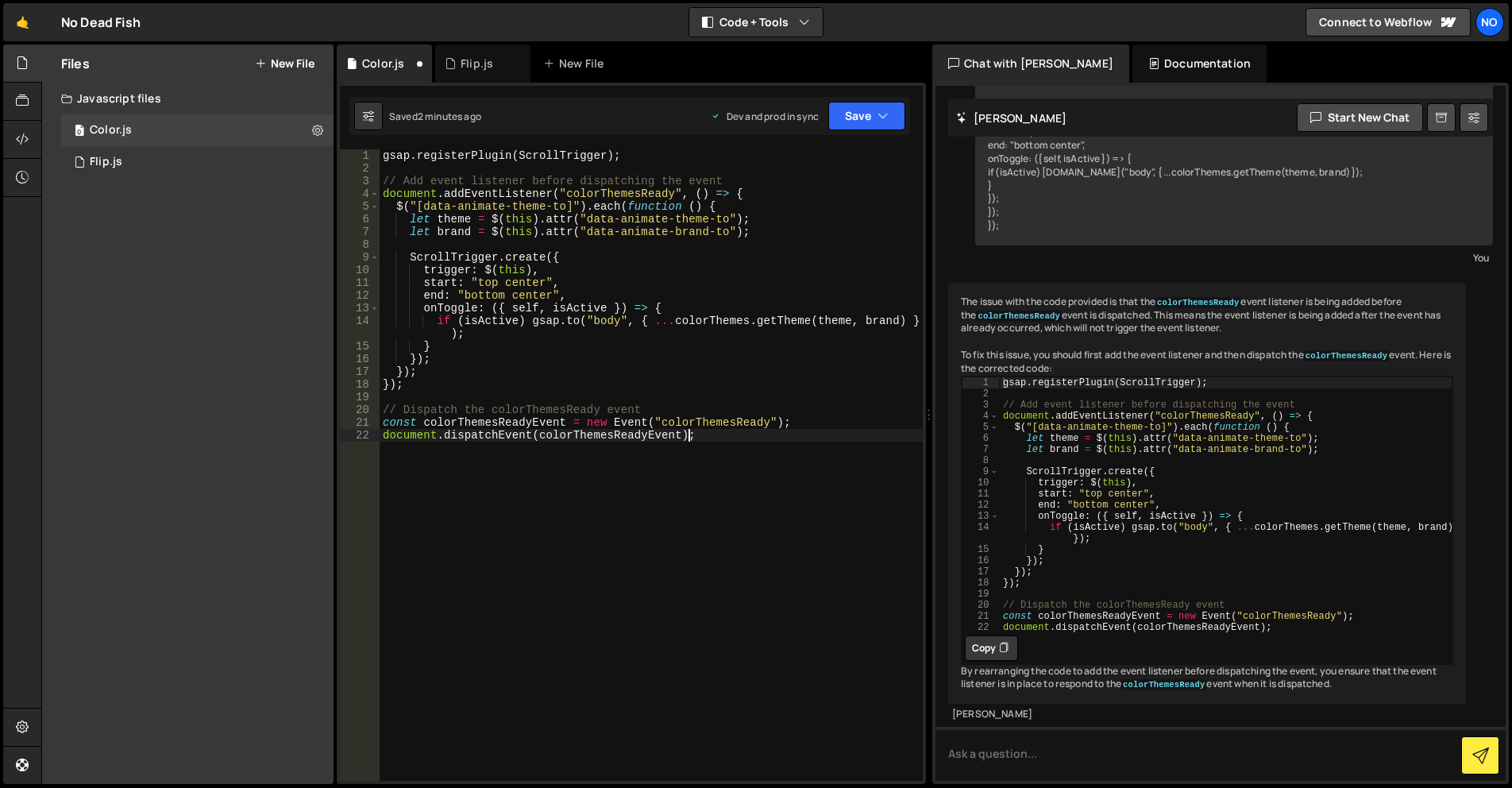
type textarea "});"
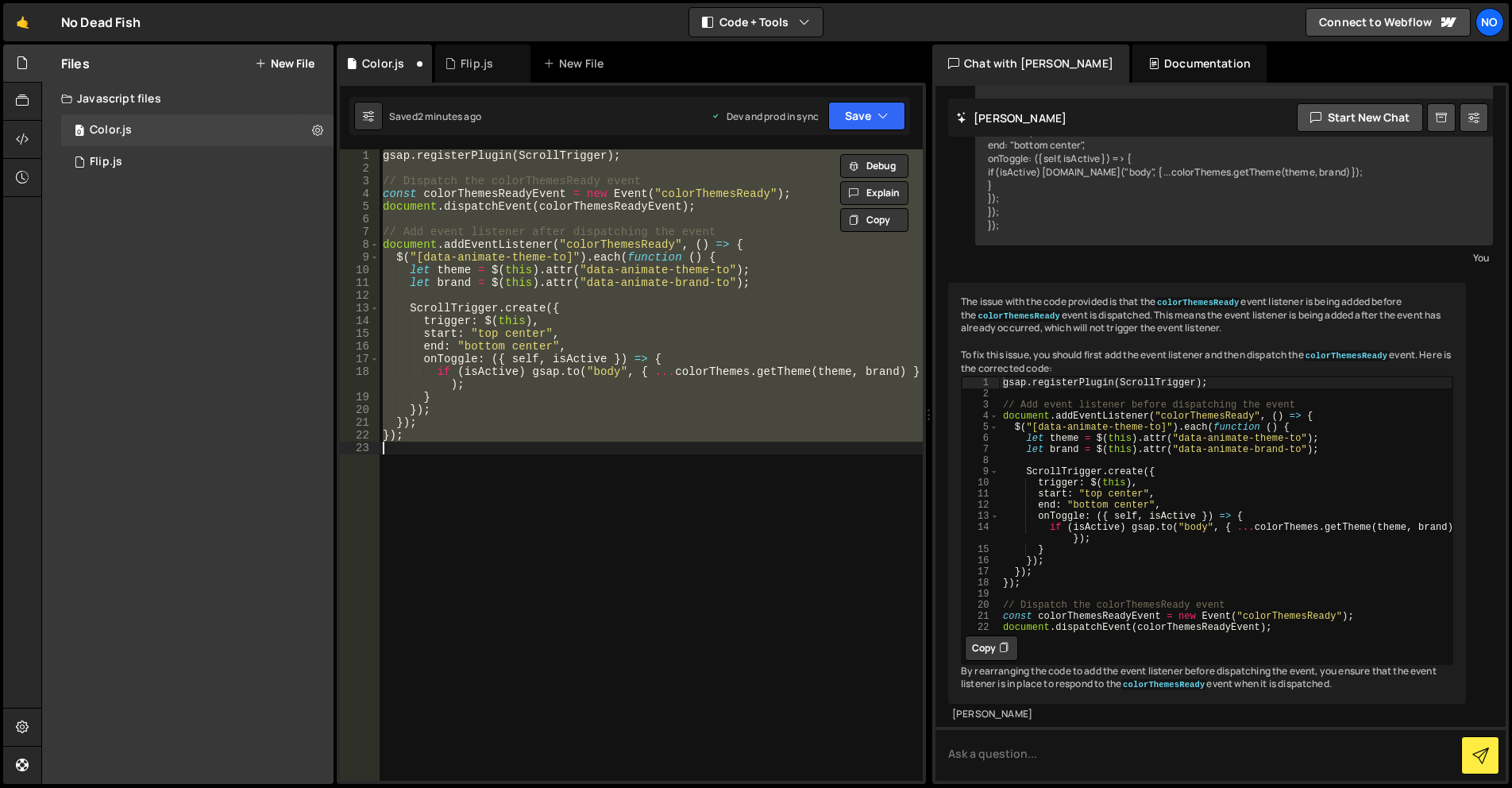
click at [704, 441] on div "gsap . registerPlugin ( ScrollTrigger ) ; // Dispatch the colorThemesReady even…" at bounding box center [651, 477] width 543 height 657
paste textarea "document.dispatchEvent(colorThemesReadyEvent);"
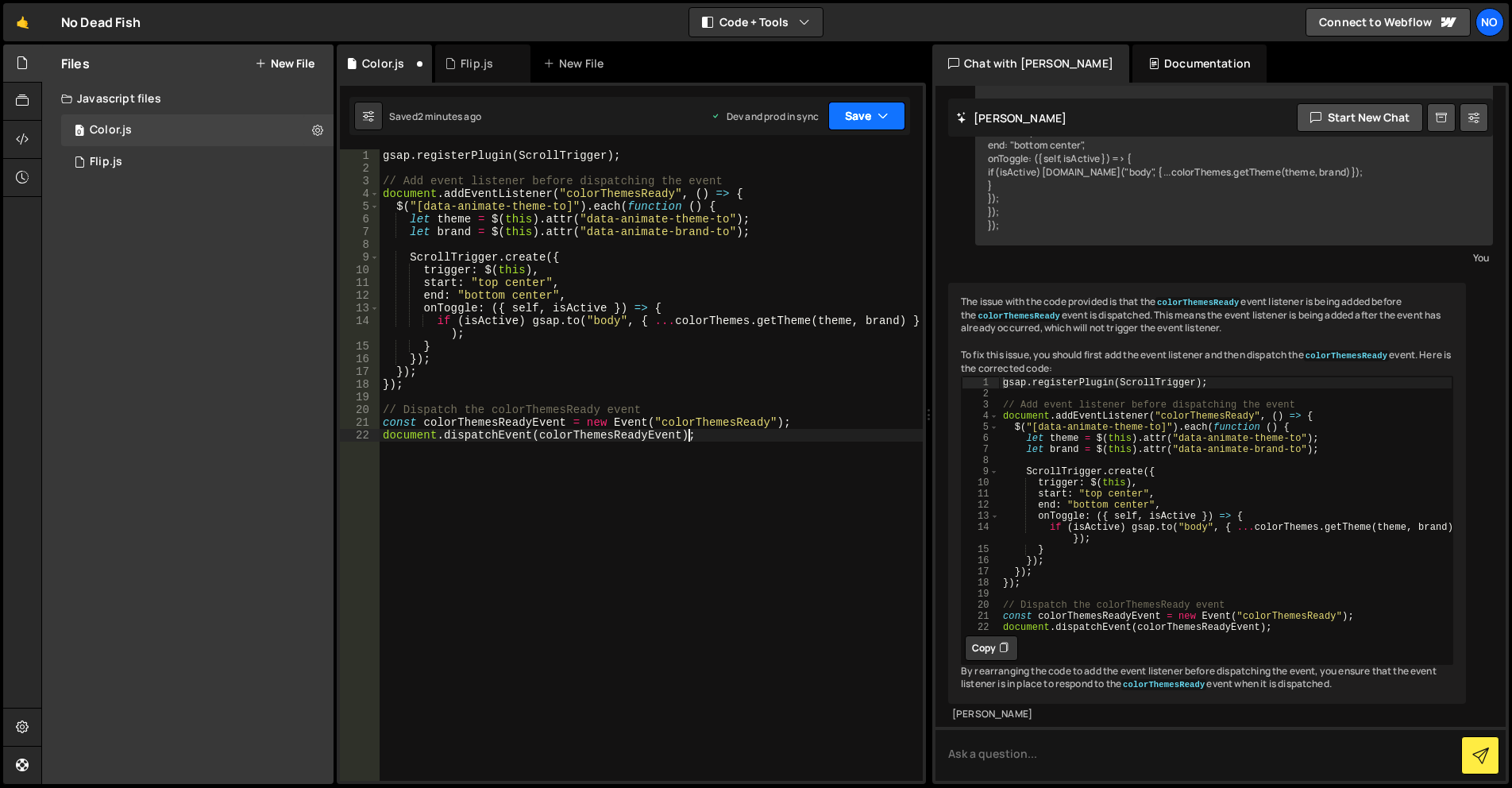
drag, startPoint x: 876, startPoint y: 111, endPoint x: 872, endPoint y: 119, distance: 8.9
click at [875, 111] on button "Save" at bounding box center [867, 116] width 77 height 28
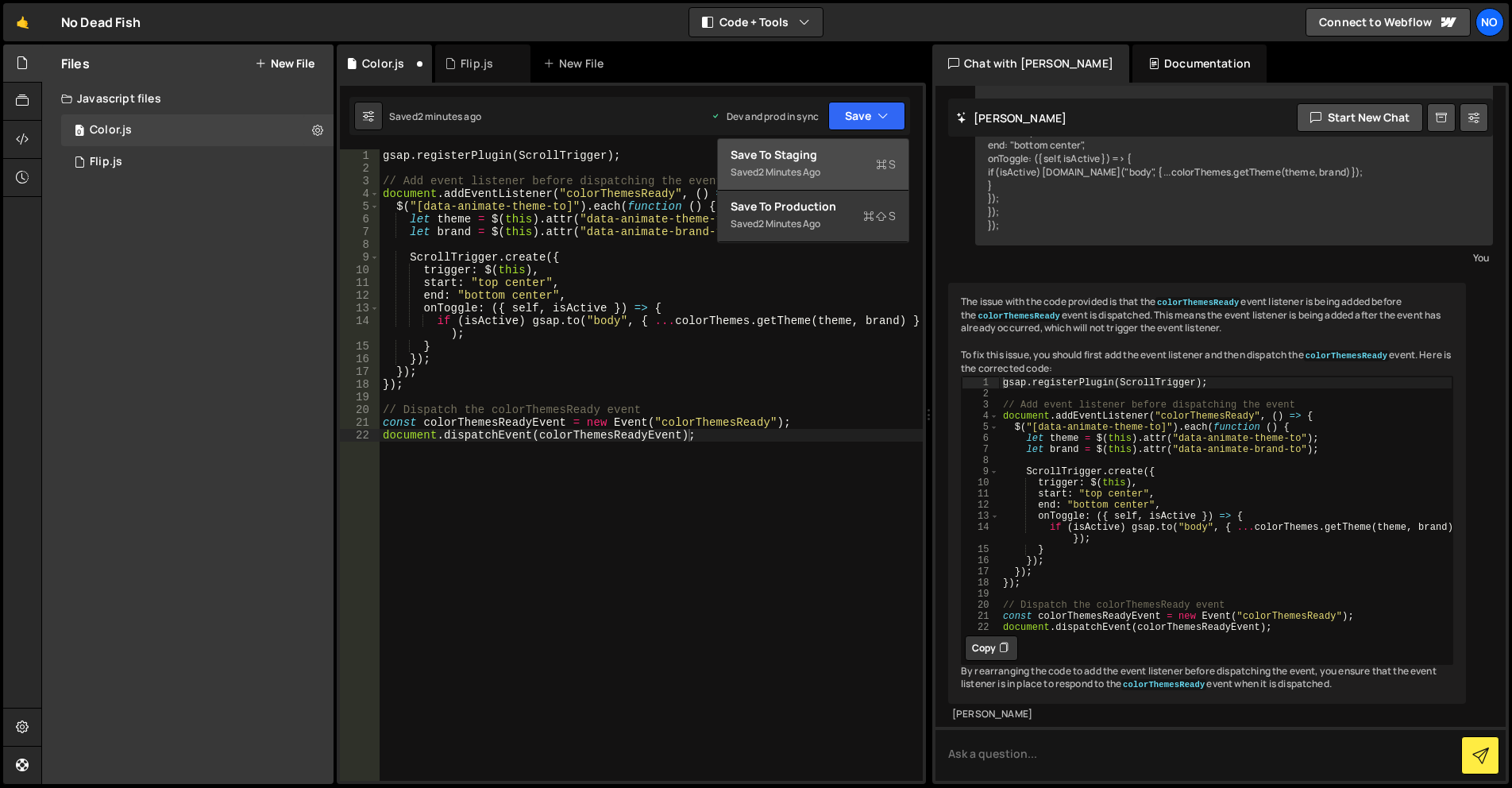
click at [843, 149] on div "Save to Staging S" at bounding box center [813, 154] width 165 height 16
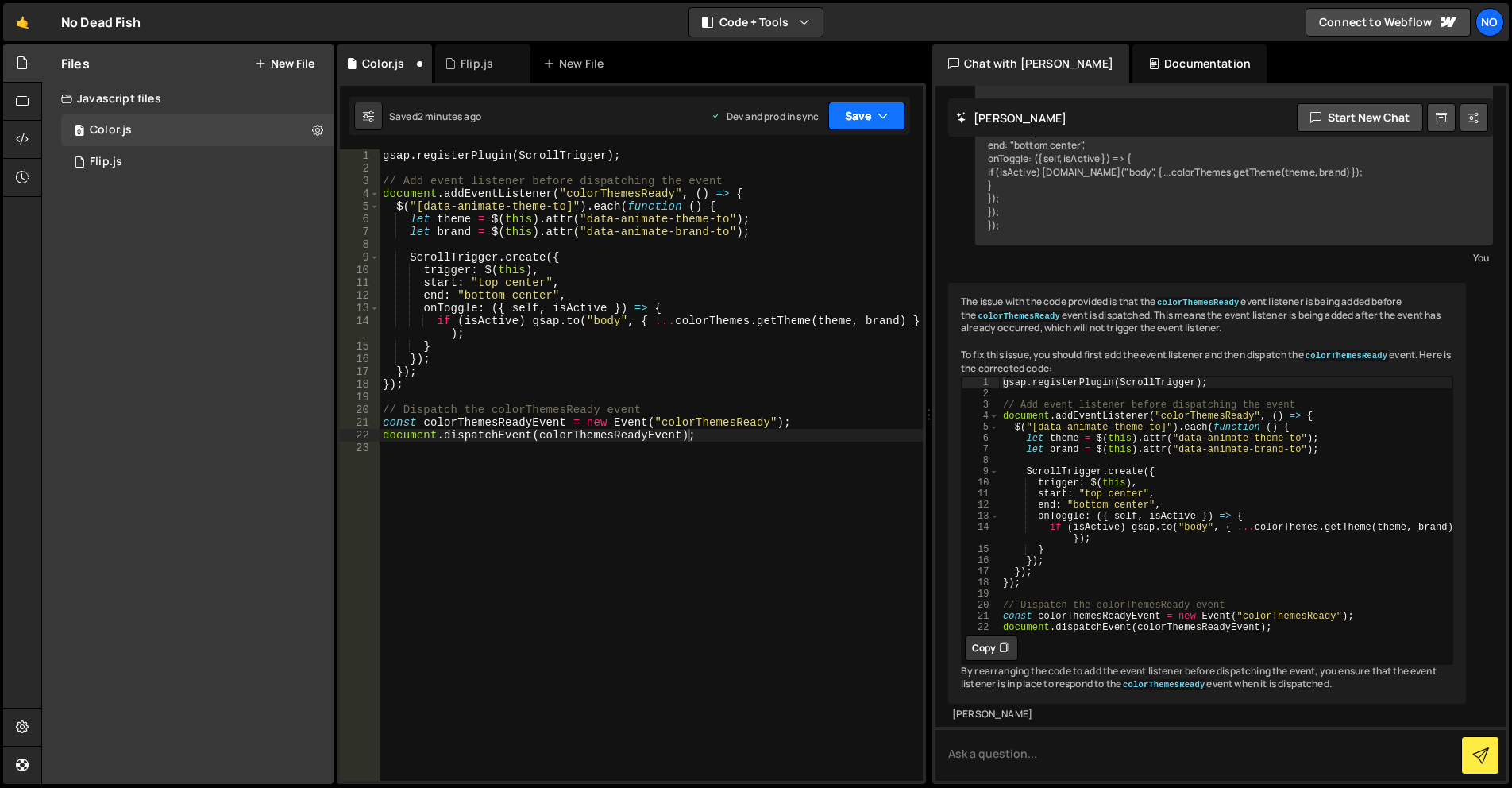
click at [856, 118] on button "Save" at bounding box center [867, 116] width 77 height 28
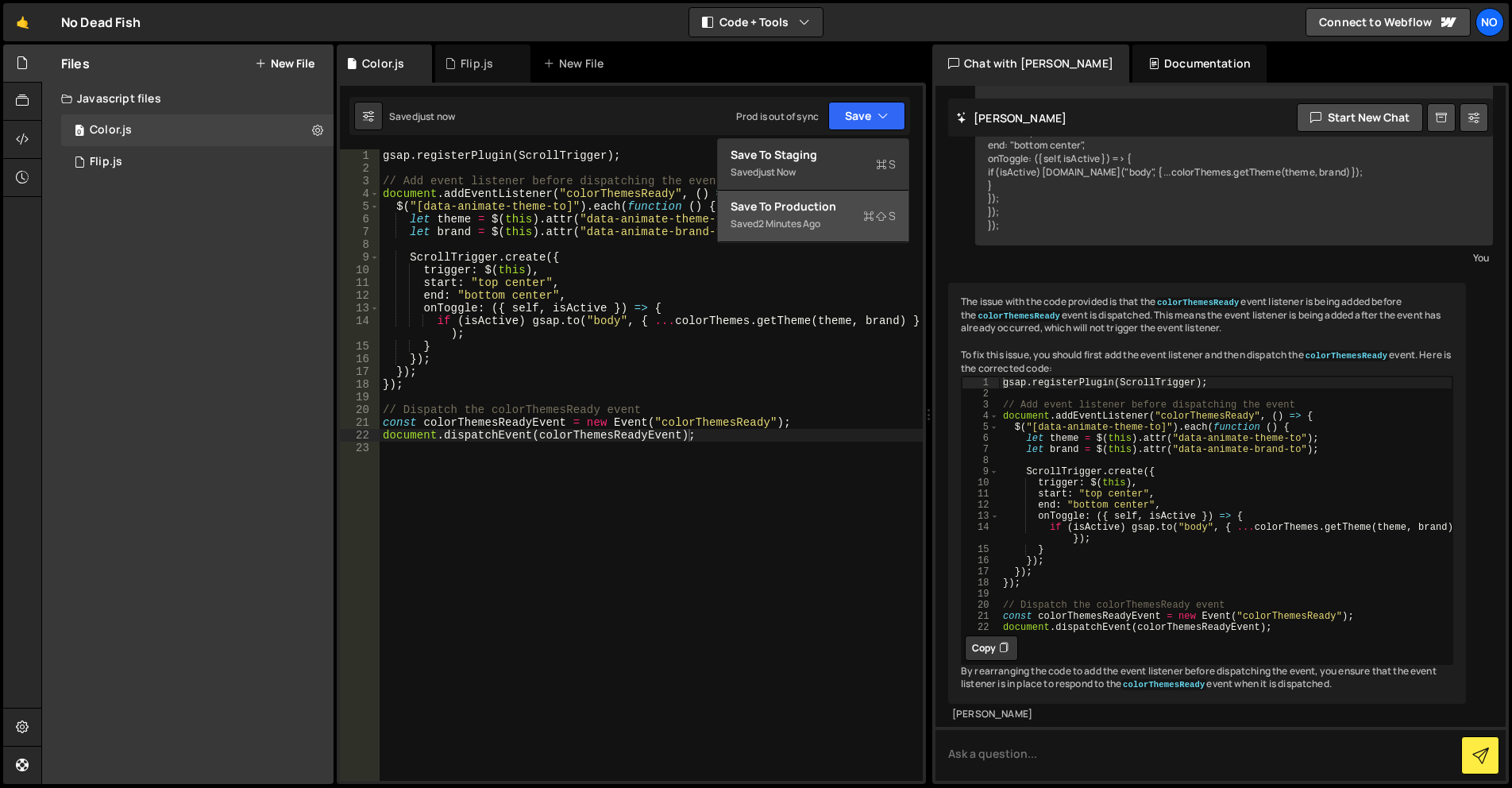
click at [818, 217] on div "2 minutes ago" at bounding box center [790, 224] width 62 height 13
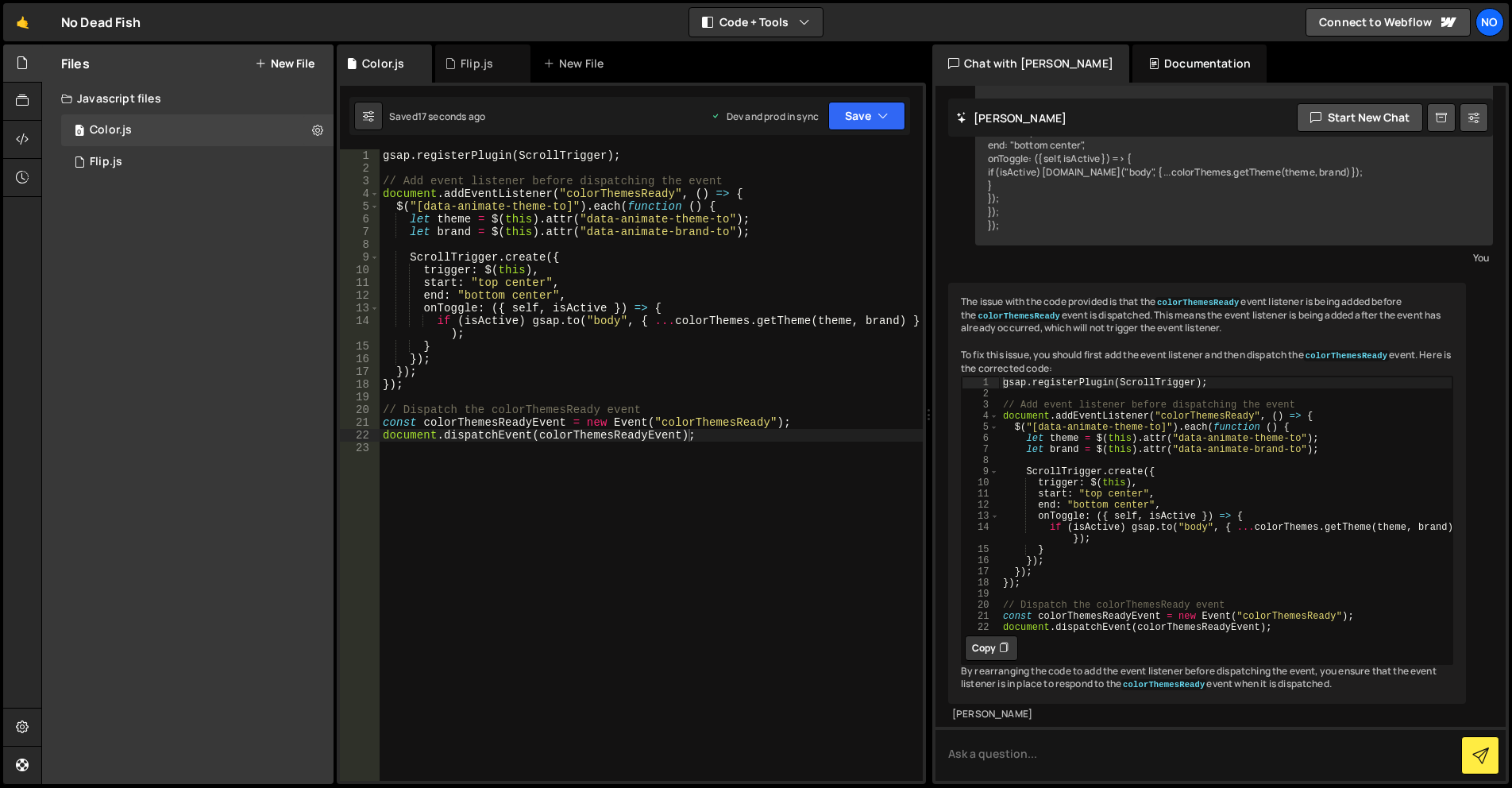
click at [702, 431] on div "gsap . registerPlugin ( ScrollTrigger ) ; // Add event listener before dispatch…" at bounding box center [651, 477] width 543 height 657
drag, startPoint x: 669, startPoint y: 325, endPoint x: 651, endPoint y: 324, distance: 18.0
click at [651, 324] on div "gsap . registerPlugin ( ScrollTrigger ) ; // Add event listener before dispatch…" at bounding box center [651, 477] width 543 height 657
click at [660, 342] on div "gsap . registerPlugin ( ScrollTrigger ) ; // Add event listener before dispatch…" at bounding box center [651, 477] width 543 height 657
drag, startPoint x: 668, startPoint y: 322, endPoint x: 651, endPoint y: 324, distance: 17.1
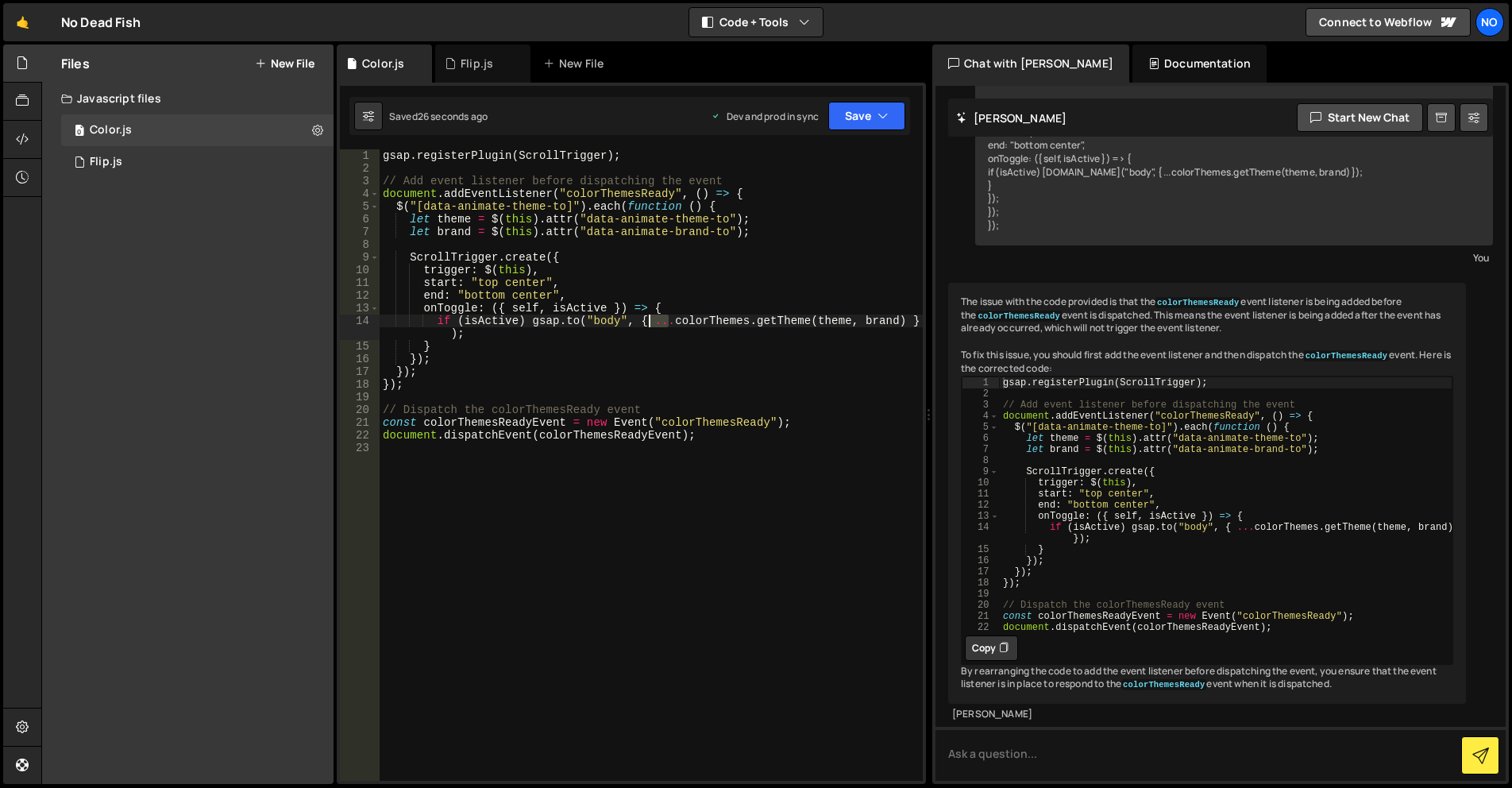
click at [651, 324] on div "gsap . registerPlugin ( ScrollTrigger ) ; // Add event listener before dispatch…" at bounding box center [651, 477] width 543 height 657
click at [685, 362] on div "gsap . registerPlugin ( ScrollTrigger ) ; // Add event listener before dispatch…" at bounding box center [651, 477] width 543 height 657
type textarea "});"
click at [1123, 761] on textarea at bounding box center [1220, 753] width 570 height 54
type textarea "it does not animate"
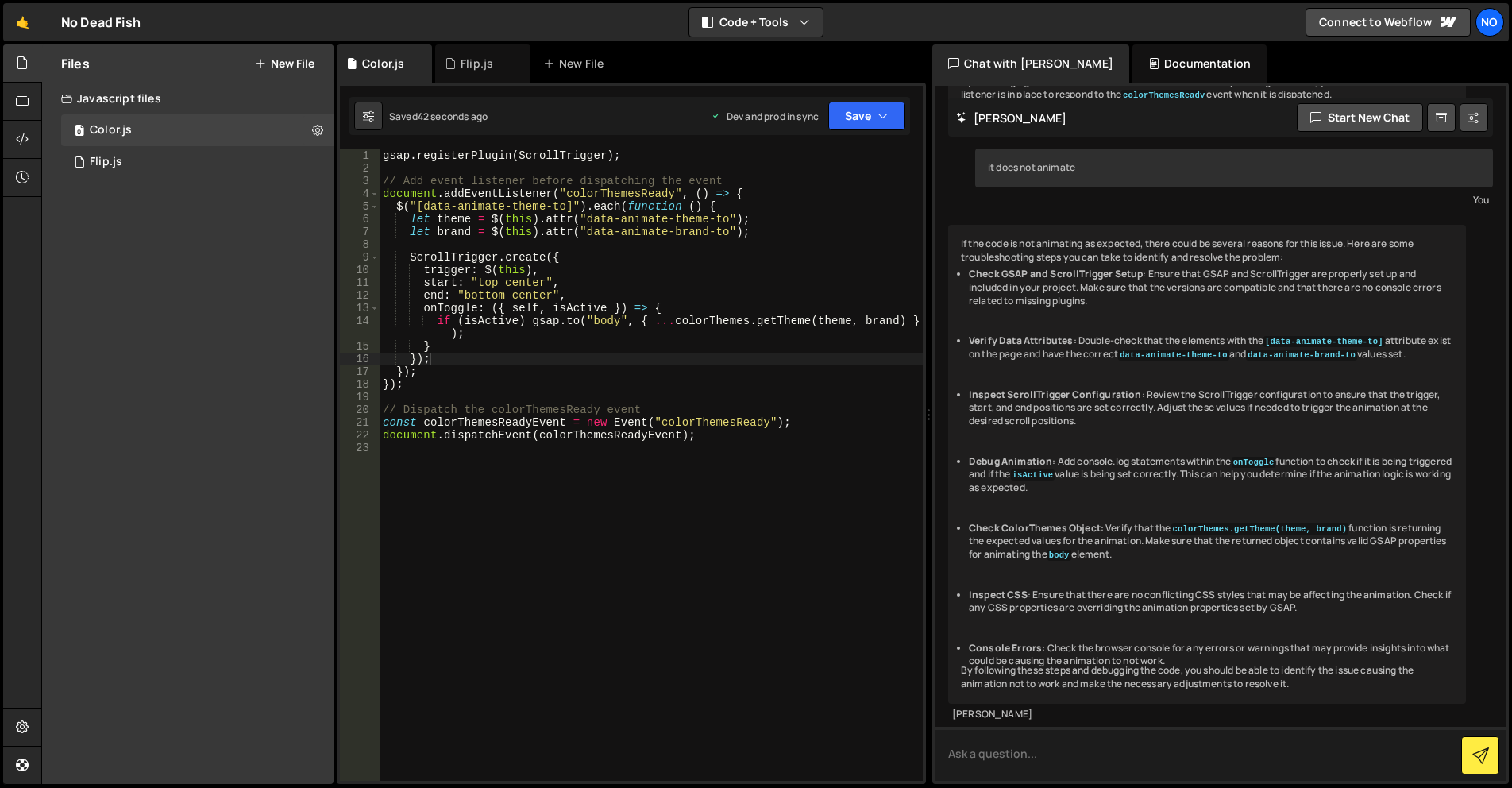
scroll to position [2038, 0]
drag, startPoint x: 1250, startPoint y: 328, endPoint x: 1341, endPoint y: 335, distance: 91.3
click at [1347, 349] on code "data-animate-brand-to" at bounding box center [1302, 355] width 111 height 11
copy code "data-animate-brand-to"
drag, startPoint x: 630, startPoint y: 351, endPoint x: 136, endPoint y: 292, distance: 497.5
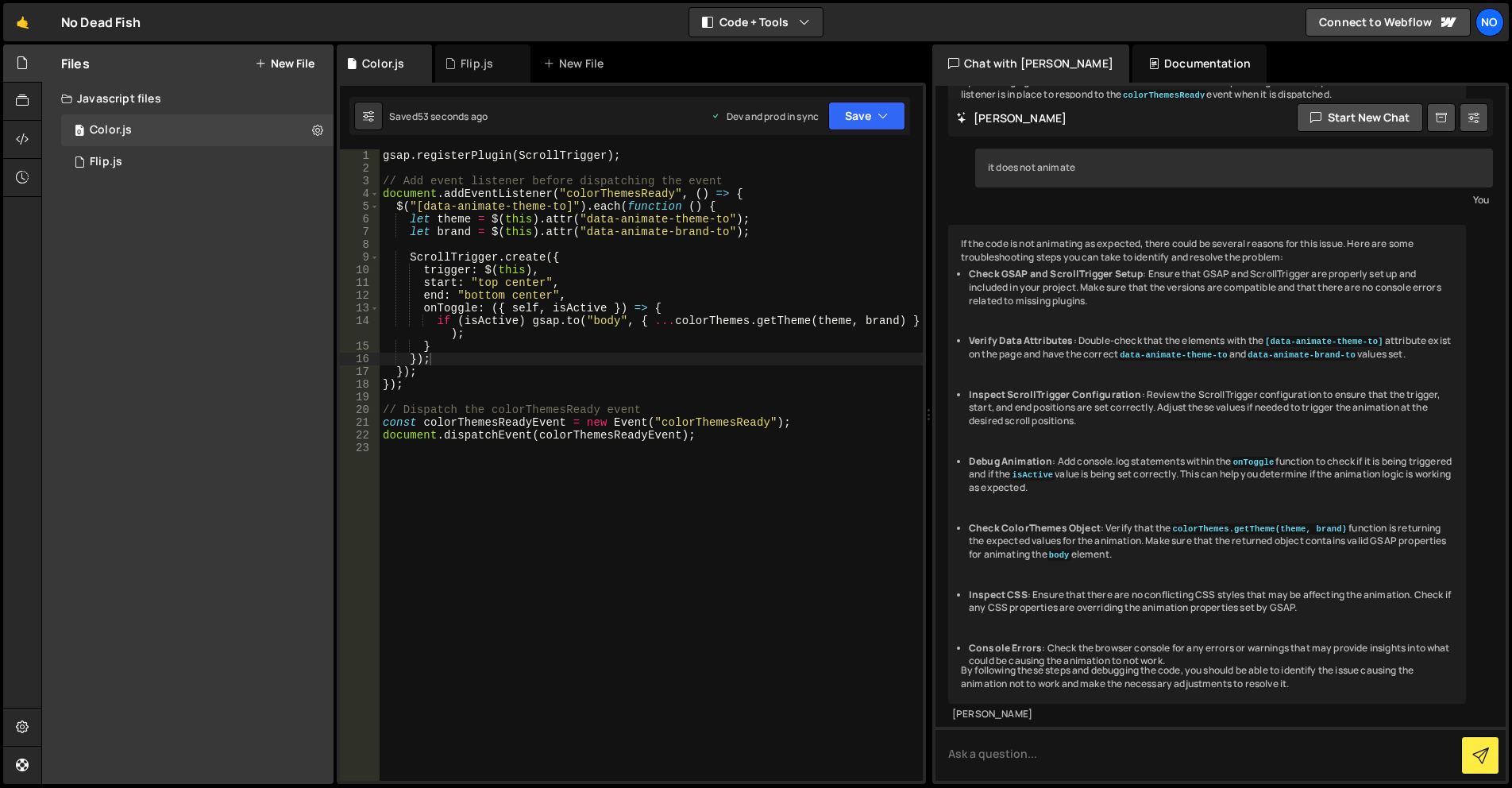
click at [630, 351] on div "gsap . registerPlugin ( ScrollTrigger ) ; // Add event listener before dispatch…" at bounding box center [651, 477] width 543 height 657
click at [728, 269] on div "gsap . registerPlugin ( ScrollTrigger ) ; // Add event listener before dispatch…" at bounding box center [651, 477] width 543 height 657
click at [743, 359] on div "gsap . registerPlugin ( ScrollTrigger ) ; // Add event listener before dispatch…" at bounding box center [651, 477] width 543 height 657
click at [779, 411] on div "gsap . registerPlugin ( ScrollTrigger ) ; // Add event listener before dispatch…" at bounding box center [651, 477] width 543 height 657
click at [730, 440] on div "gsap . registerPlugin ( ScrollTrigger ) ; // Add event listener before dispatch…" at bounding box center [651, 477] width 543 height 657
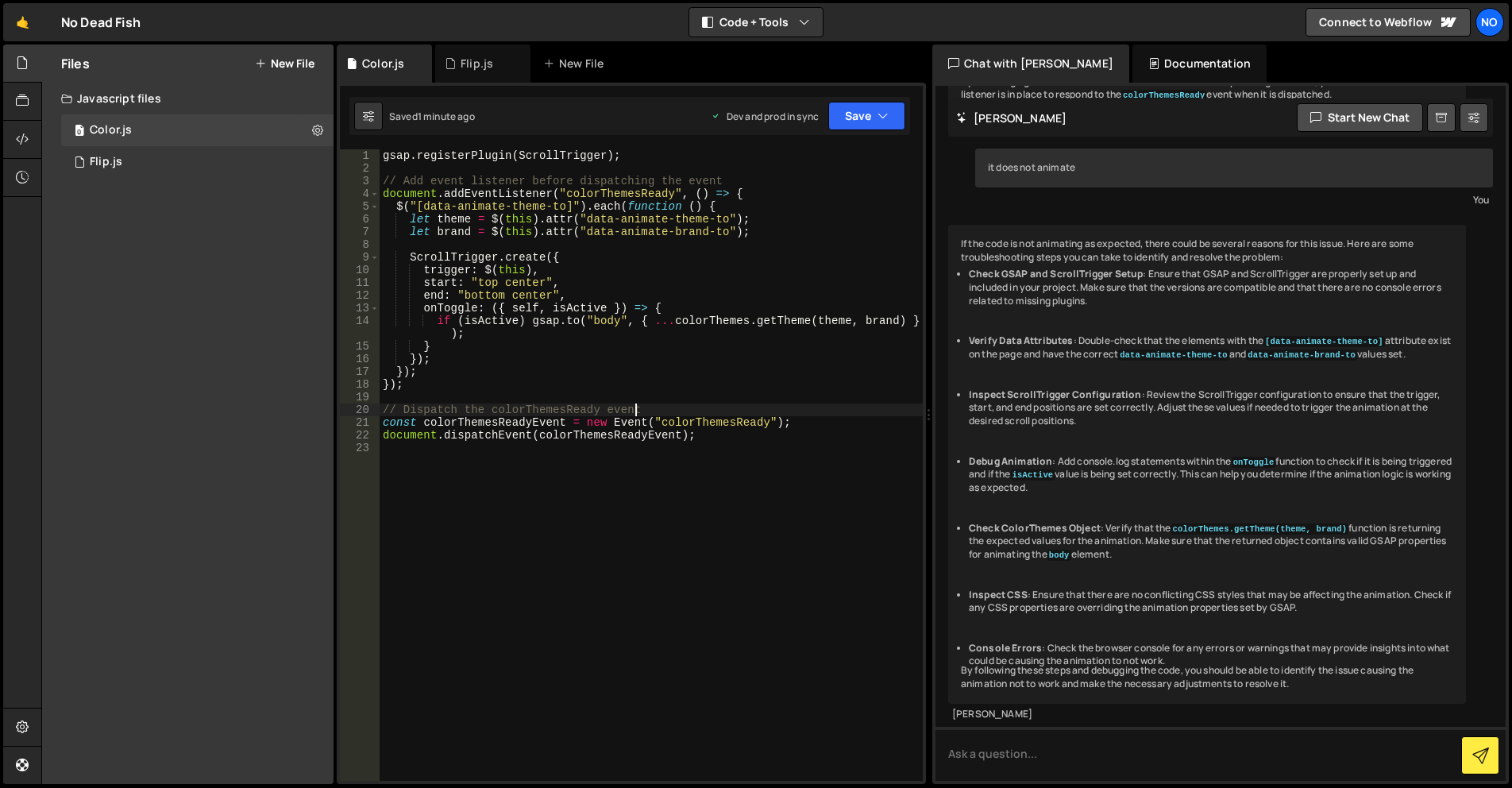
type textarea "document.dispatchEvent(colorThemesReadyEvent);"
click at [737, 441] on div "gsap . registerPlugin ( ScrollTrigger ) ; // Add event listener before dispatch…" at bounding box center [651, 477] width 543 height 657
click at [734, 436] on div "gsap . registerPlugin ( ScrollTrigger ) ; // Add event listener before dispatch…" at bounding box center [651, 477] width 543 height 657
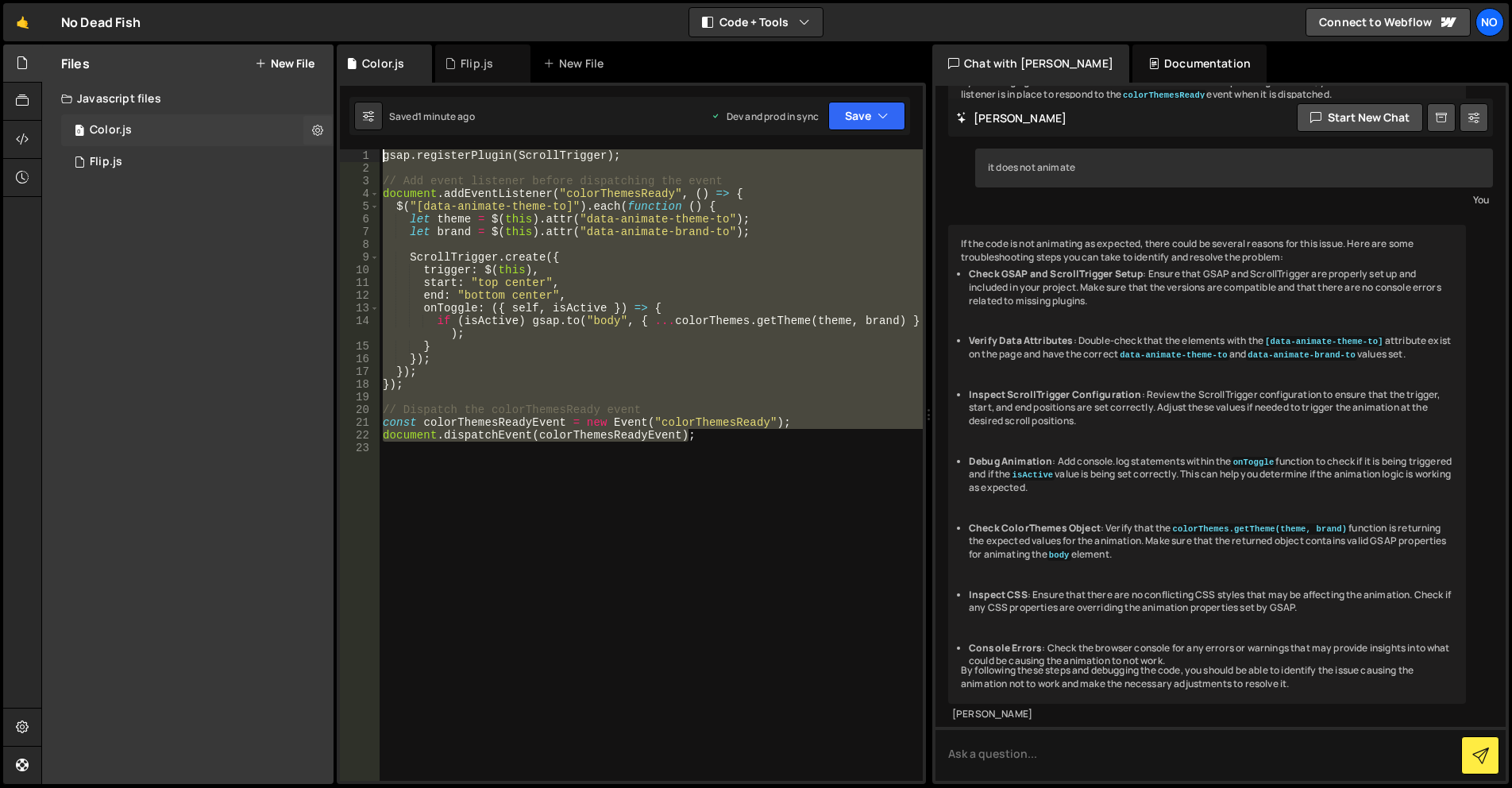
drag, startPoint x: 736, startPoint y: 440, endPoint x: 296, endPoint y: 136, distance: 534.8
click at [296, 136] on div "Files New File Javascript files 0 Color.js 0 0 Flip.js 0 CSS files Copy share l…" at bounding box center [777, 414] width 1471 height 740
click at [872, 166] on button "Debug" at bounding box center [874, 165] width 69 height 23
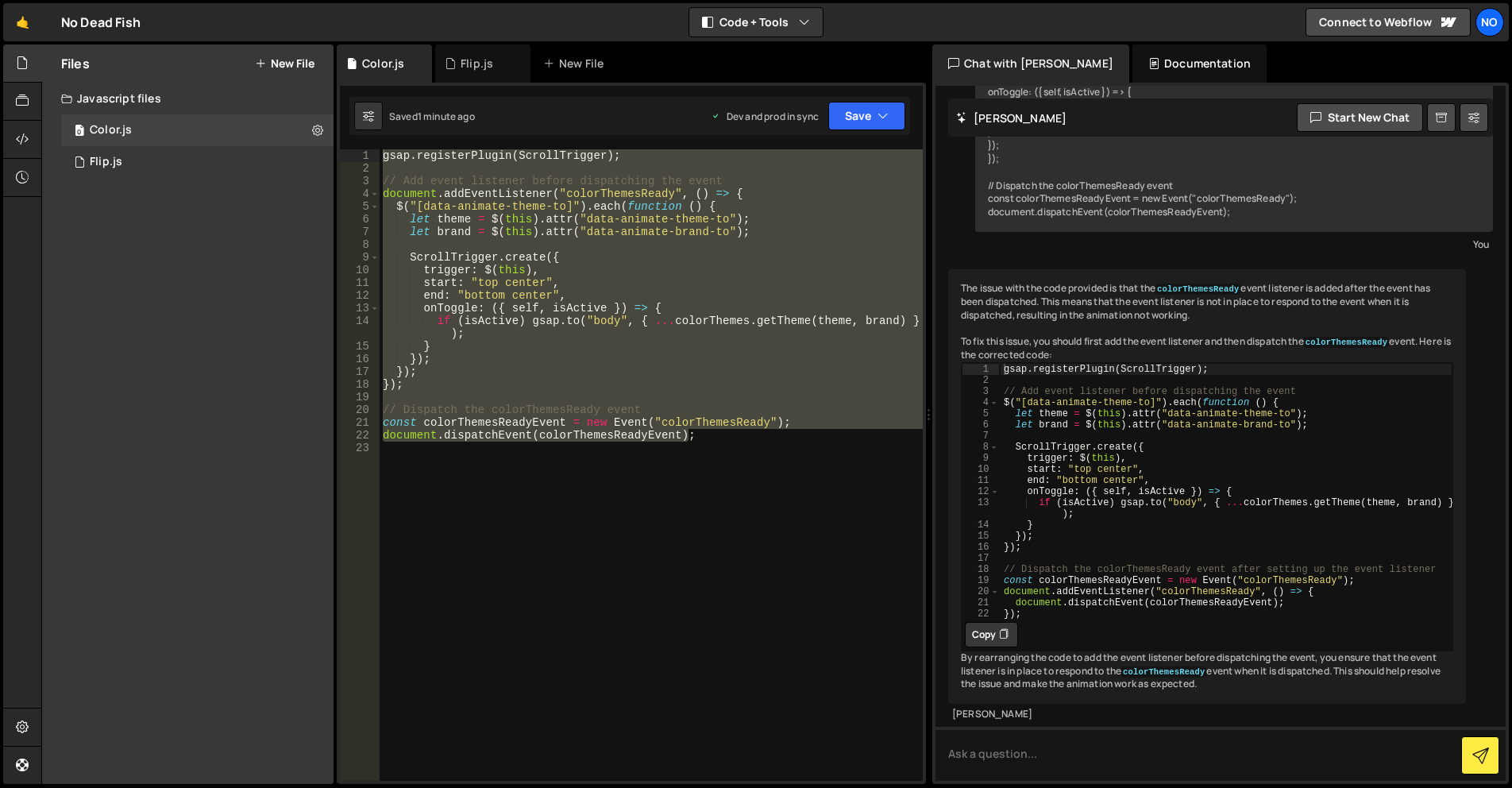
scroll to position [2916, 0]
click at [992, 622] on button "Copy" at bounding box center [991, 634] width 54 height 25
click at [751, 412] on div "gsap . registerPlugin ( ScrollTrigger ) ; // Add event listener before dispatch…" at bounding box center [651, 465] width 543 height 631
paste textarea "});"
type textarea "});"
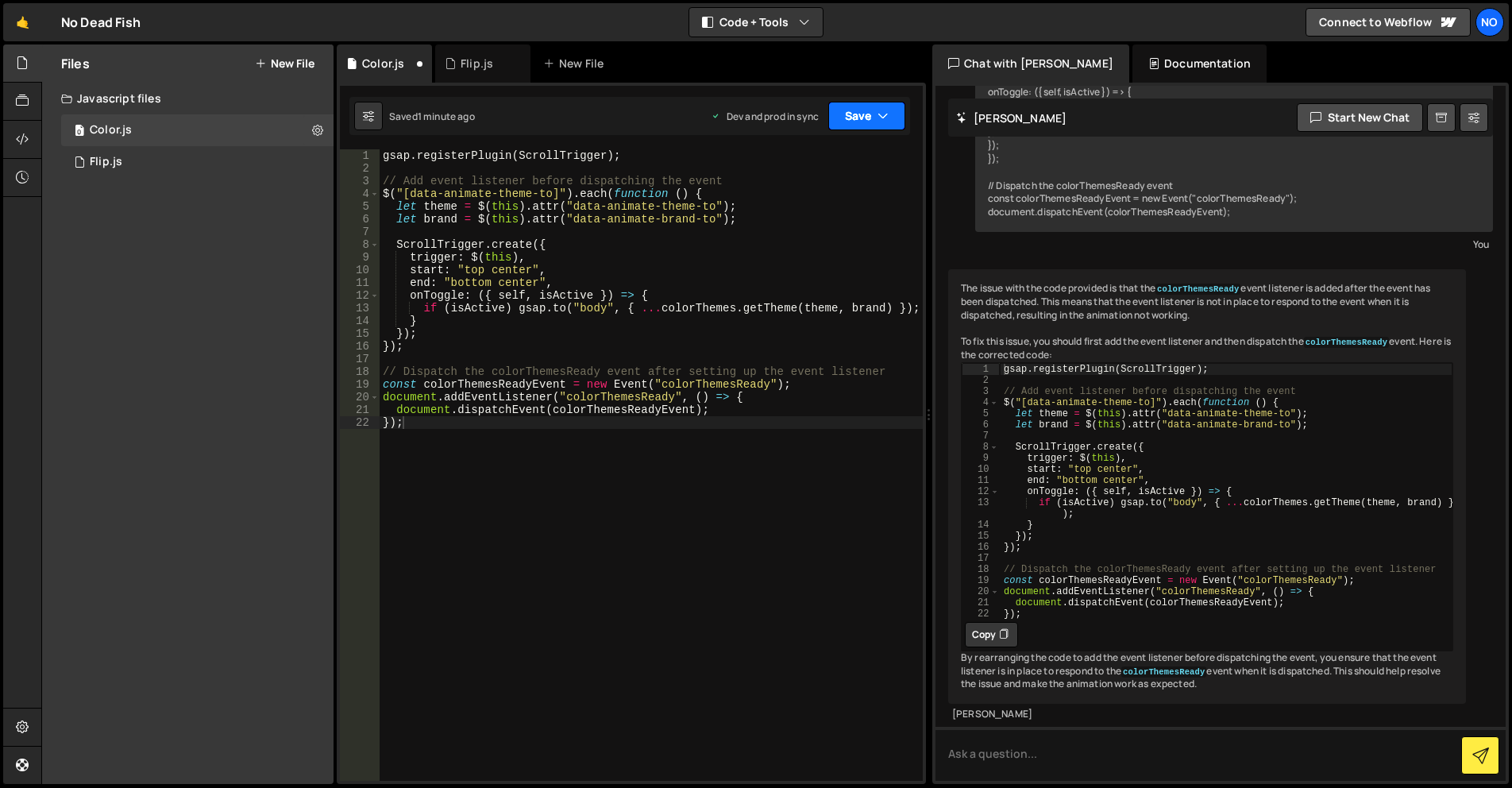
click at [878, 113] on icon "button" at bounding box center [883, 116] width 11 height 16
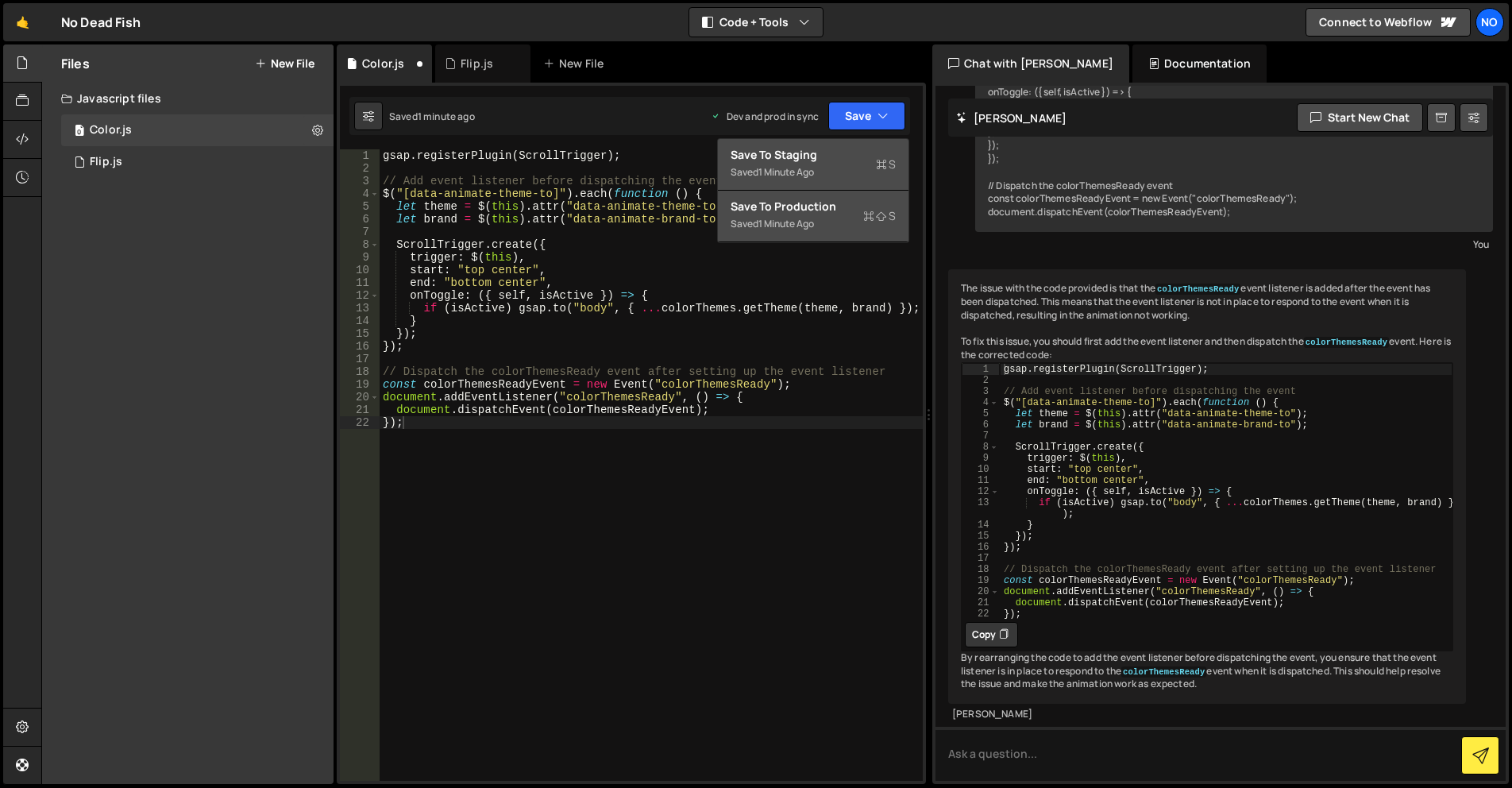
click at [868, 146] on button "Save to Staging S Saved 1 minute ago" at bounding box center [812, 164] width 191 height 52
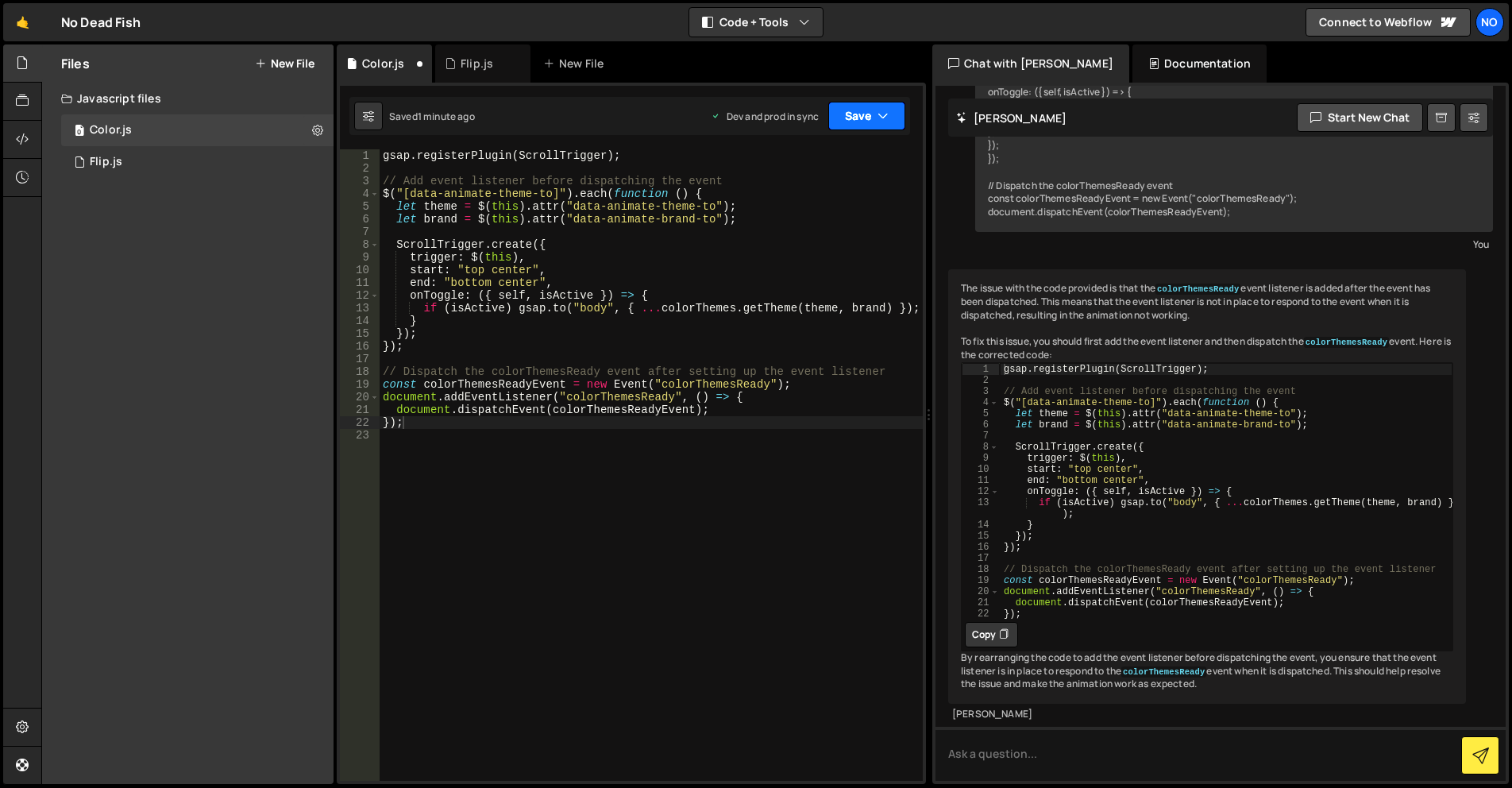
click at [872, 116] on button "Save" at bounding box center [867, 116] width 77 height 28
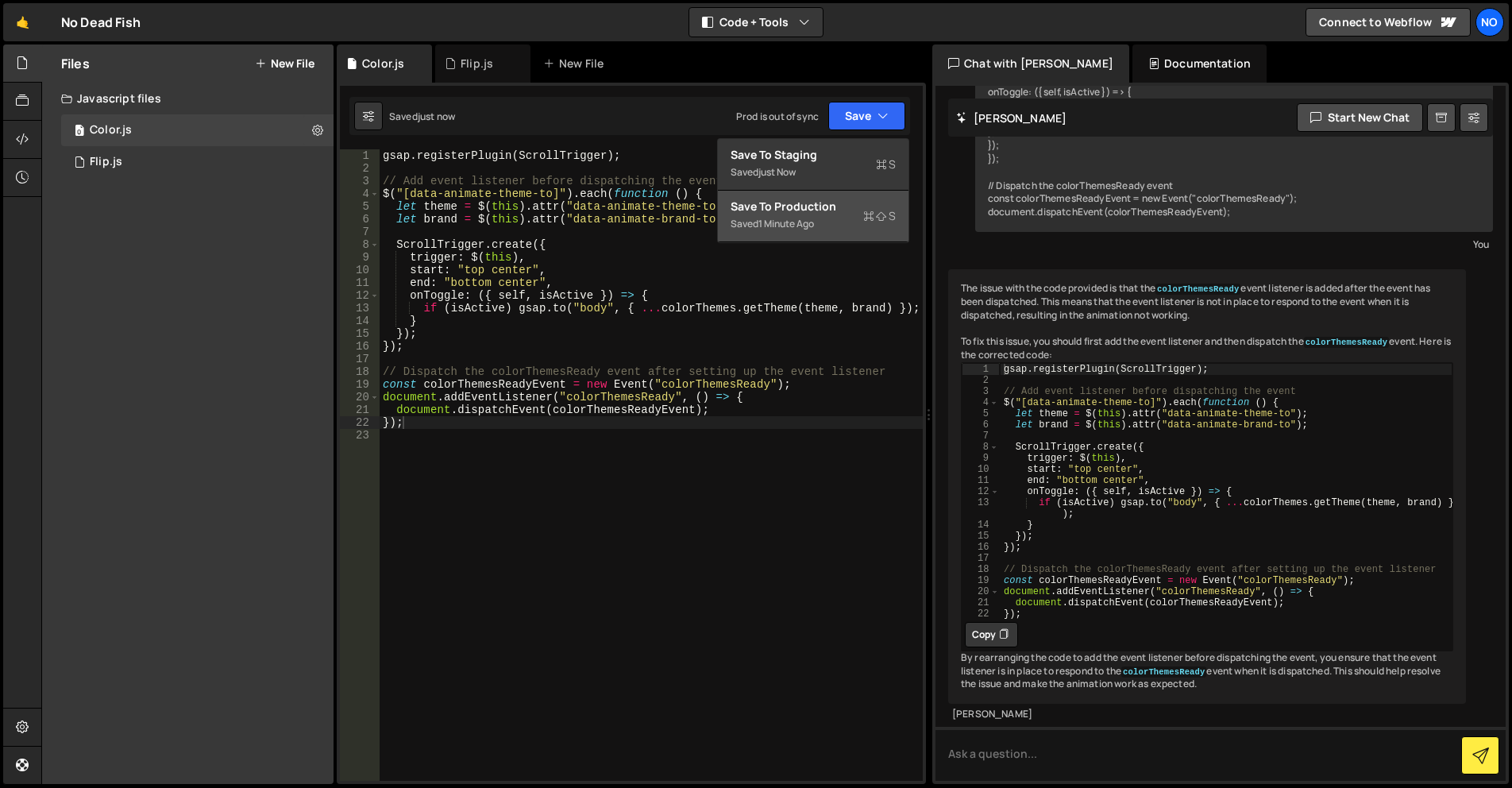
click at [844, 199] on div "Save to Production S" at bounding box center [813, 206] width 165 height 16
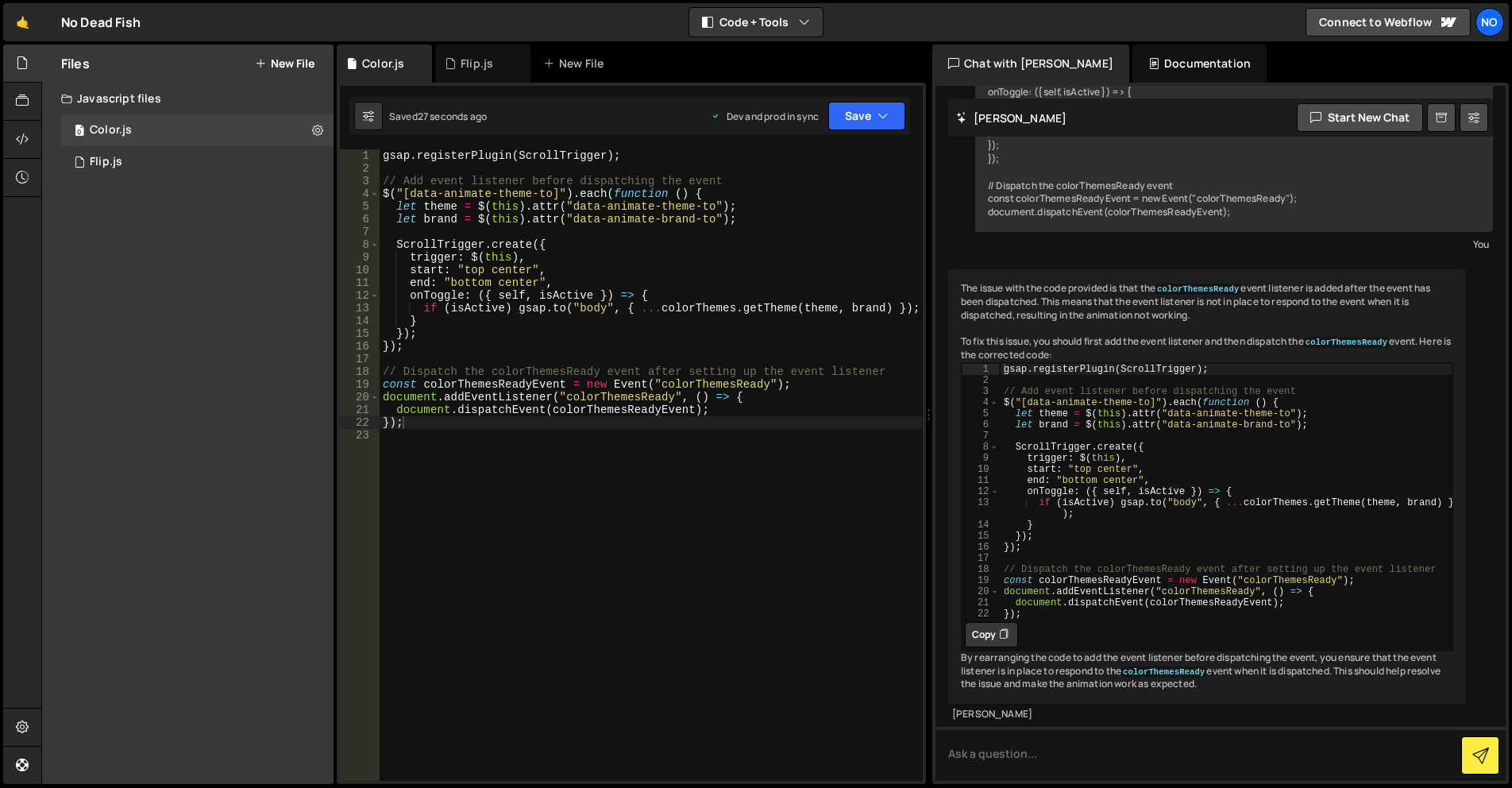
click at [629, 456] on div "gsap . registerPlugin ( ScrollTrigger ) ; // Add event listener before dispatch…" at bounding box center [651, 477] width 543 height 657
type textarea "});"
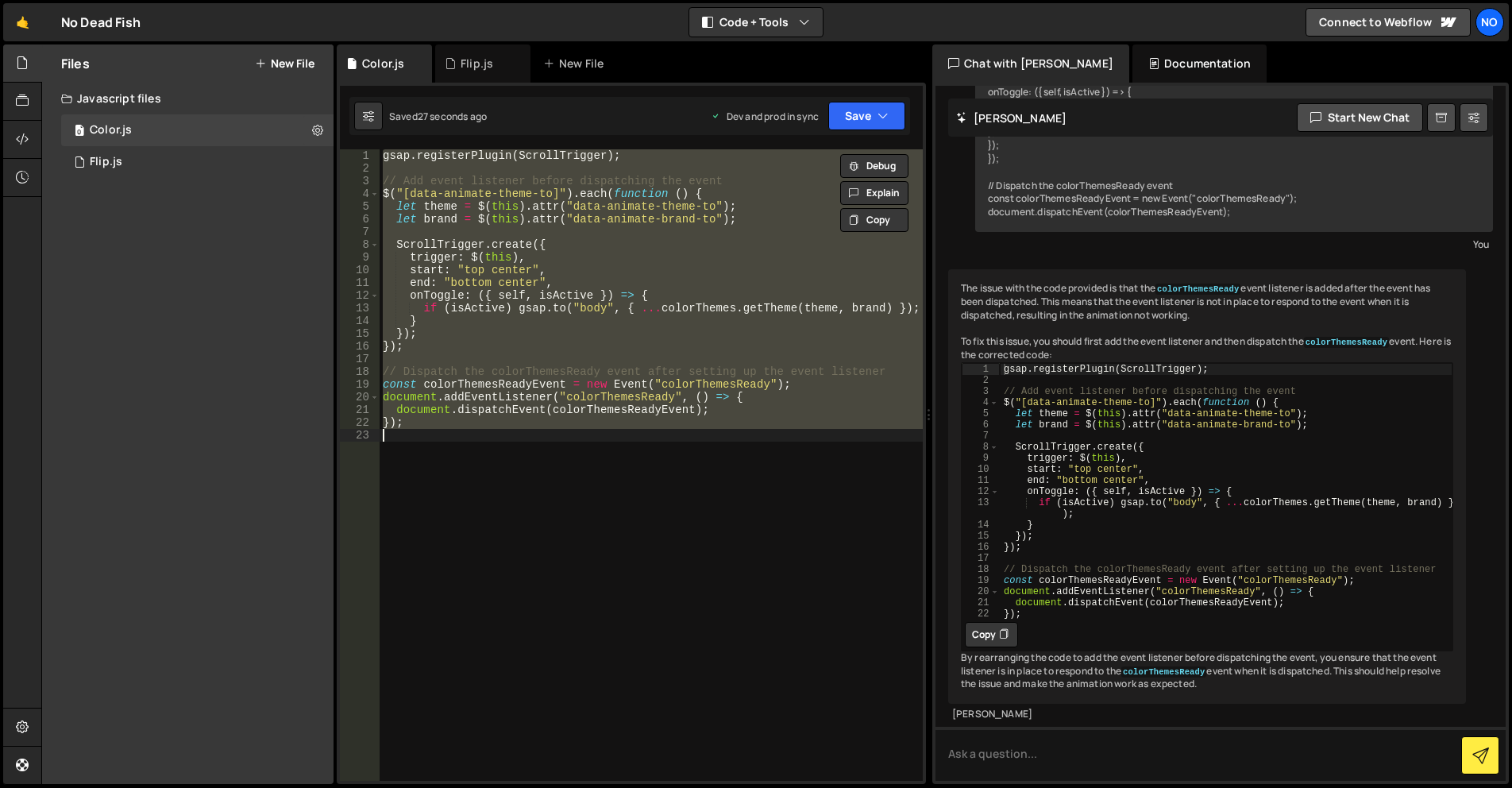
click at [687, 443] on div "gsap . registerPlugin ( ScrollTrigger ) ; // Add event listener before dispatch…" at bounding box center [651, 477] width 543 height 657
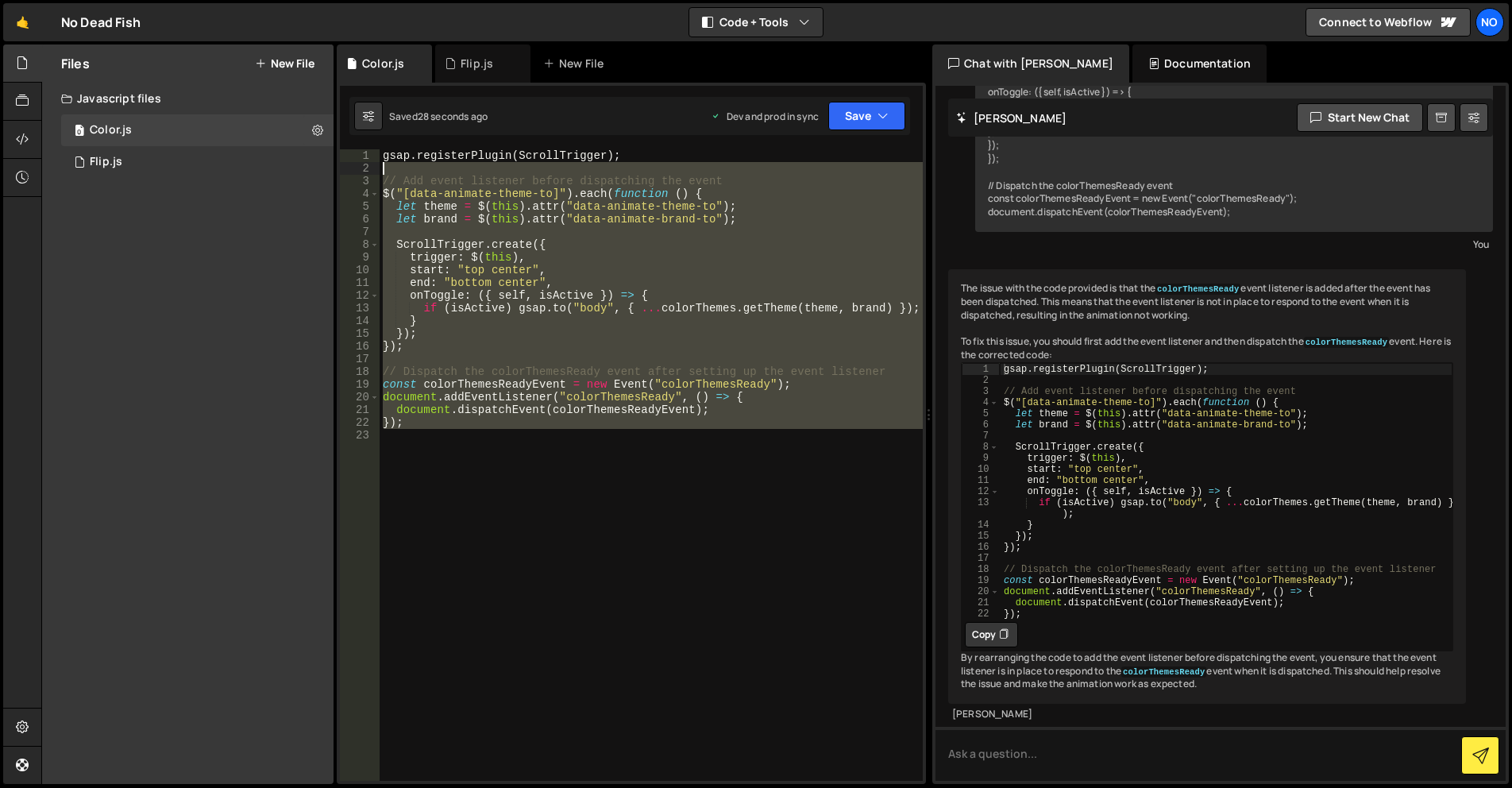
drag, startPoint x: 590, startPoint y: 454, endPoint x: 342, endPoint y: 173, distance: 374.8
click at [342, 173] on div "1 2 3 4 5 6 7 8 9 10 11 12 13 14 15 16 17 18 19 20 21 22 23 gsap . registerPlug…" at bounding box center [631, 465] width 583 height 631
paste textarea "});"
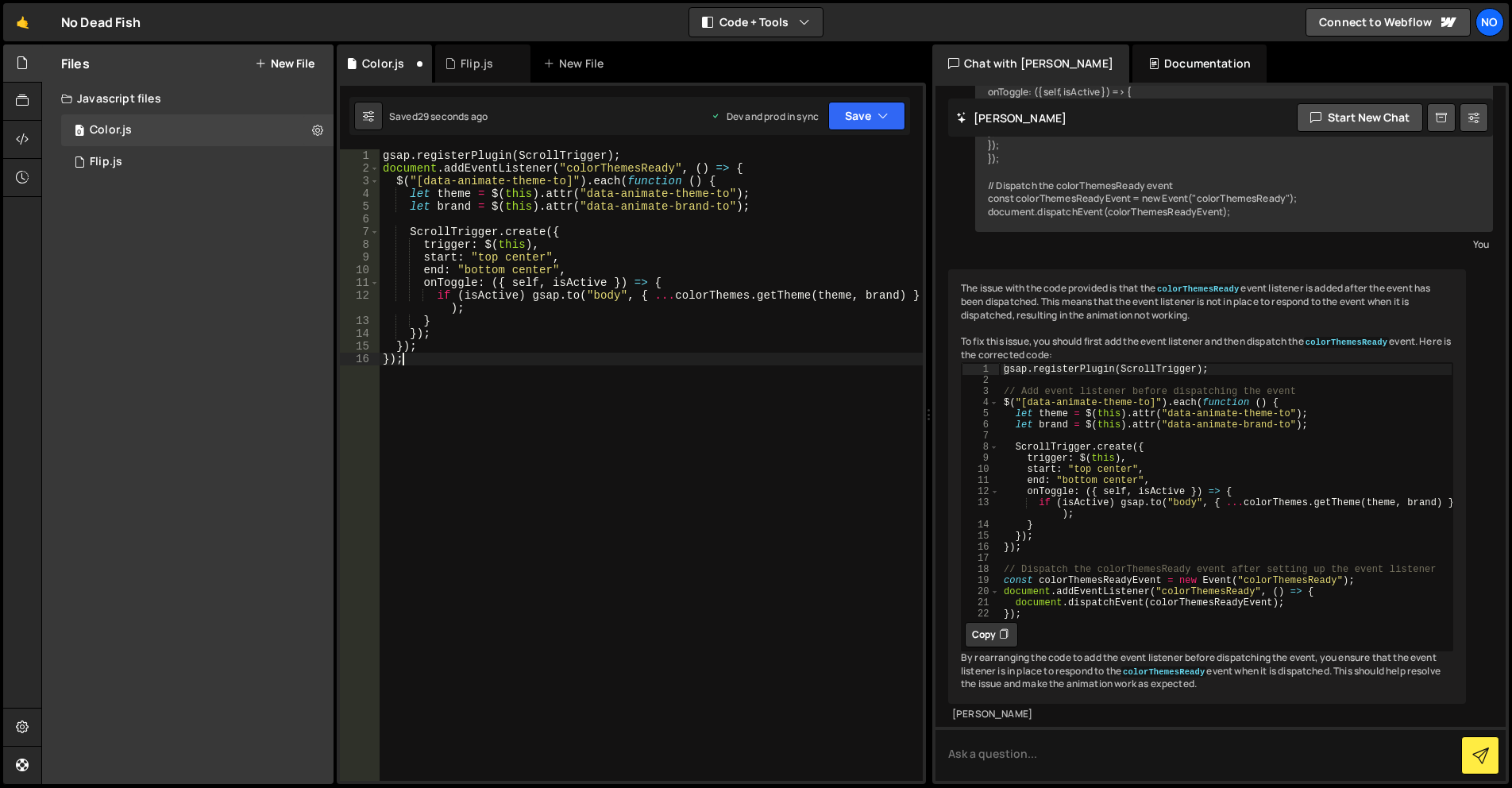
drag, startPoint x: 637, startPoint y: 151, endPoint x: 645, endPoint y: 154, distance: 8.5
click at [637, 151] on div "gsap . registerPlugin ( ScrollTrigger ) ; document . addEventListener ( "colorT…" at bounding box center [651, 477] width 543 height 657
type textarea "gsap.registerPlugin(ScrollTrigger);"
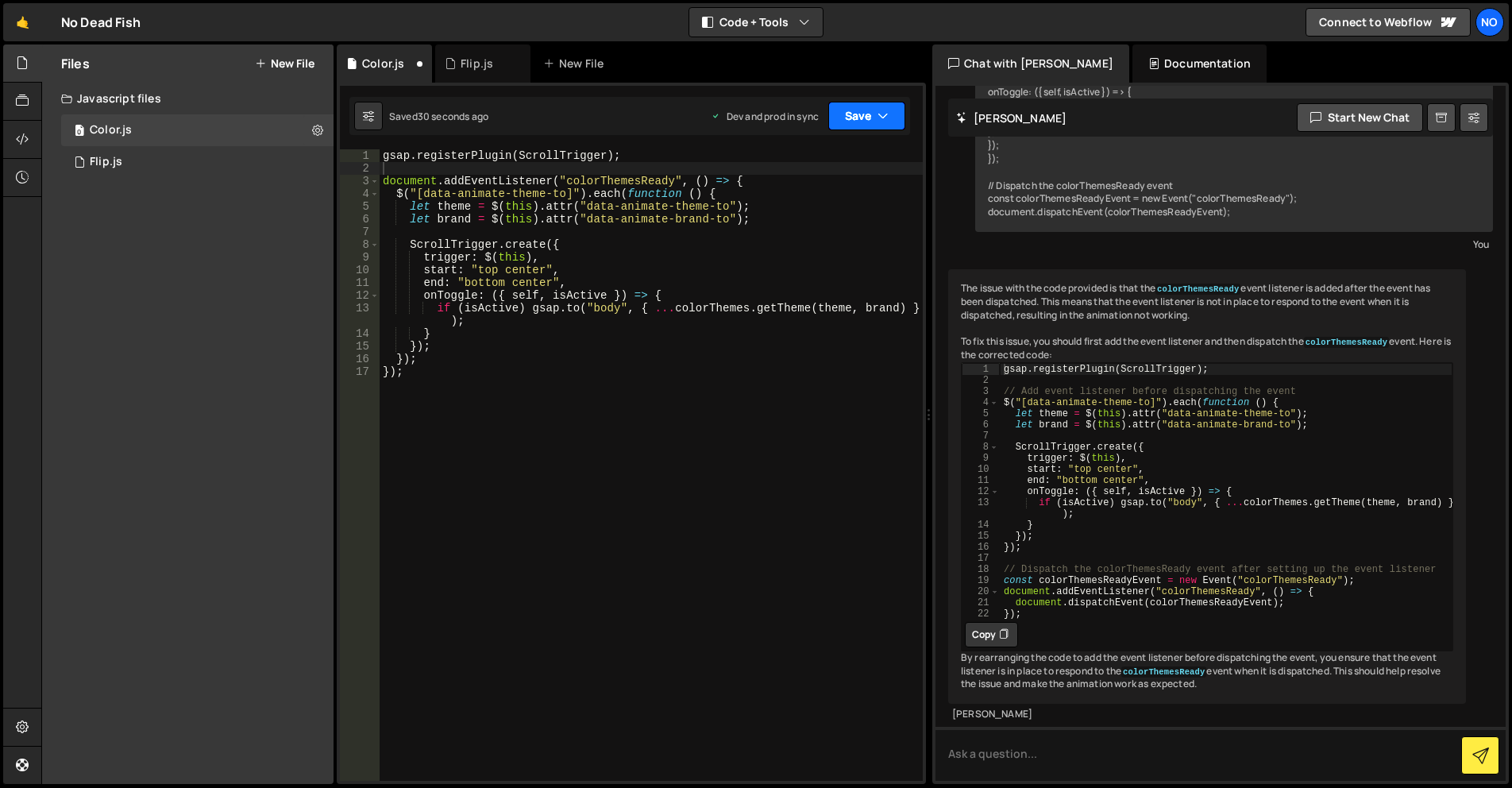
click at [884, 125] on button "Save" at bounding box center [867, 116] width 77 height 28
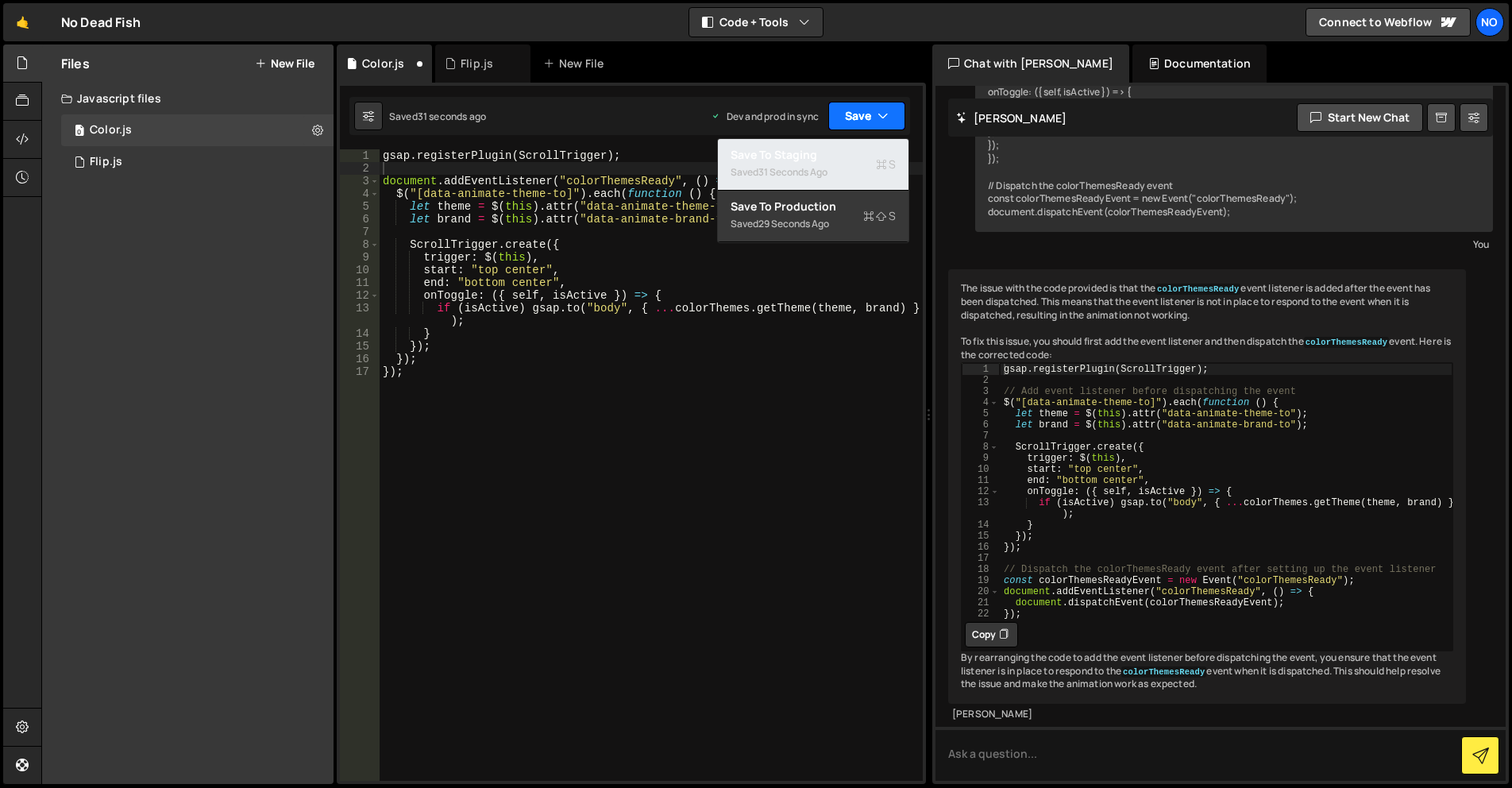
drag, startPoint x: 862, startPoint y: 152, endPoint x: 871, endPoint y: 119, distance: 34.2
click at [862, 152] on div "Save to Staging S" at bounding box center [813, 154] width 165 height 16
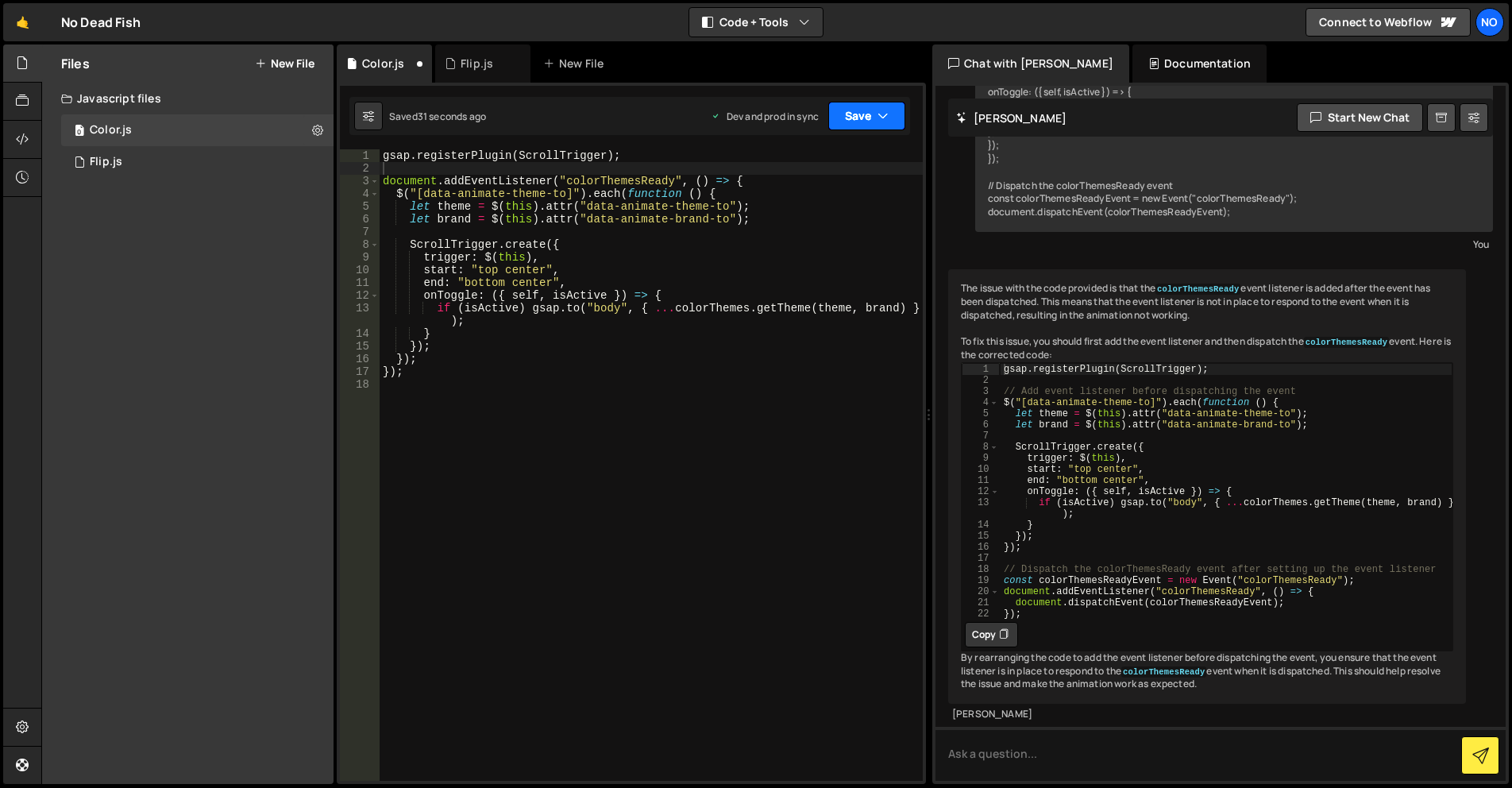
click at [871, 113] on button "Save" at bounding box center [867, 116] width 77 height 28
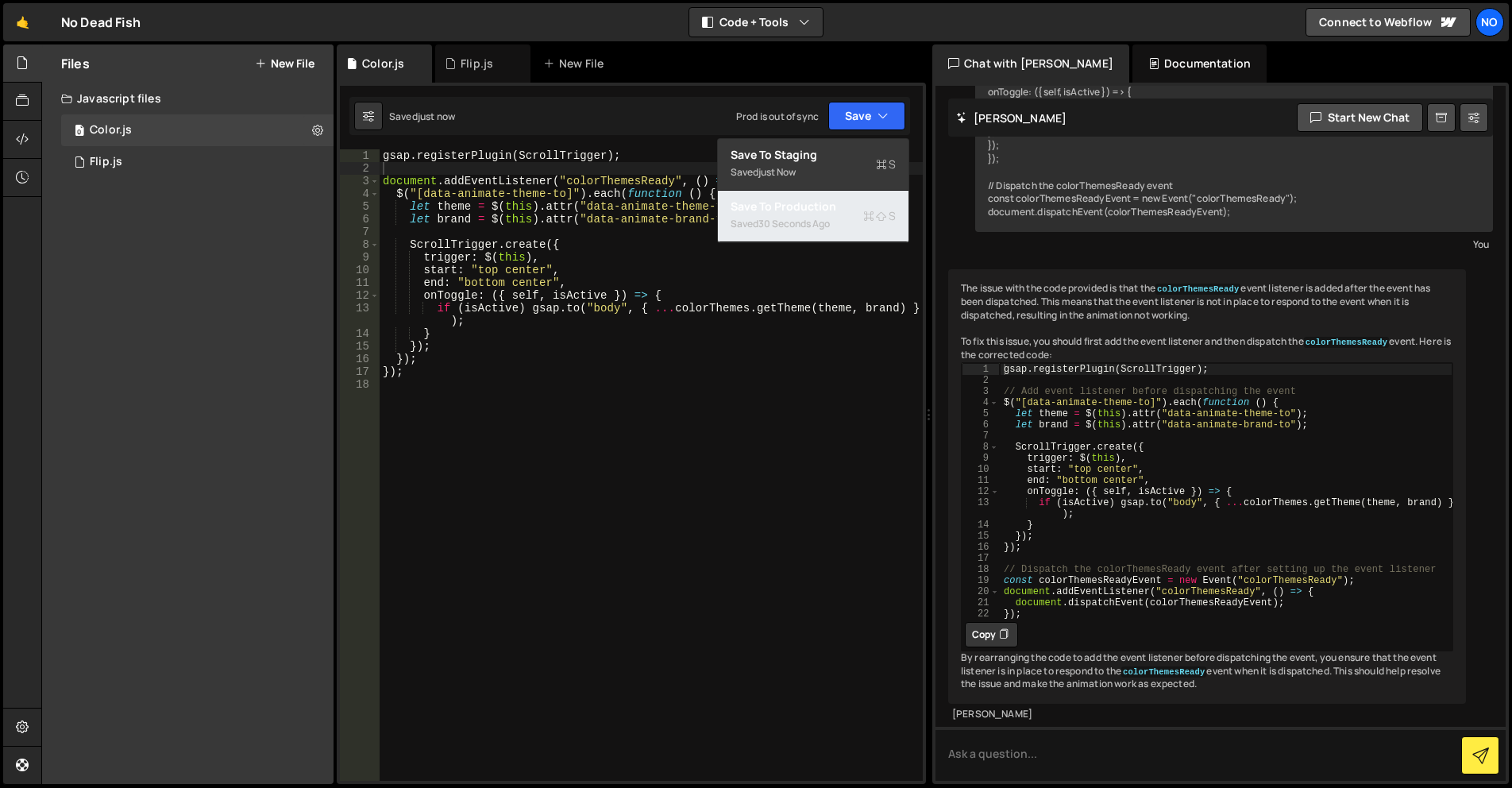
click at [814, 227] on div "30 seconds ago" at bounding box center [795, 224] width 71 height 13
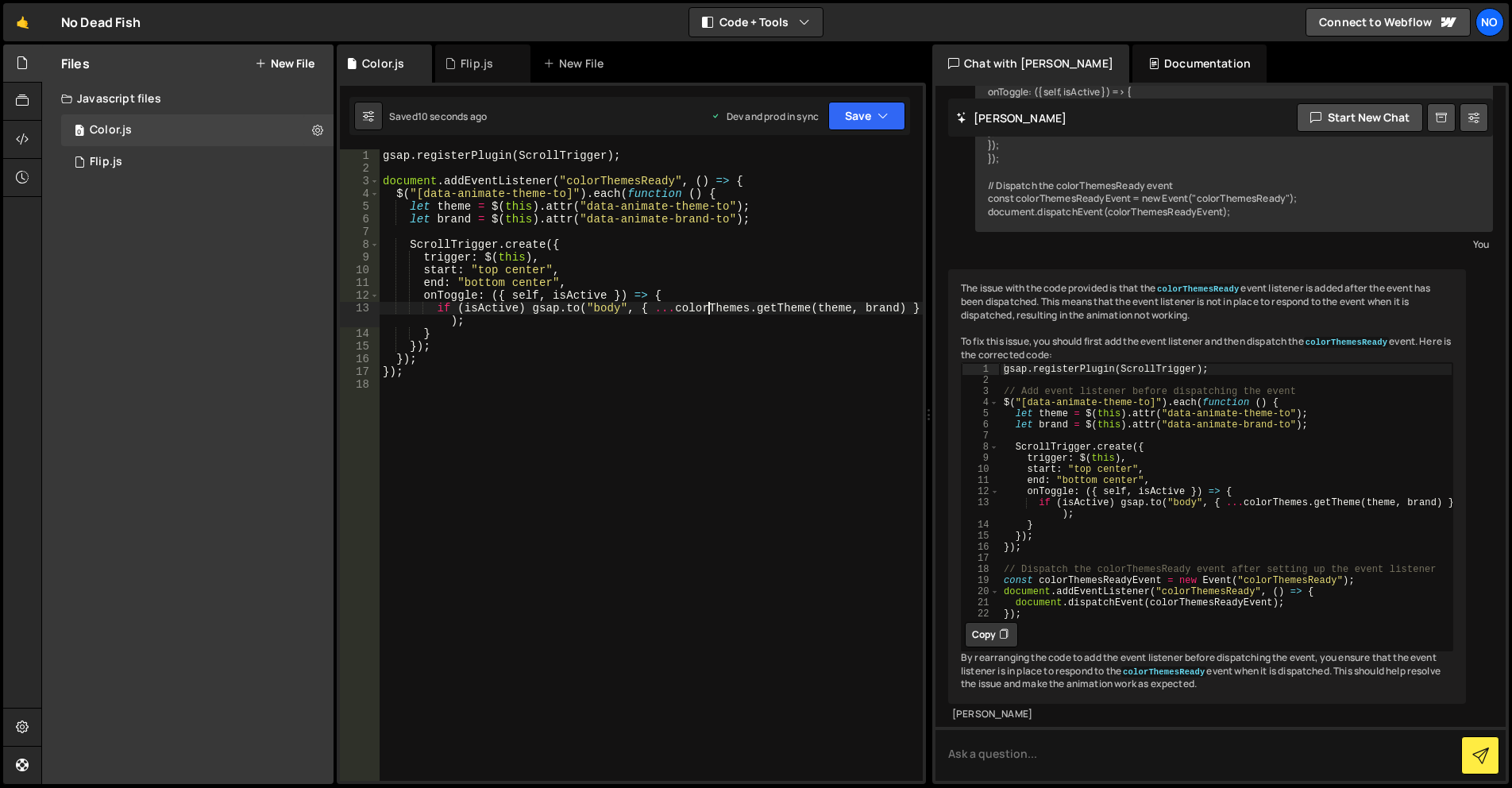
click at [707, 312] on div "gsap . registerPlugin ( ScrollTrigger ) ; document . addEventListener ( "colorT…" at bounding box center [651, 477] width 543 height 657
click at [475, 316] on div "gsap . registerPlugin ( ScrollTrigger ) ; document . addEventListener ( "colorT…" at bounding box center [651, 477] width 543 height 657
click at [858, 111] on button "Save" at bounding box center [867, 116] width 77 height 28
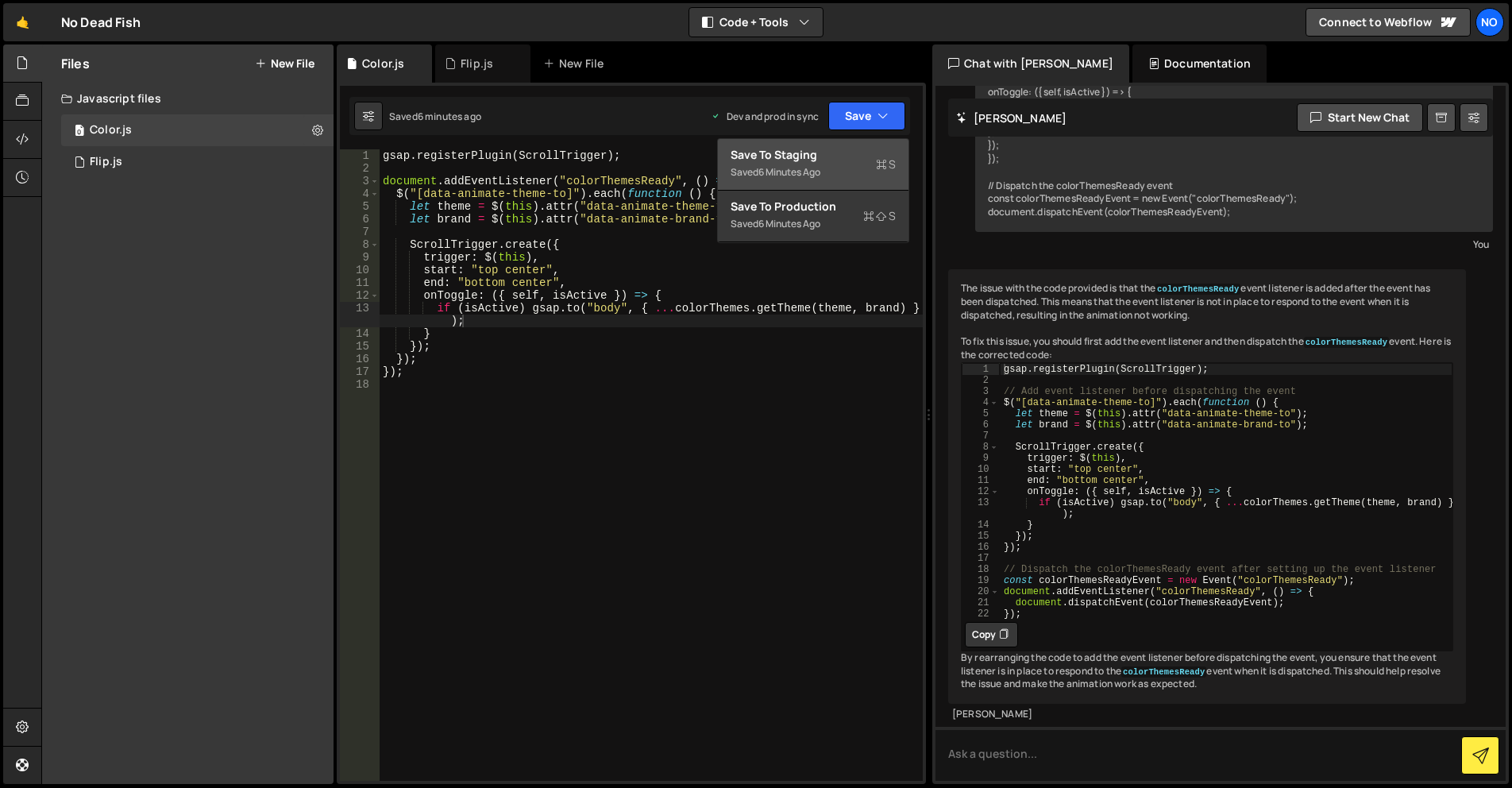
click at [854, 161] on div "Save to Staging S" at bounding box center [813, 154] width 165 height 16
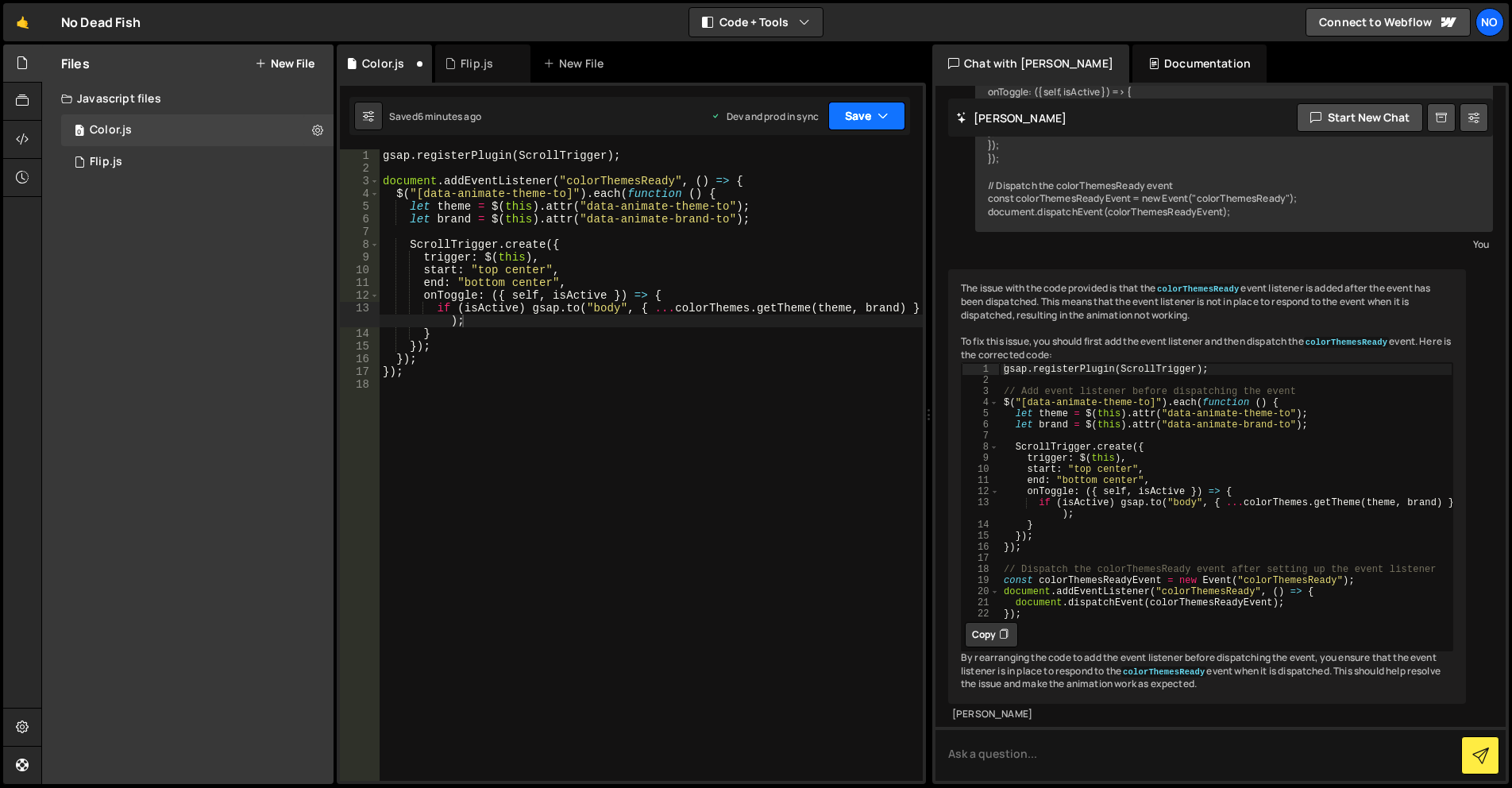
drag, startPoint x: 872, startPoint y: 121, endPoint x: 852, endPoint y: 191, distance: 72.8
click at [872, 121] on button "Save" at bounding box center [867, 116] width 77 height 28
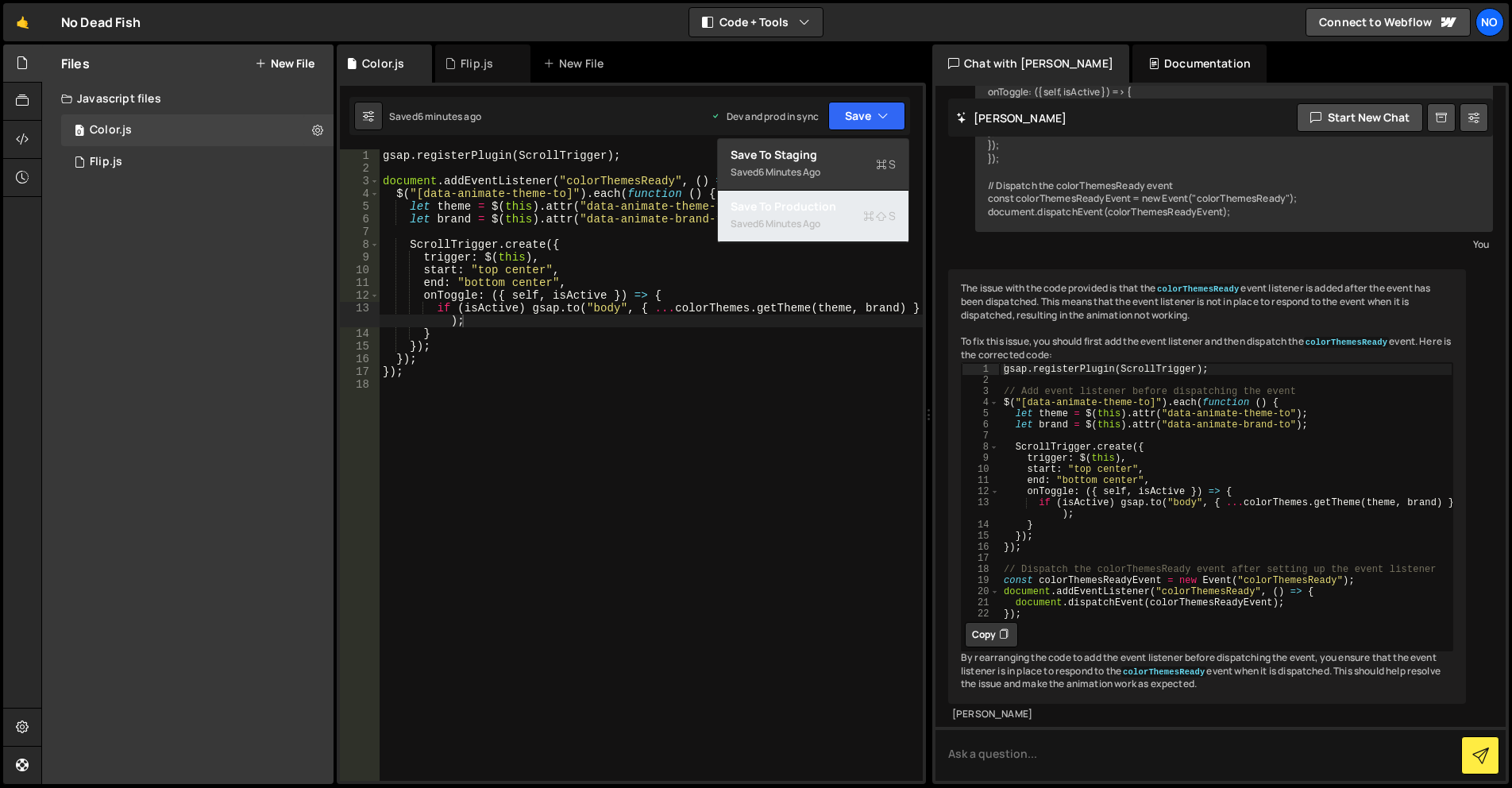
click at [836, 219] on div "Saved 6 minutes ago" at bounding box center [813, 224] width 165 height 19
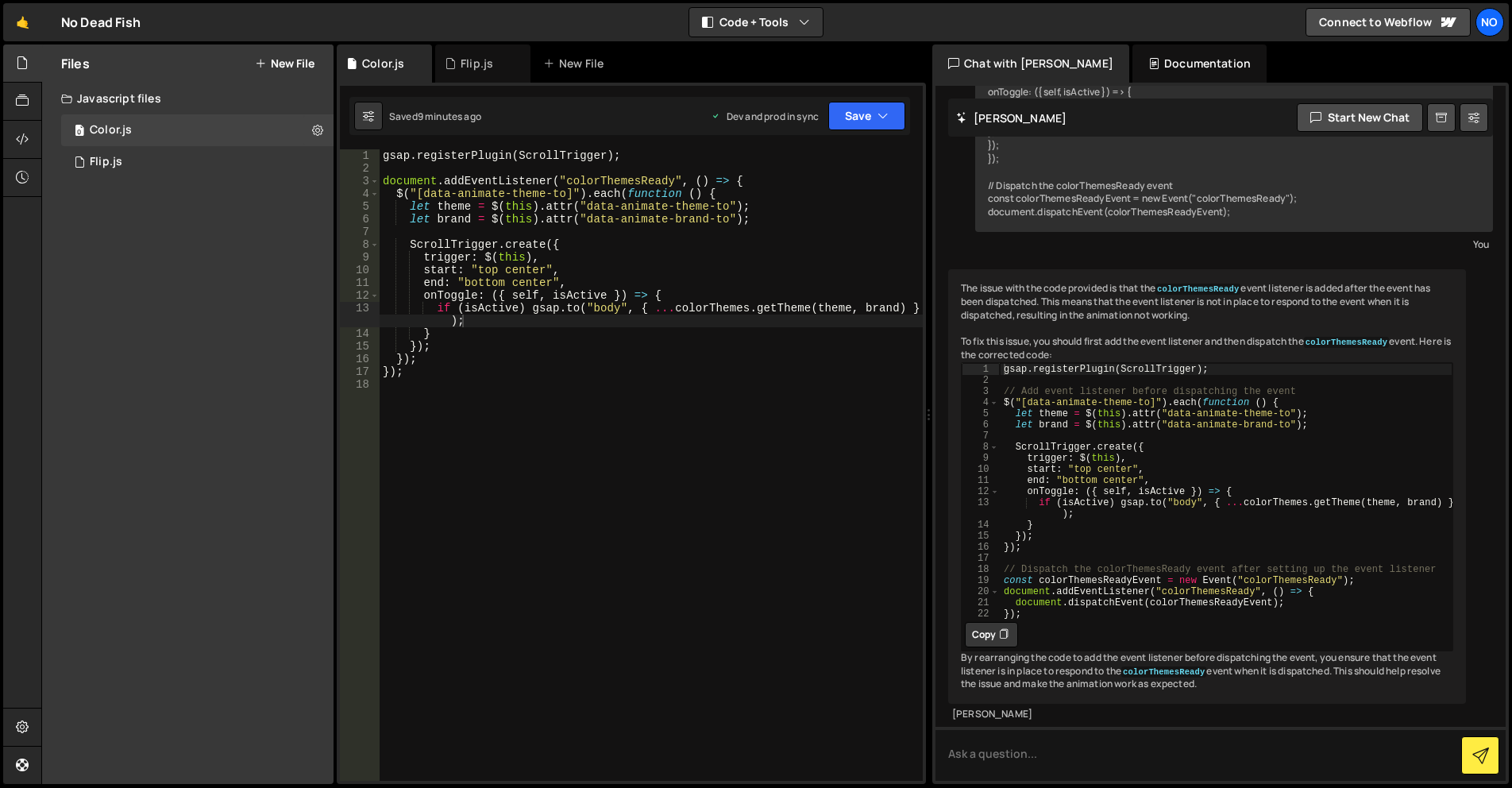
click at [522, 367] on div "gsap . registerPlugin ( ScrollTrigger ) ; document . addEventListener ( "colorT…" at bounding box center [651, 477] width 543 height 657
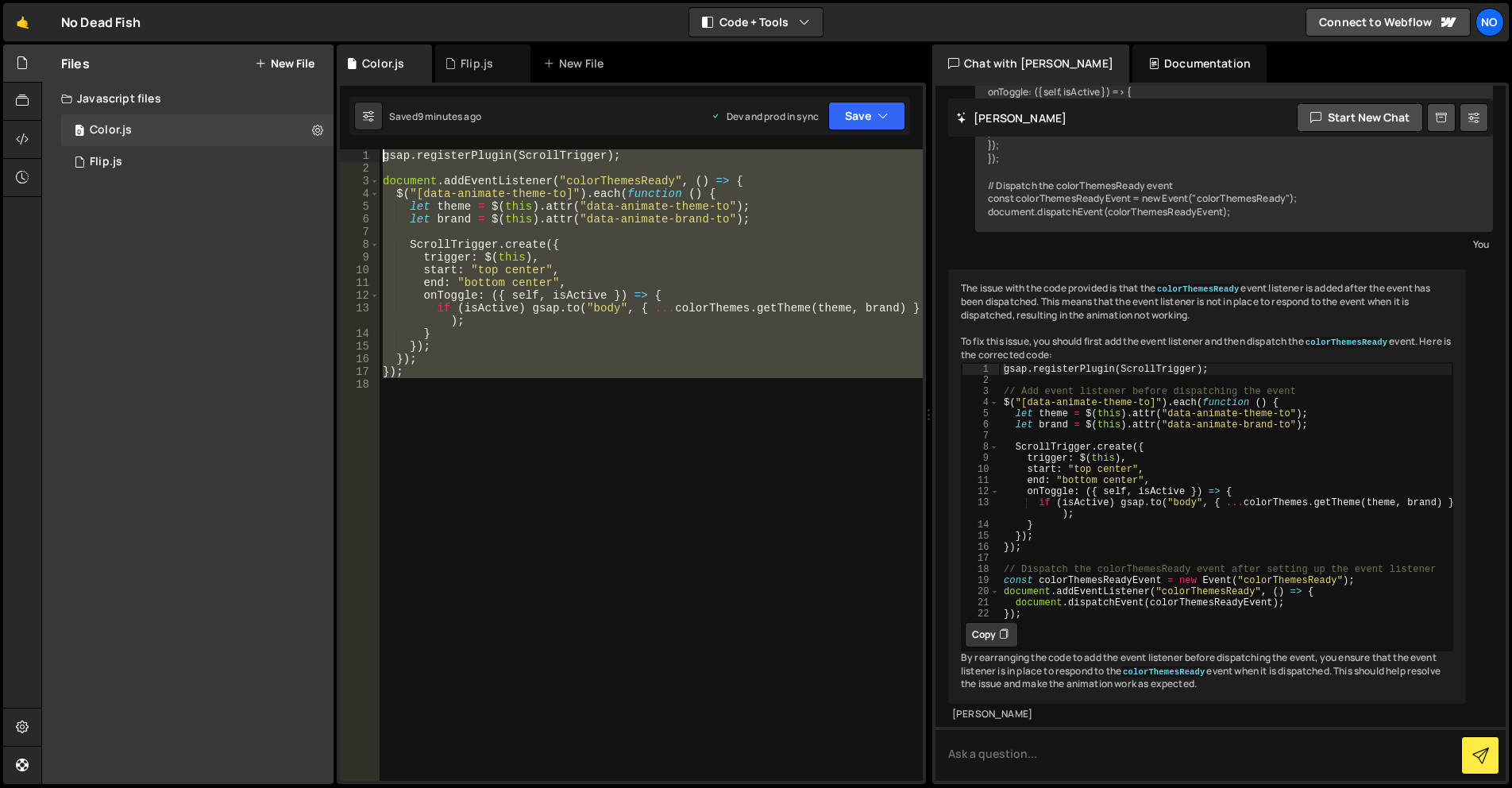
drag, startPoint x: 437, startPoint y: 380, endPoint x: 340, endPoint y: 159, distance: 241.4
click at [340, 159] on div "}); 1 2 3 4 5 6 7 8 9 10 11 12 13 14 15 16 17 18 gsap . registerPlugin ( Scroll…" at bounding box center [631, 465] width 583 height 631
drag, startPoint x: 642, startPoint y: 203, endPoint x: 457, endPoint y: 167, distance: 188.5
click at [642, 203] on div "gsap . registerPlugin ( ScrollTrigger ) ; document . addEventListener ( "colorT…" at bounding box center [651, 465] width 543 height 631
type textarea "let theme = $(this).attr("data-animate-theme-to");"
